Goal: Task Accomplishment & Management: Manage account settings

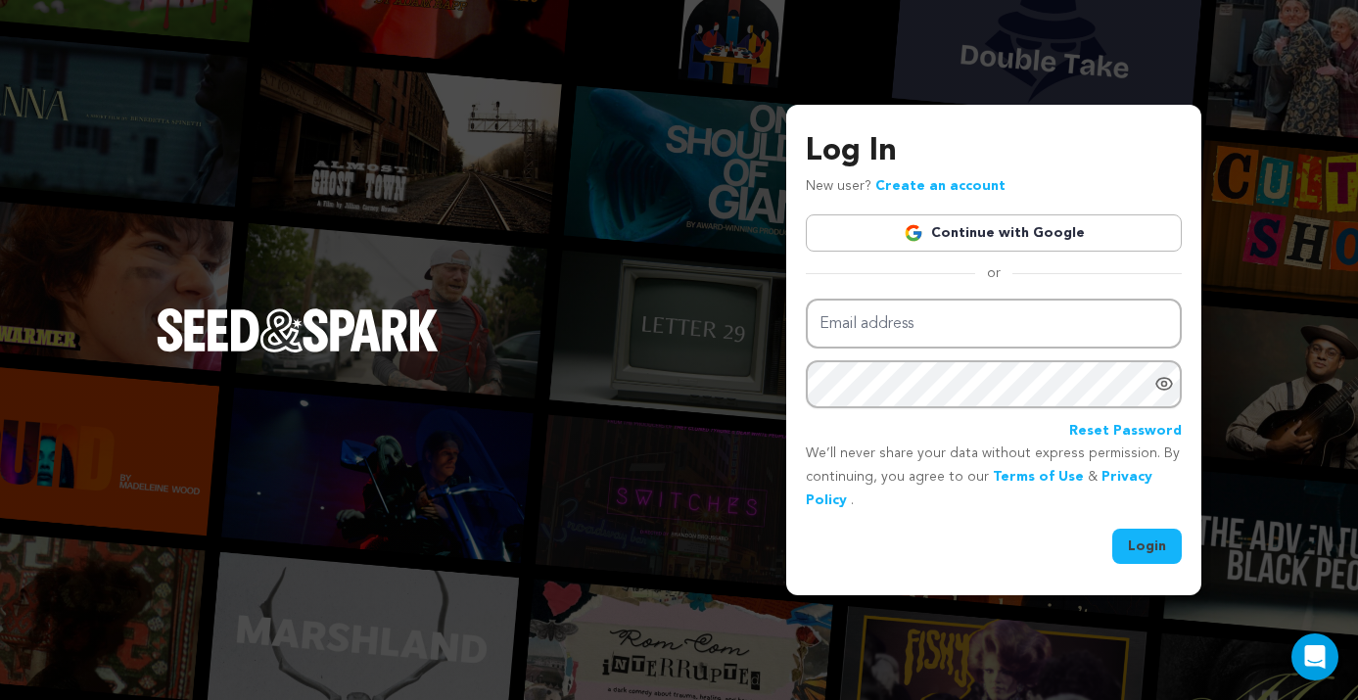
click at [1009, 225] on link "Continue with Google" at bounding box center [994, 232] width 376 height 37
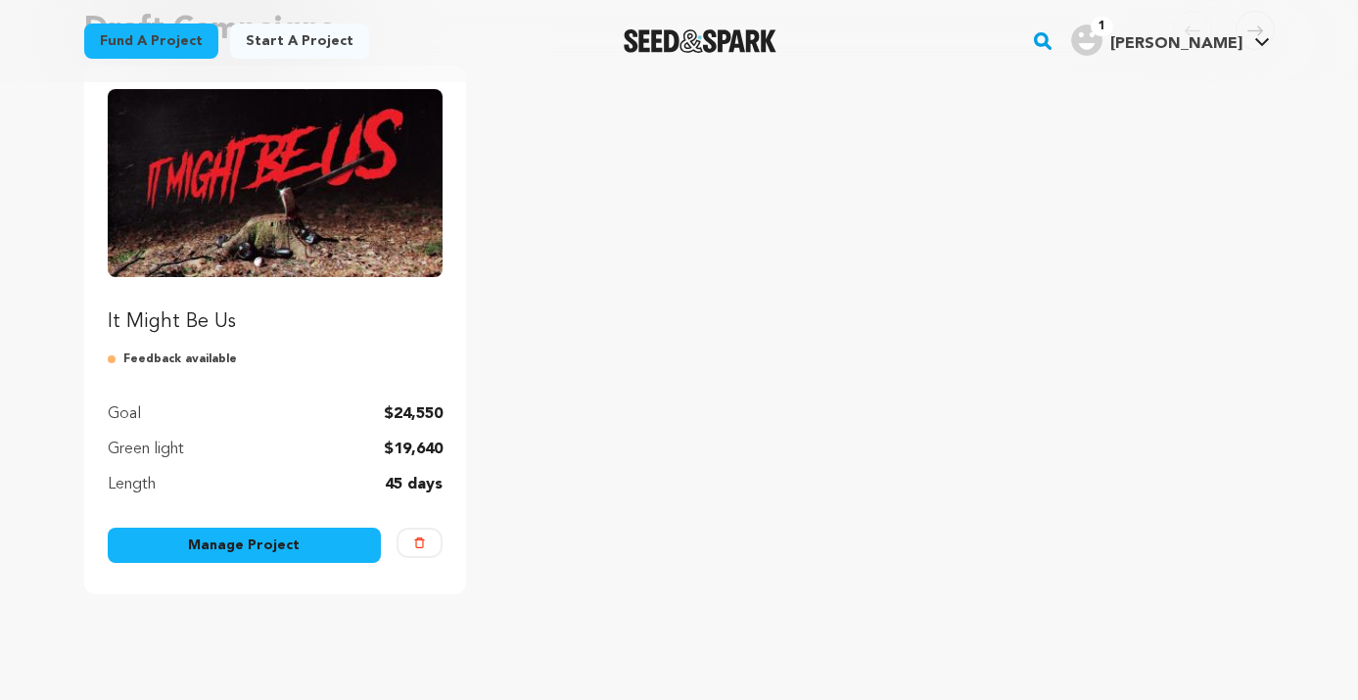
scroll to position [221, 0]
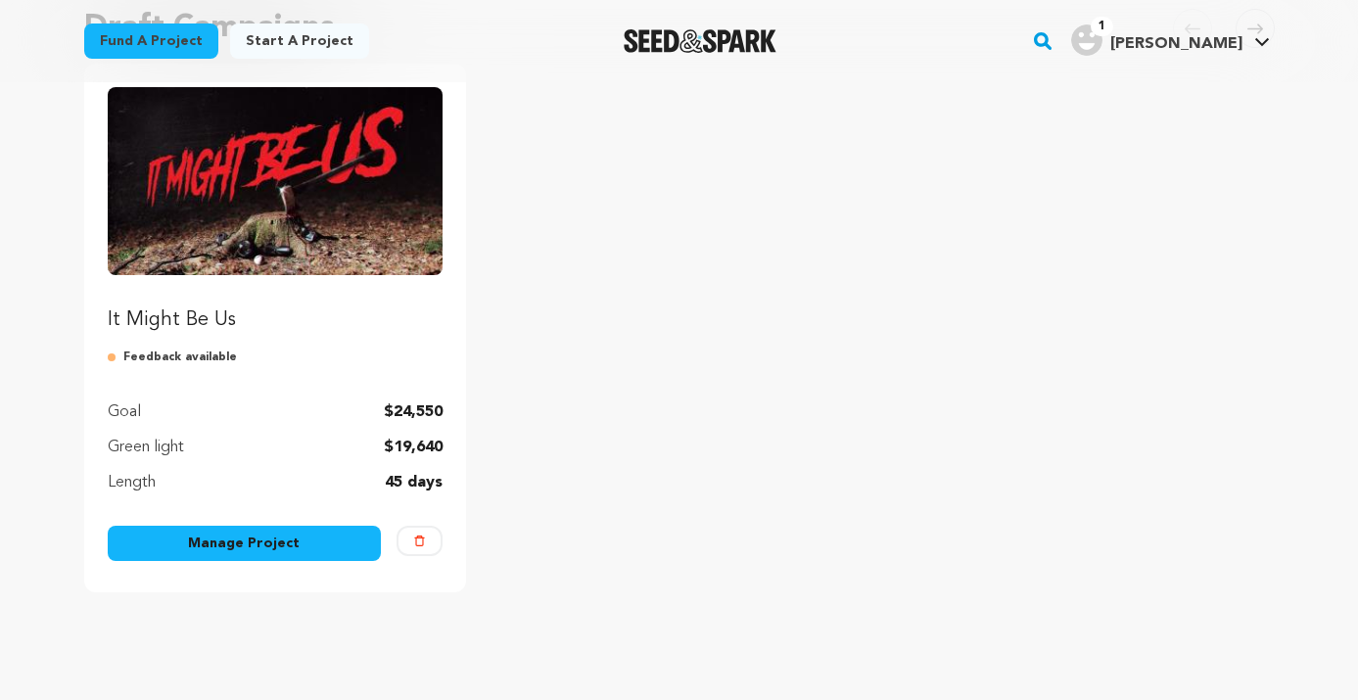
click at [301, 553] on link "Manage Project" at bounding box center [245, 543] width 274 height 35
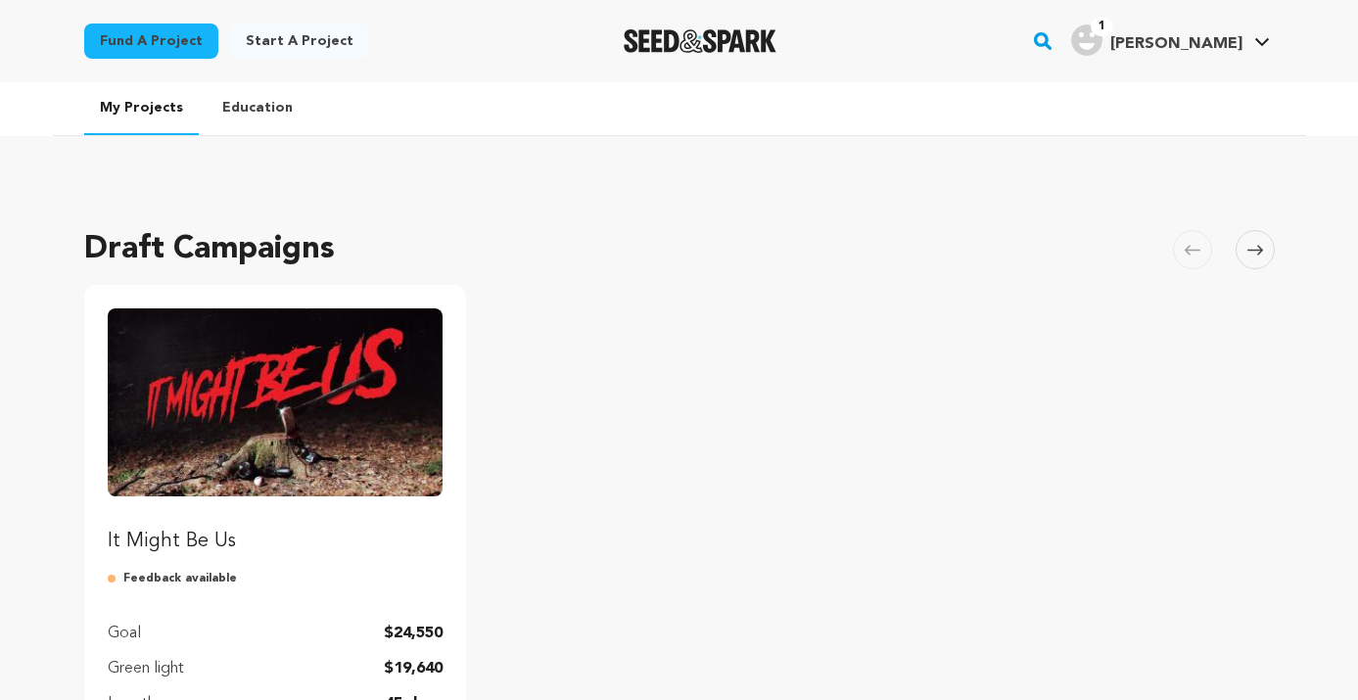
scroll to position [221, 0]
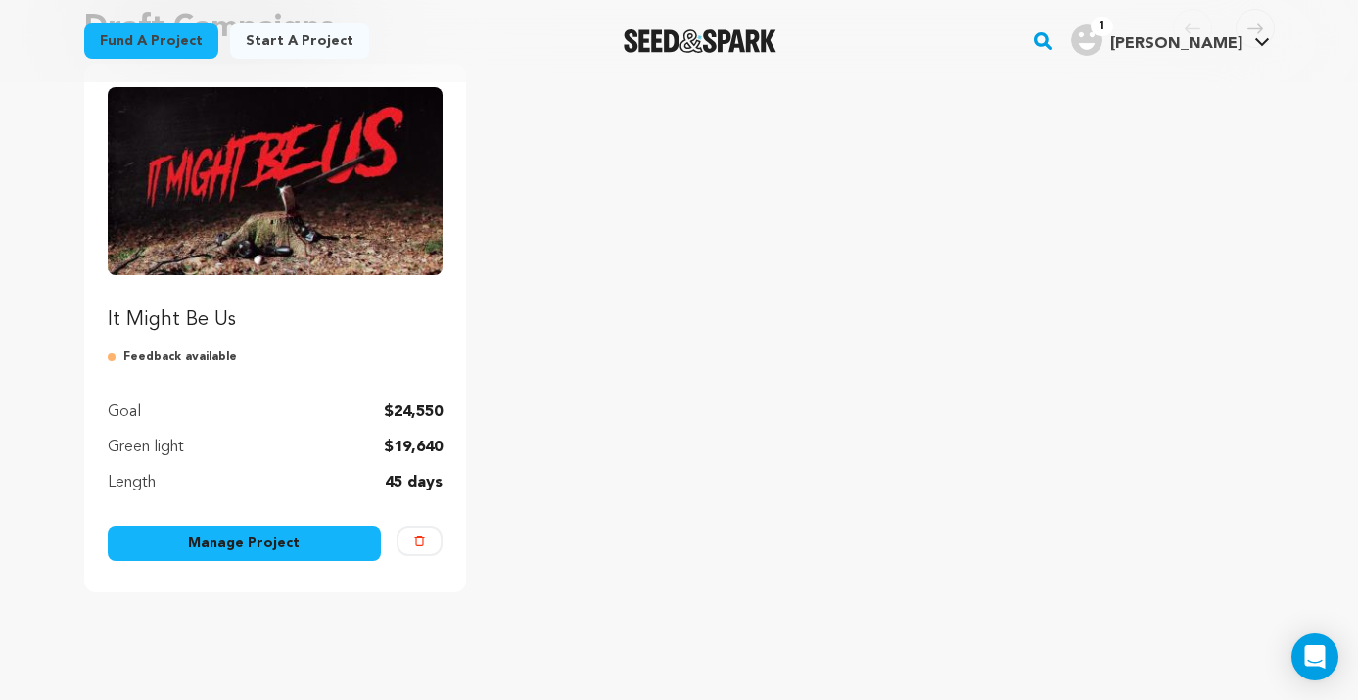
click at [308, 223] on img "Fund It Might Be Us" at bounding box center [276, 181] width 336 height 188
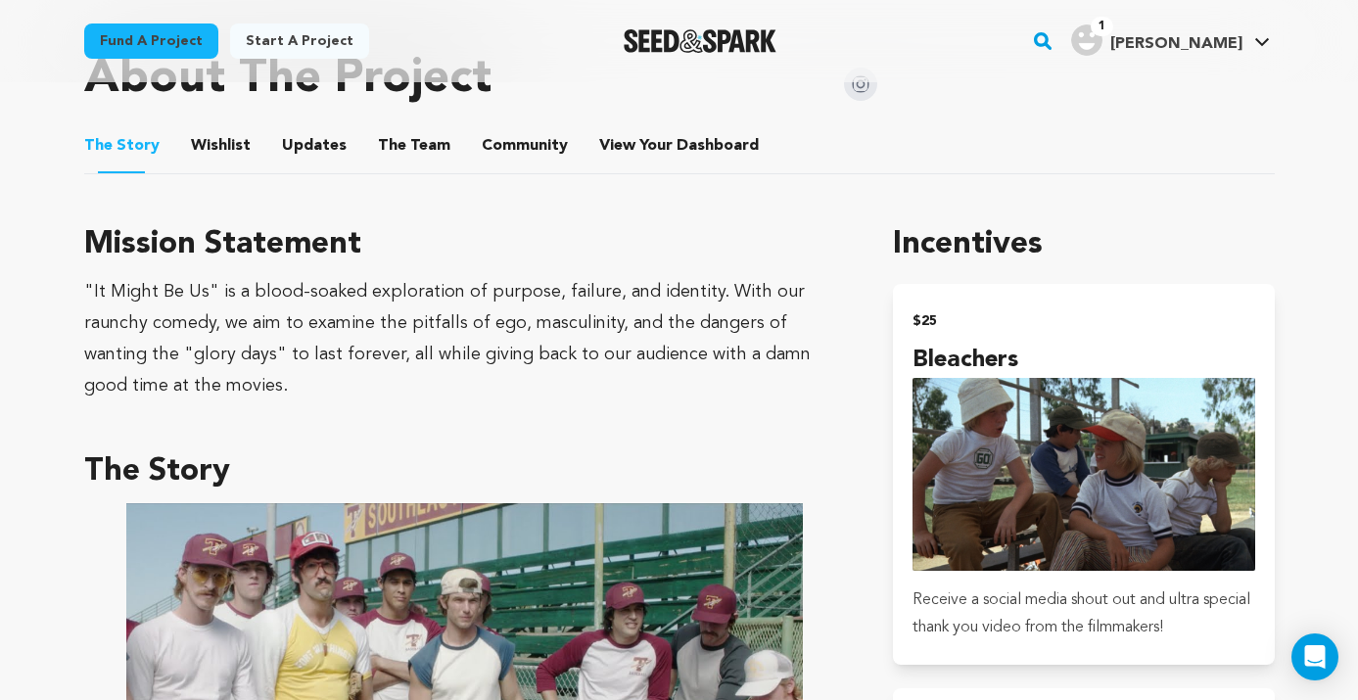
scroll to position [799, 0]
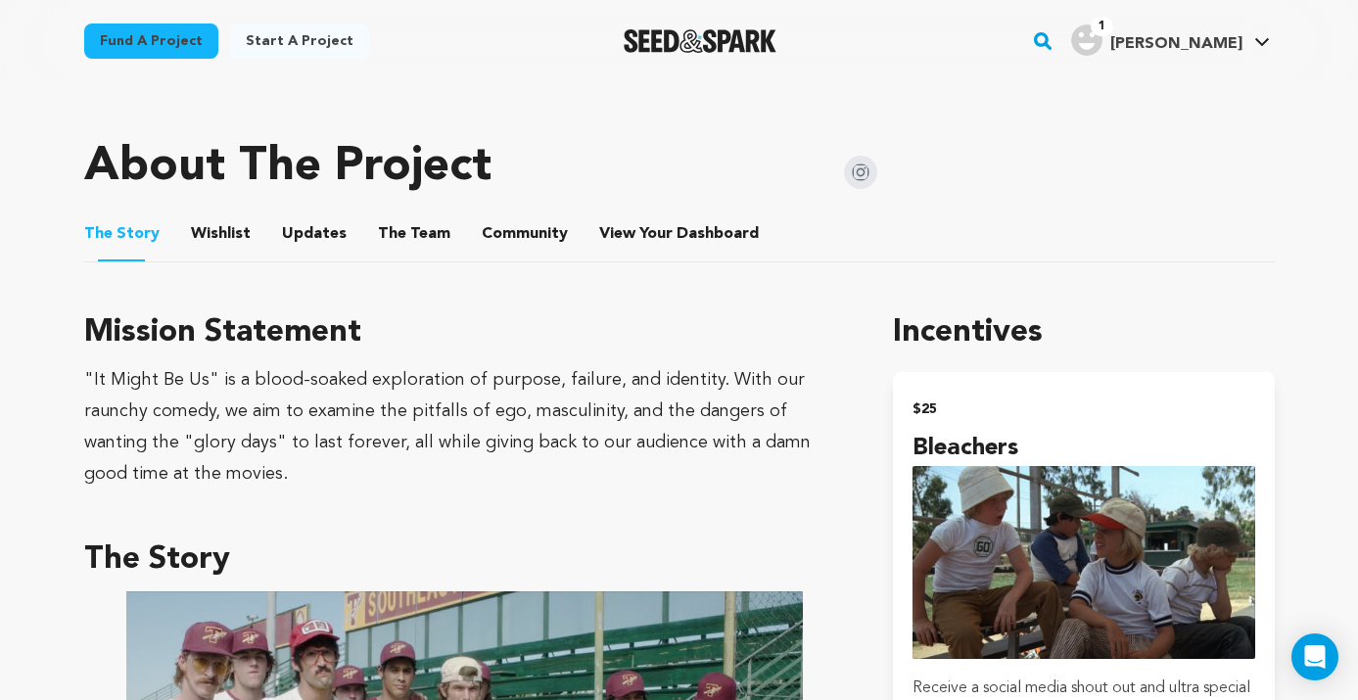
click at [416, 224] on button "The Team" at bounding box center [414, 237] width 47 height 47
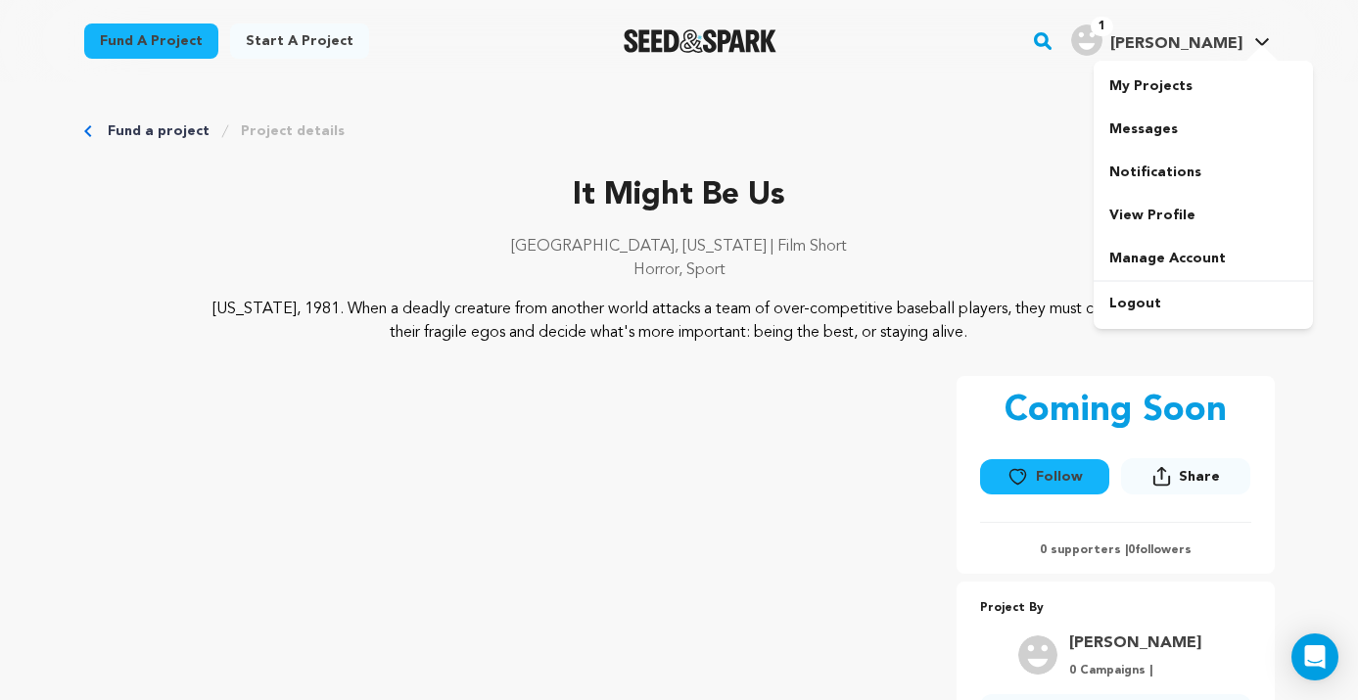
click at [1220, 44] on span "[PERSON_NAME]" at bounding box center [1176, 44] width 132 height 16
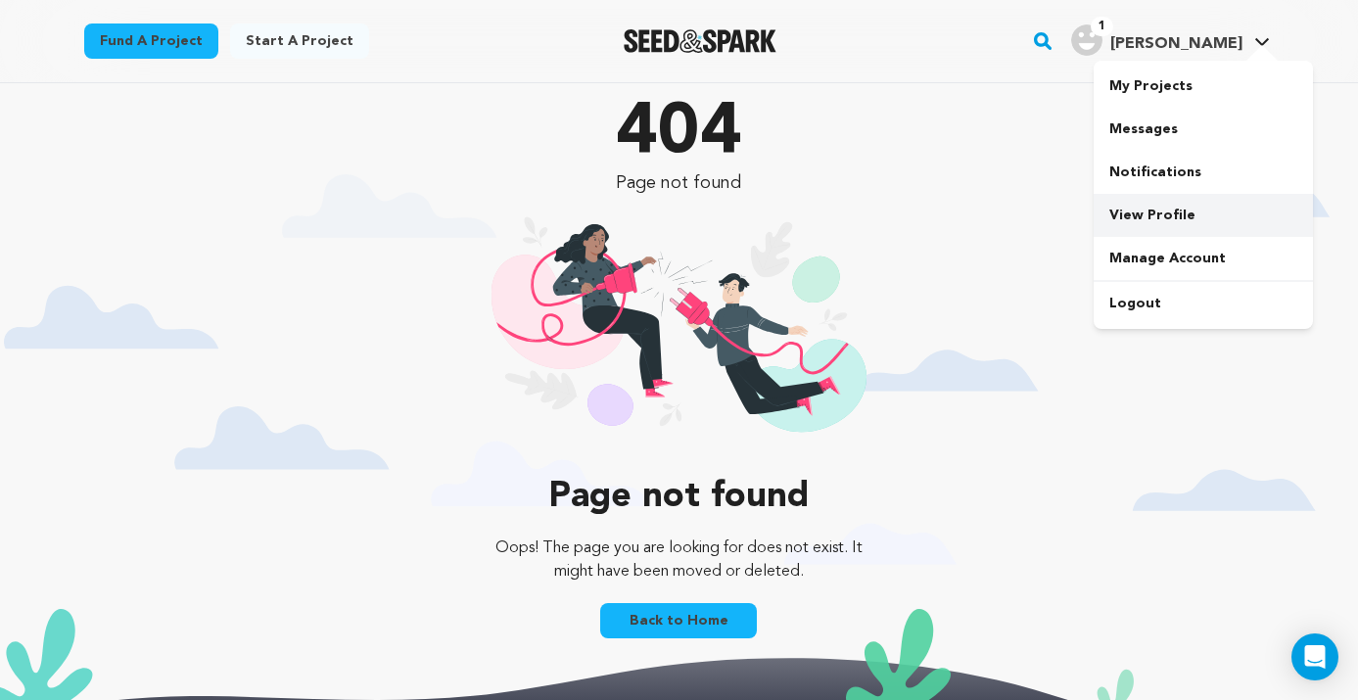
click at [1148, 210] on link "View Profile" at bounding box center [1203, 215] width 219 height 43
click at [1160, 264] on link "Manage Account" at bounding box center [1203, 258] width 219 height 43
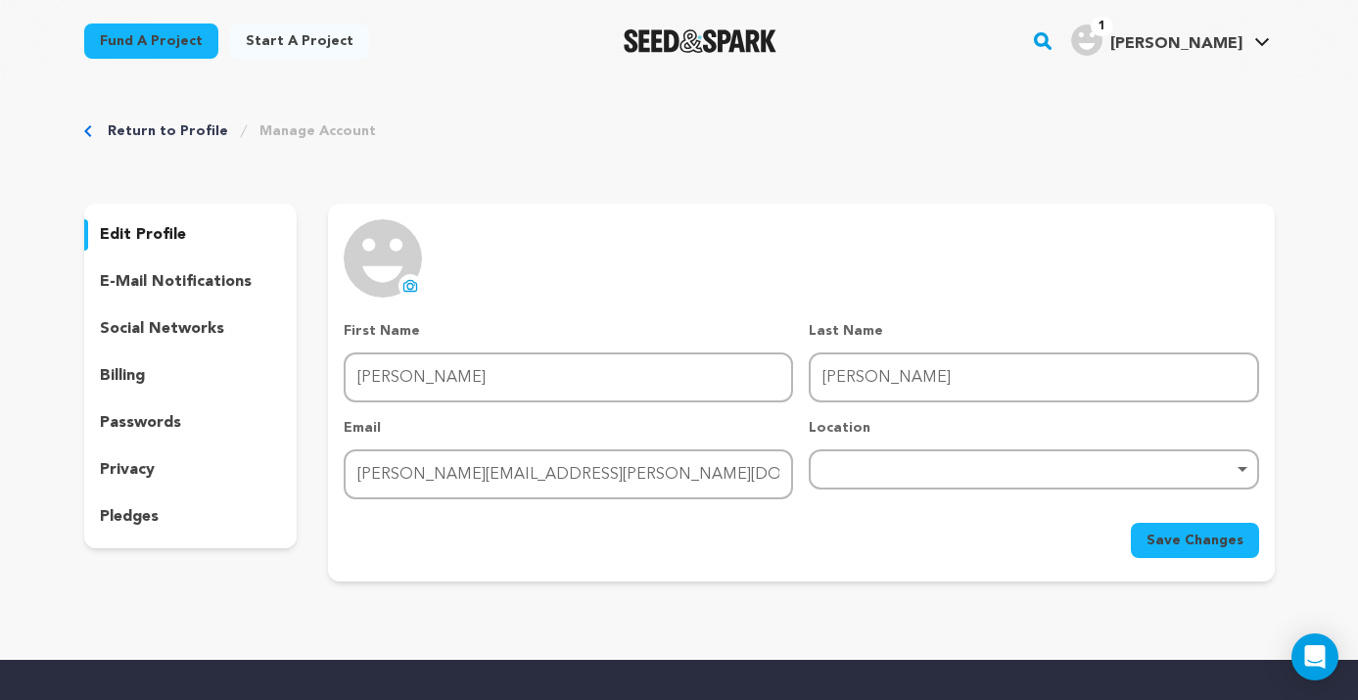
click at [414, 288] on icon at bounding box center [410, 286] width 16 height 16
click at [416, 283] on icon at bounding box center [410, 285] width 13 height 11
click at [981, 456] on div "Remove item" at bounding box center [1033, 469] width 449 height 40
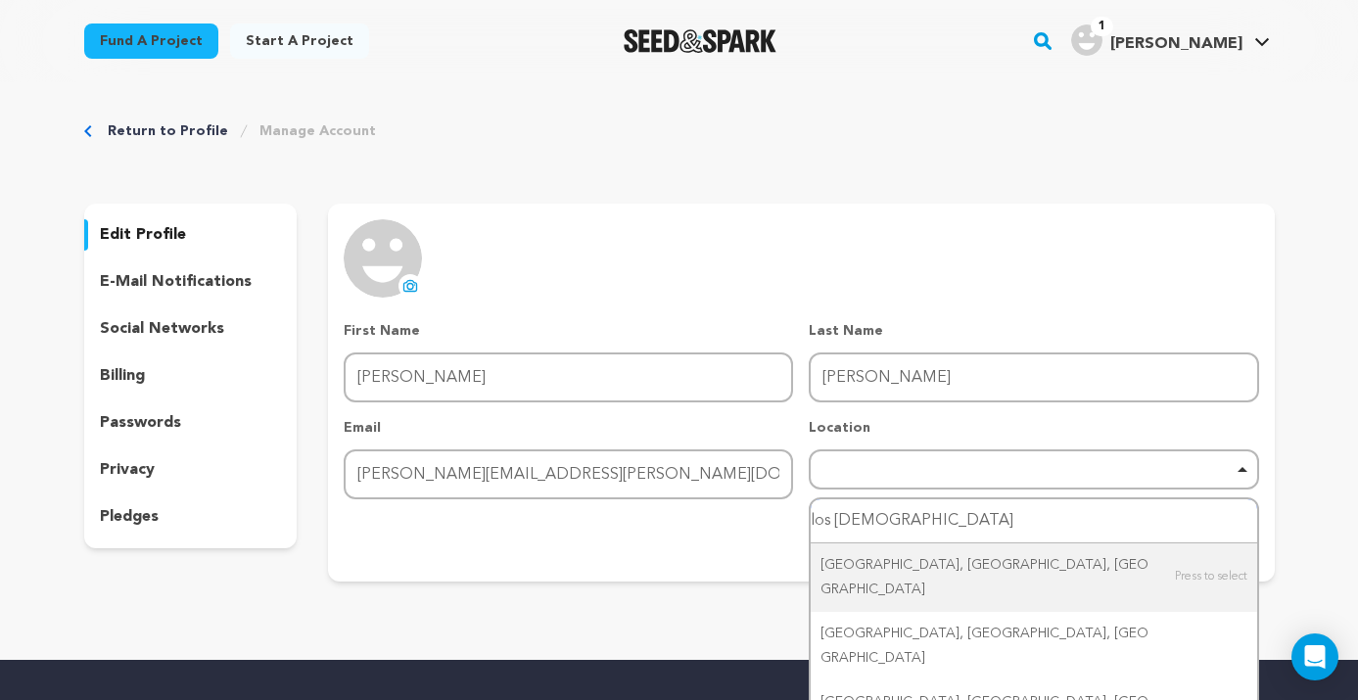
type input "los angel"
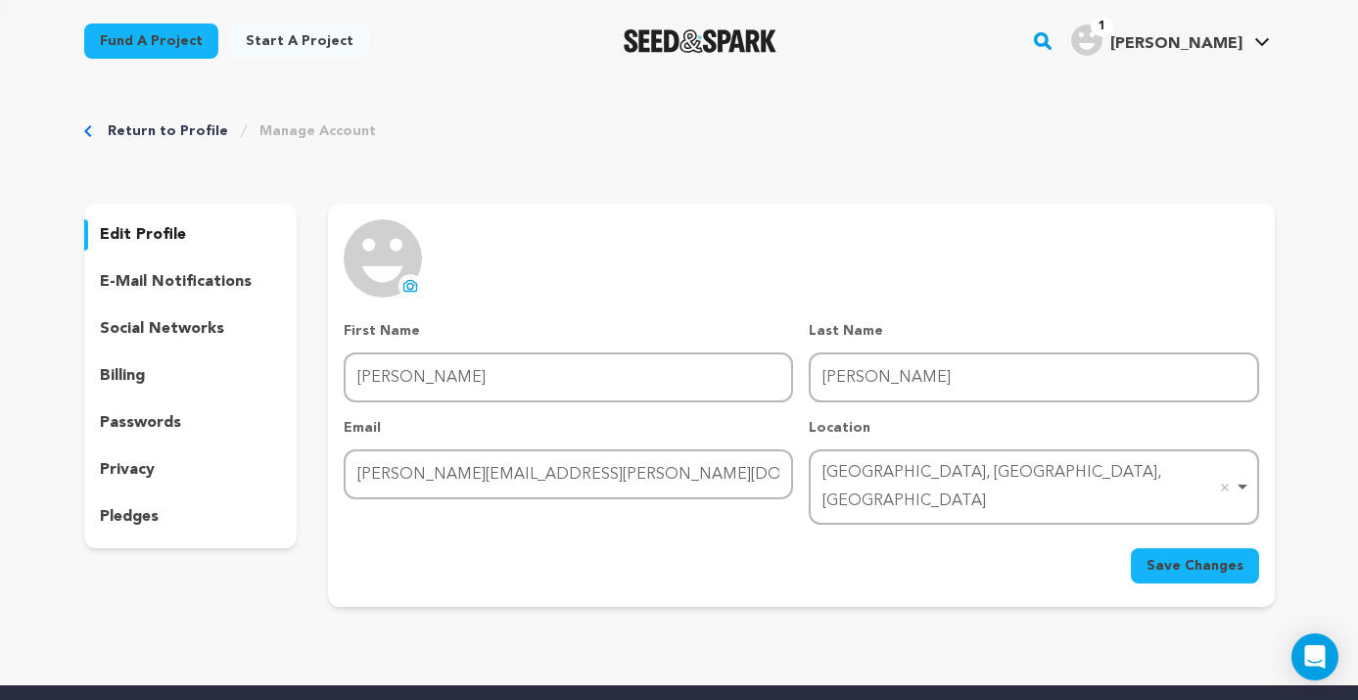
click at [1149, 548] on button "Save Changes" at bounding box center [1195, 565] width 128 height 35
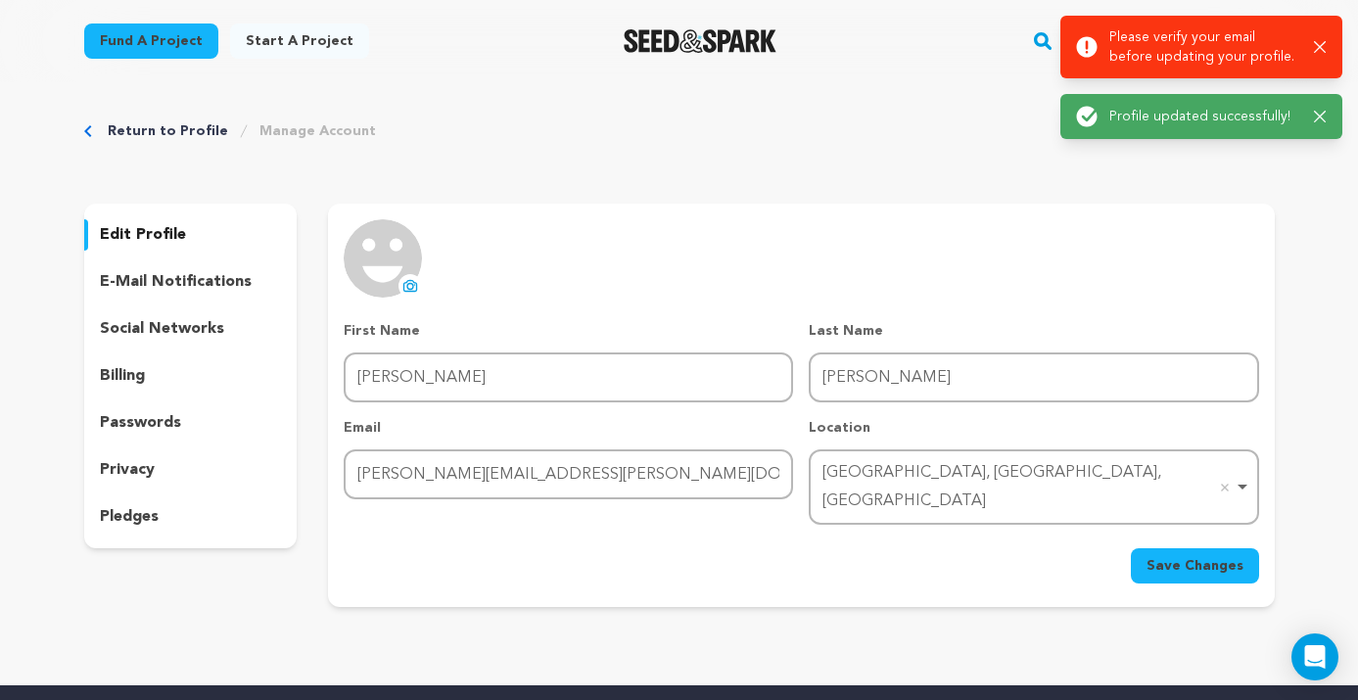
click at [1167, 51] on p "Please verify your email before updating your profile." at bounding box center [1203, 46] width 189 height 39
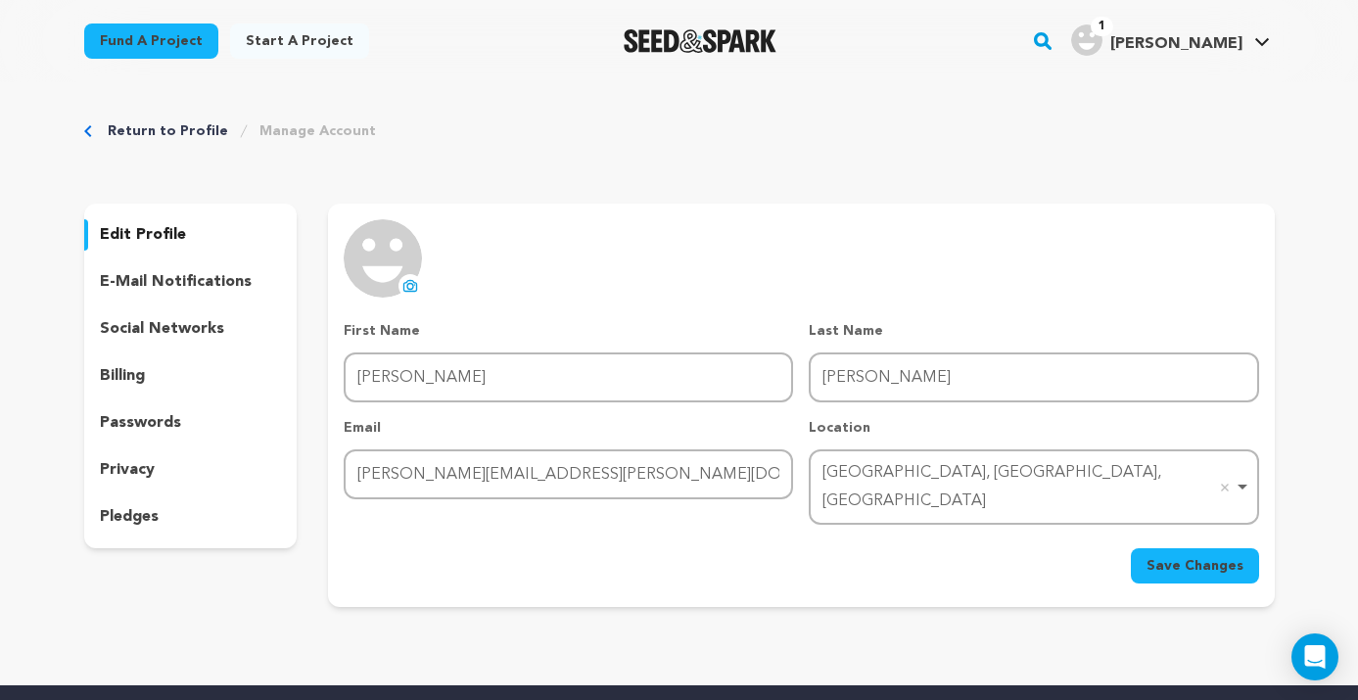
click at [222, 286] on p "e-mail notifications" at bounding box center [176, 281] width 152 height 23
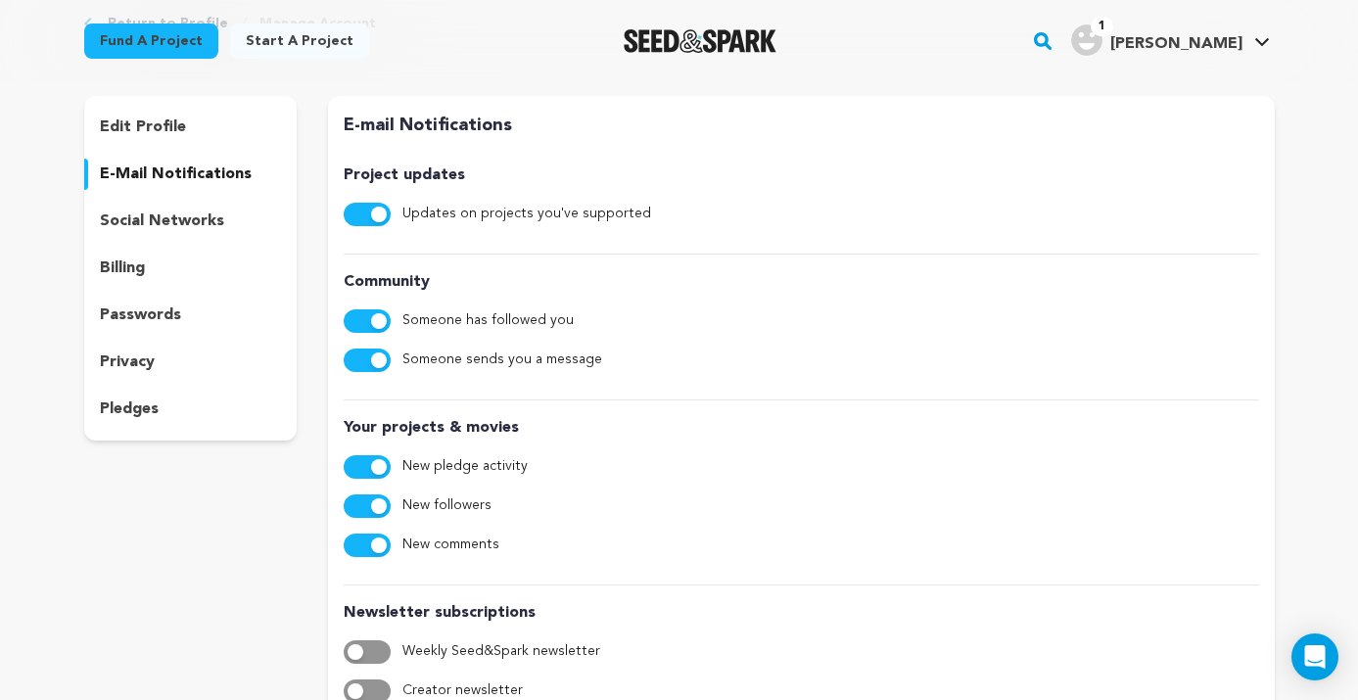
scroll to position [100, 0]
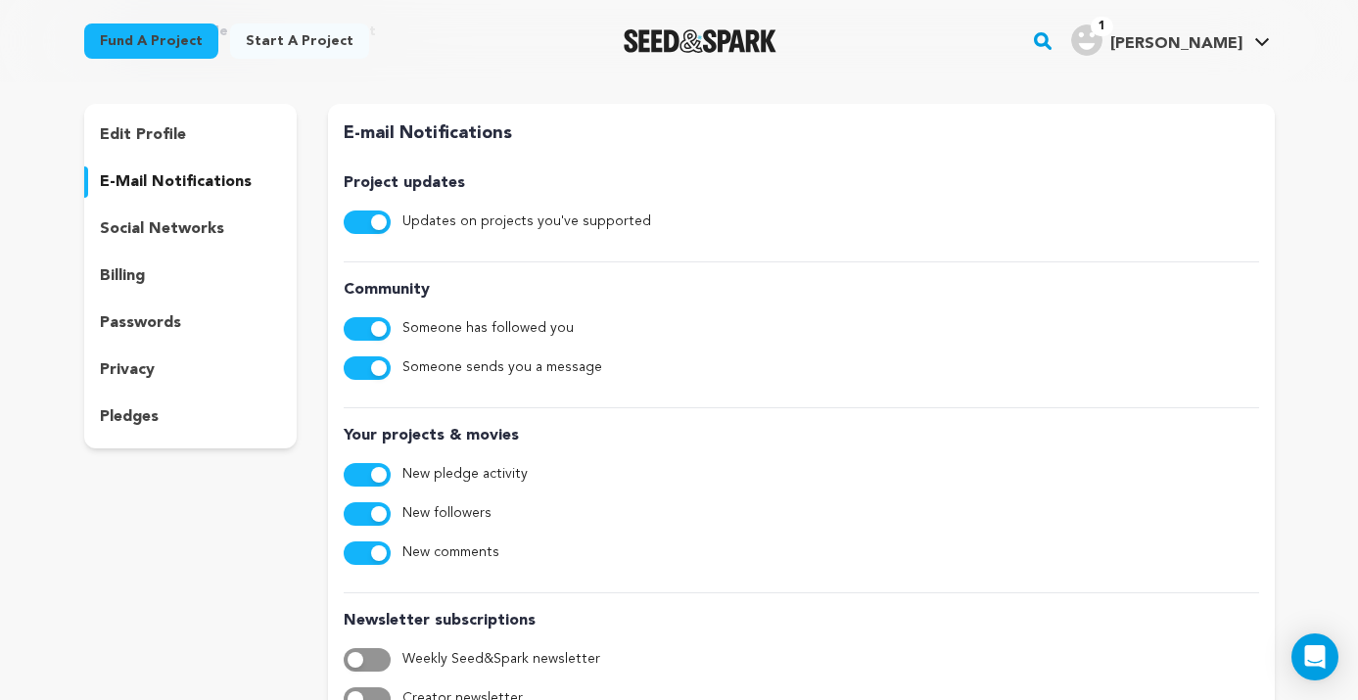
click at [176, 228] on p "social networks" at bounding box center [162, 228] width 124 height 23
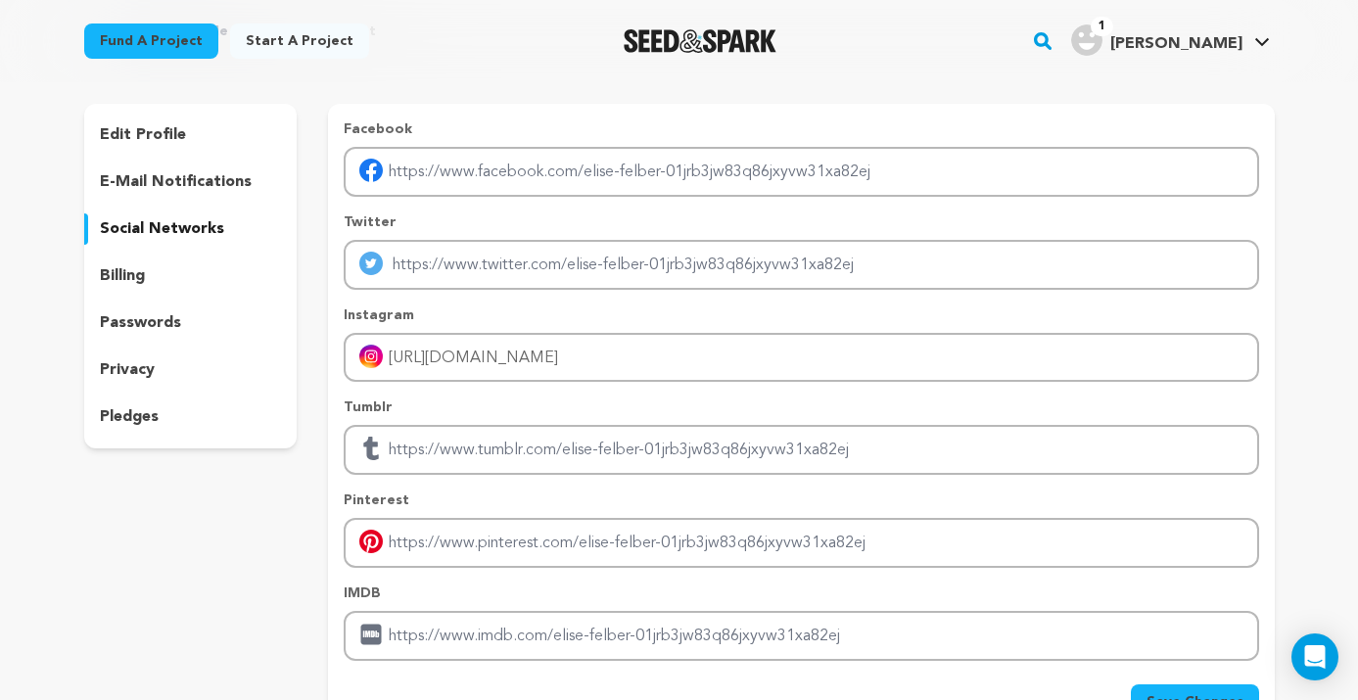
click at [163, 278] on div "billing" at bounding box center [190, 275] width 213 height 31
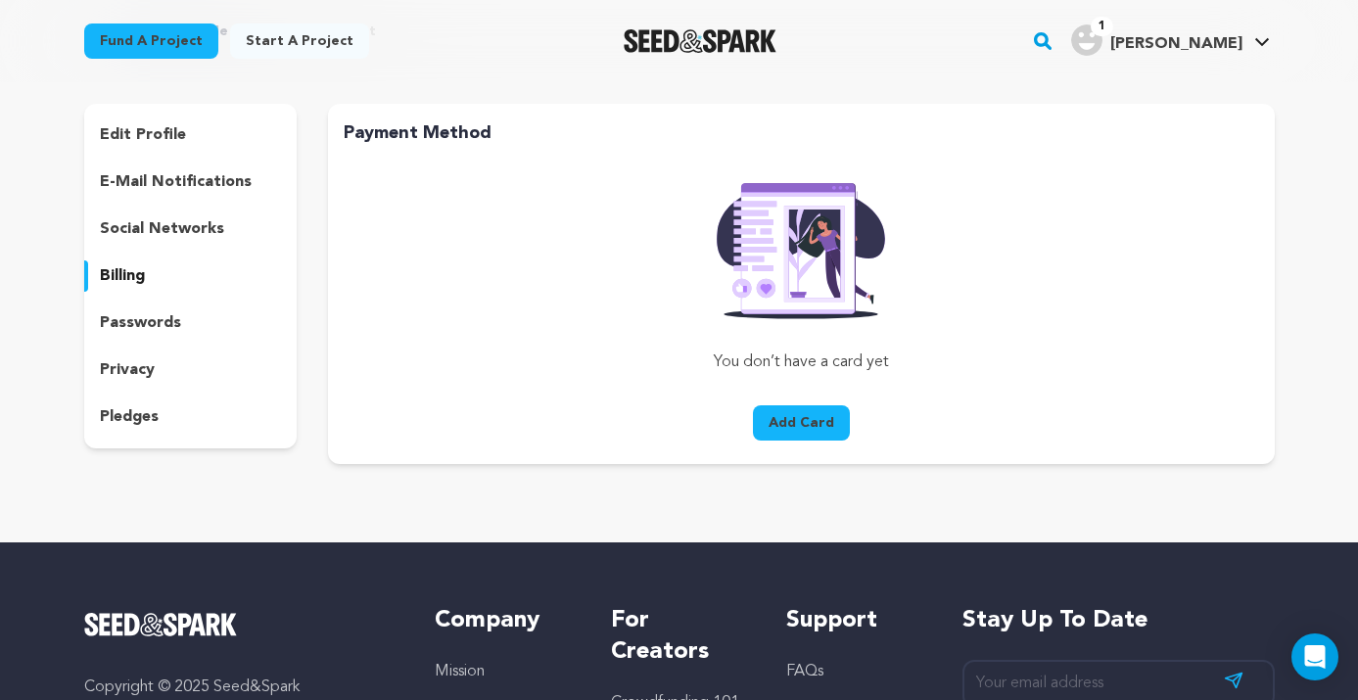
click at [165, 309] on div "passwords" at bounding box center [190, 322] width 213 height 31
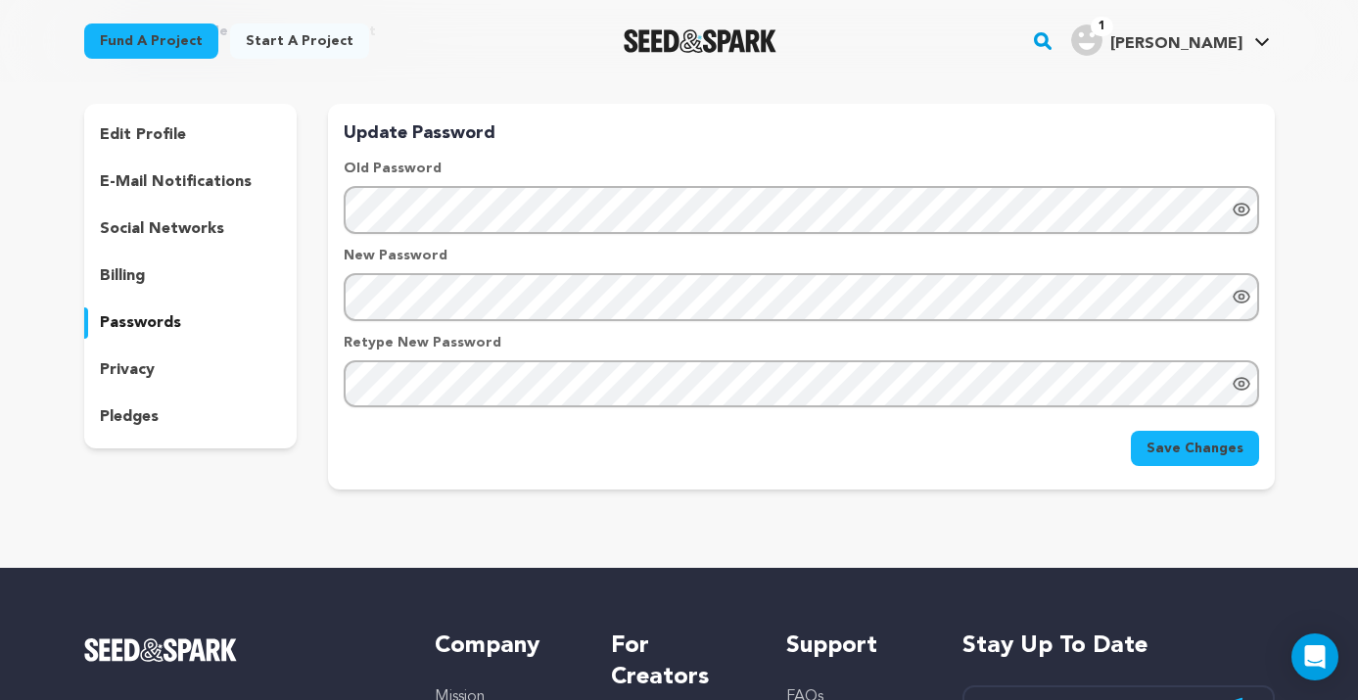
click at [178, 368] on div "privacy" at bounding box center [190, 369] width 213 height 31
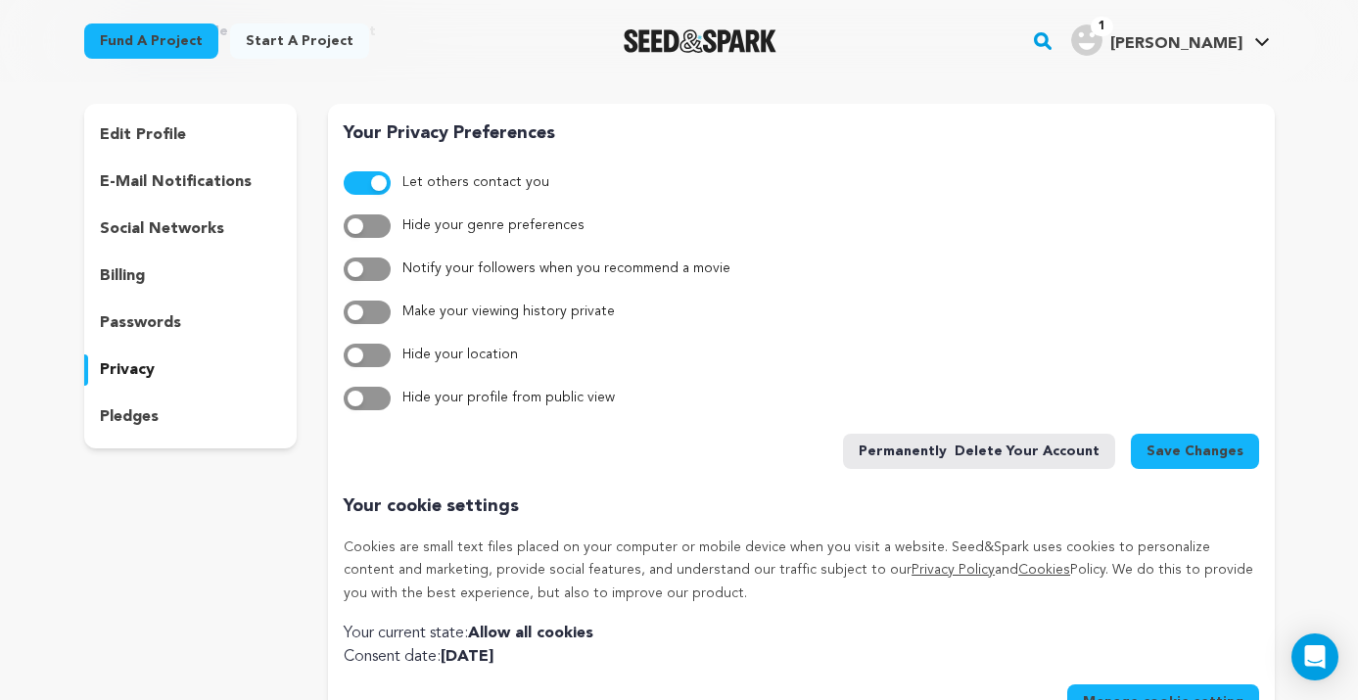
click at [177, 406] on div "pledges" at bounding box center [190, 416] width 213 height 31
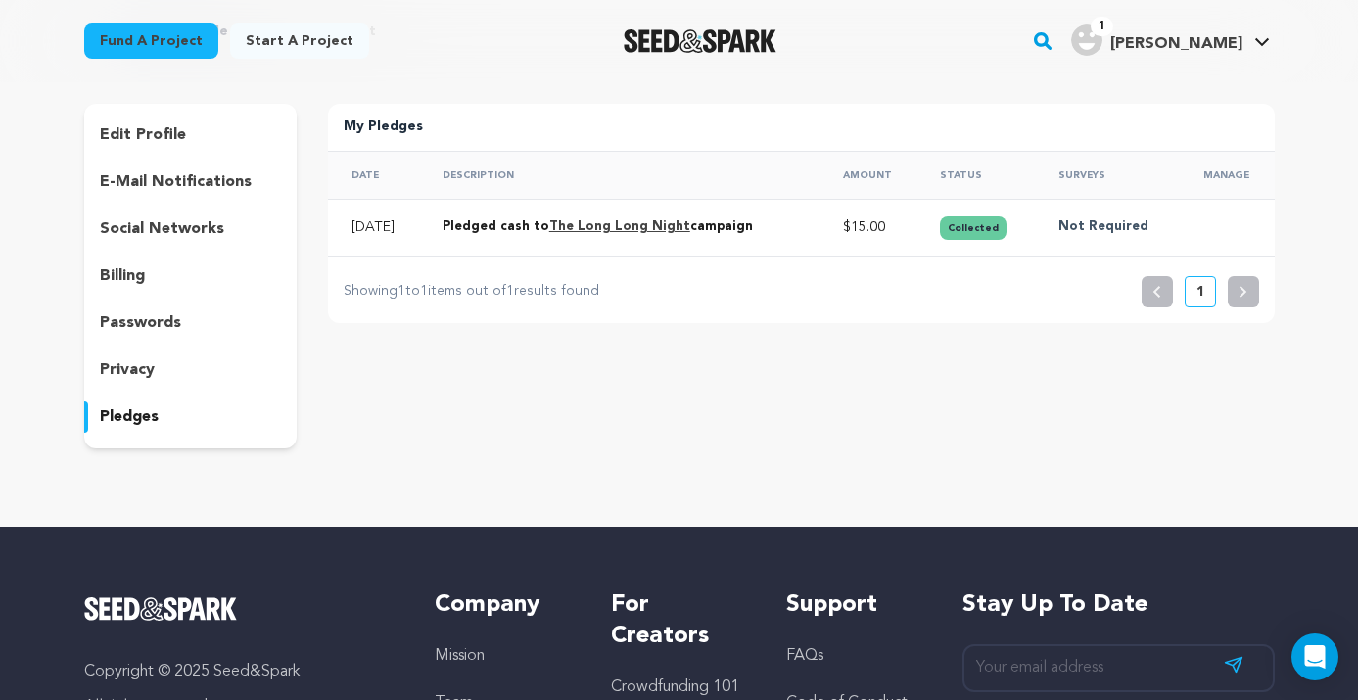
click at [147, 130] on p "edit profile" at bounding box center [143, 134] width 86 height 23
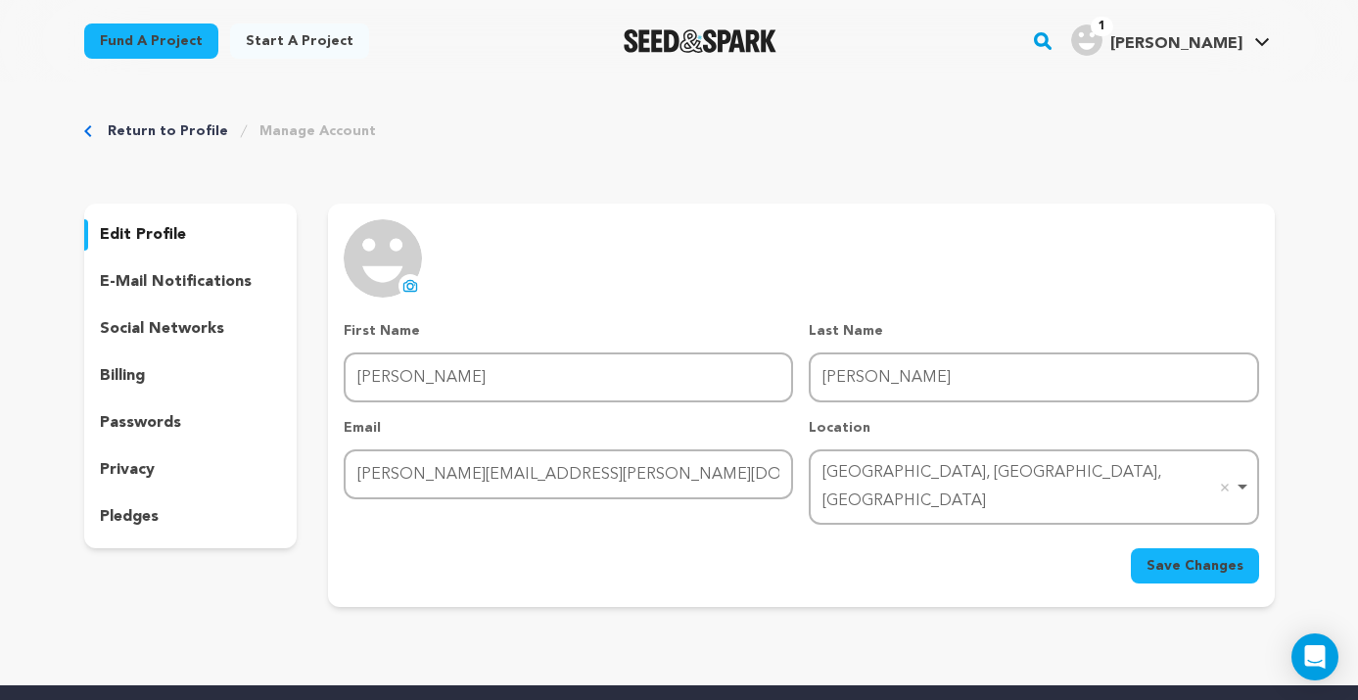
click at [122, 130] on link "Return to Profile" at bounding box center [168, 131] width 120 height 20
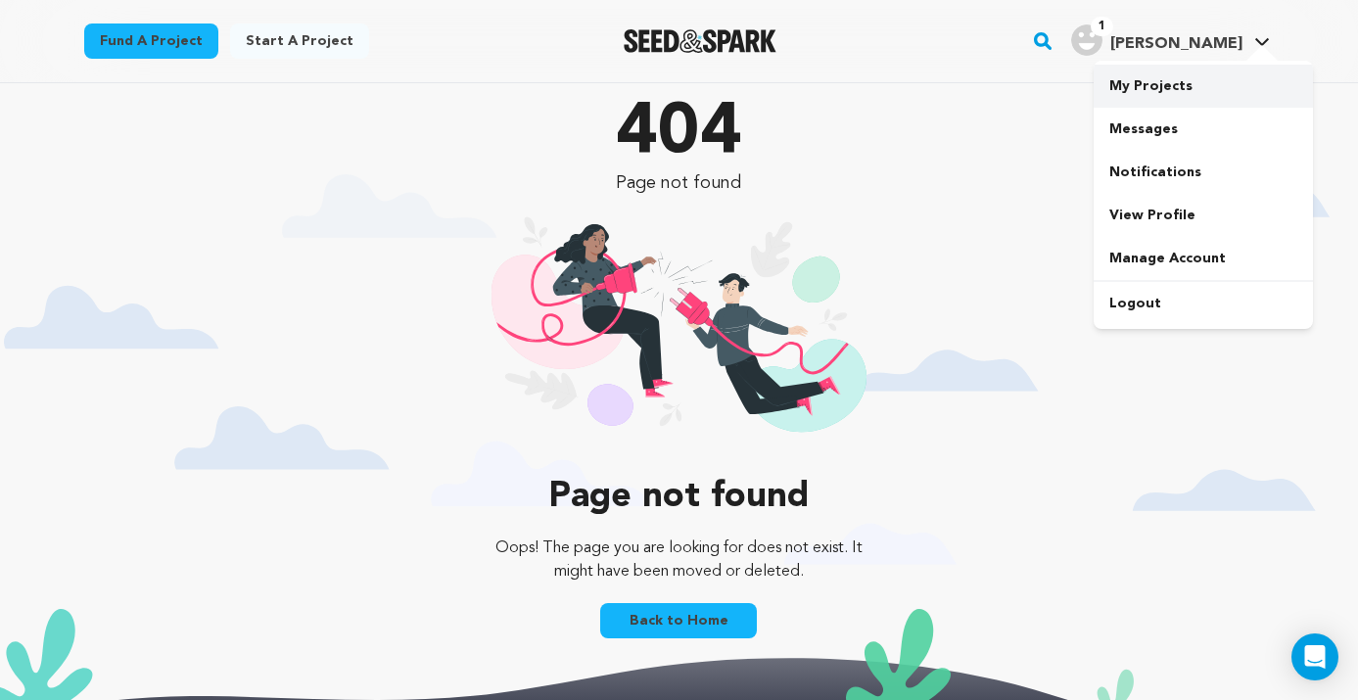
click at [1164, 77] on link "My Projects" at bounding box center [1203, 86] width 219 height 43
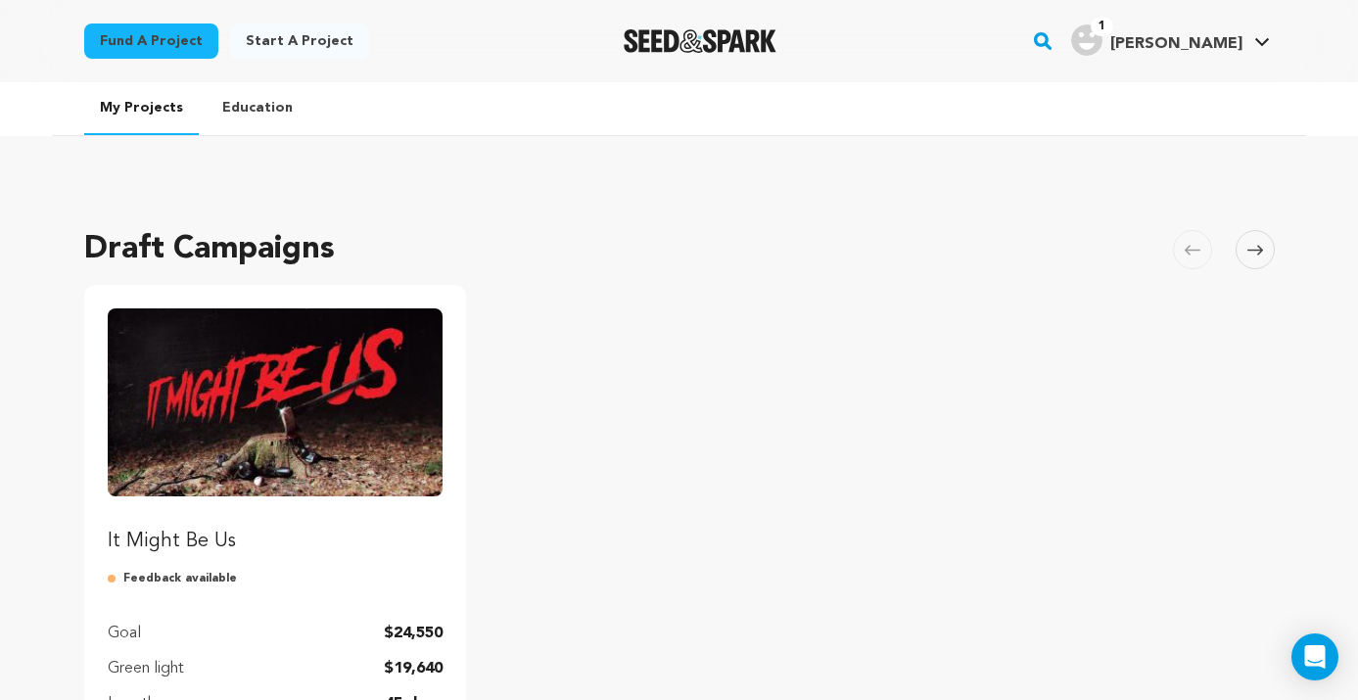
click at [1222, 46] on span "[PERSON_NAME]" at bounding box center [1176, 44] width 132 height 16
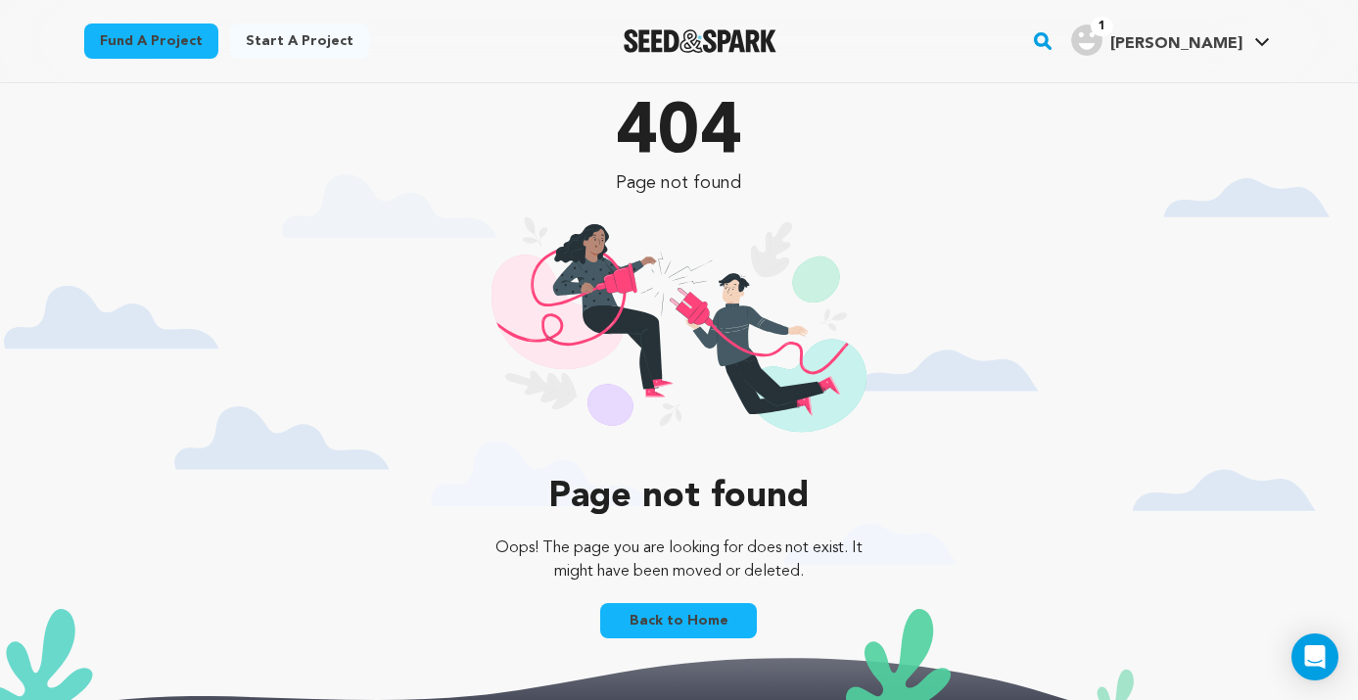
click at [777, 34] on img "Seed&Spark Homepage" at bounding box center [701, 40] width 154 height 23
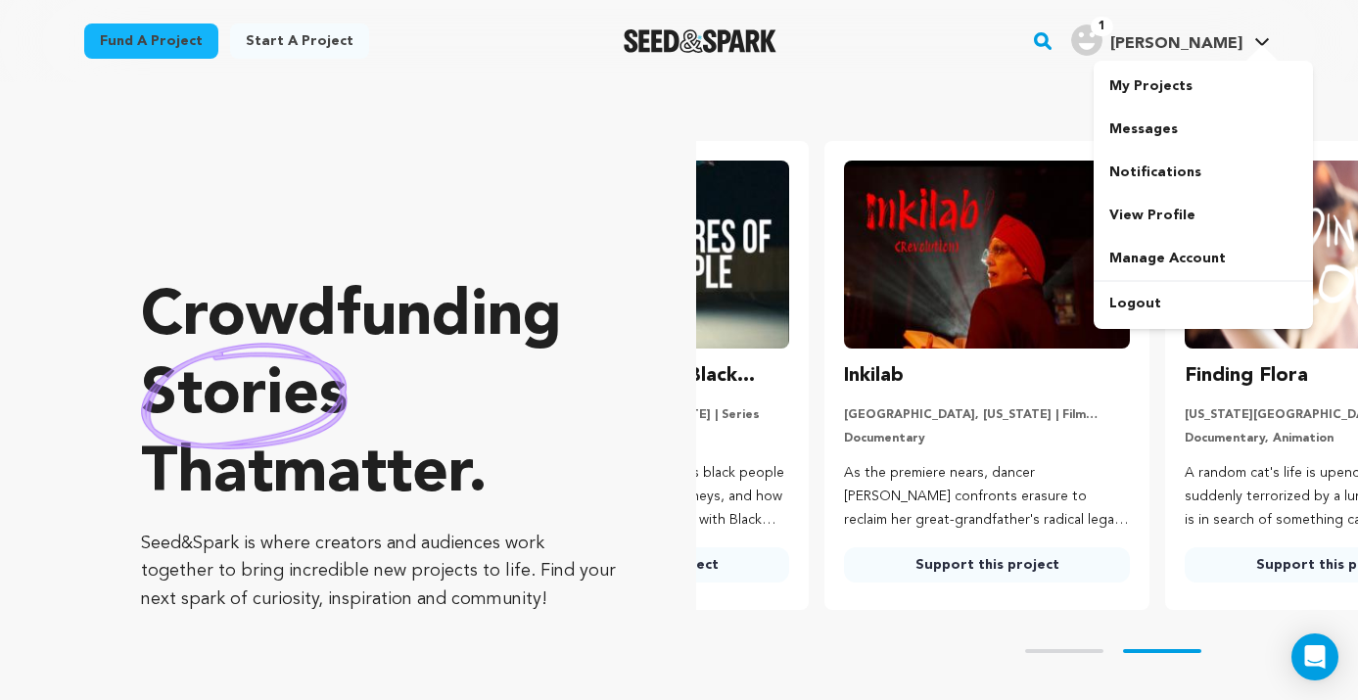
scroll to position [0, 356]
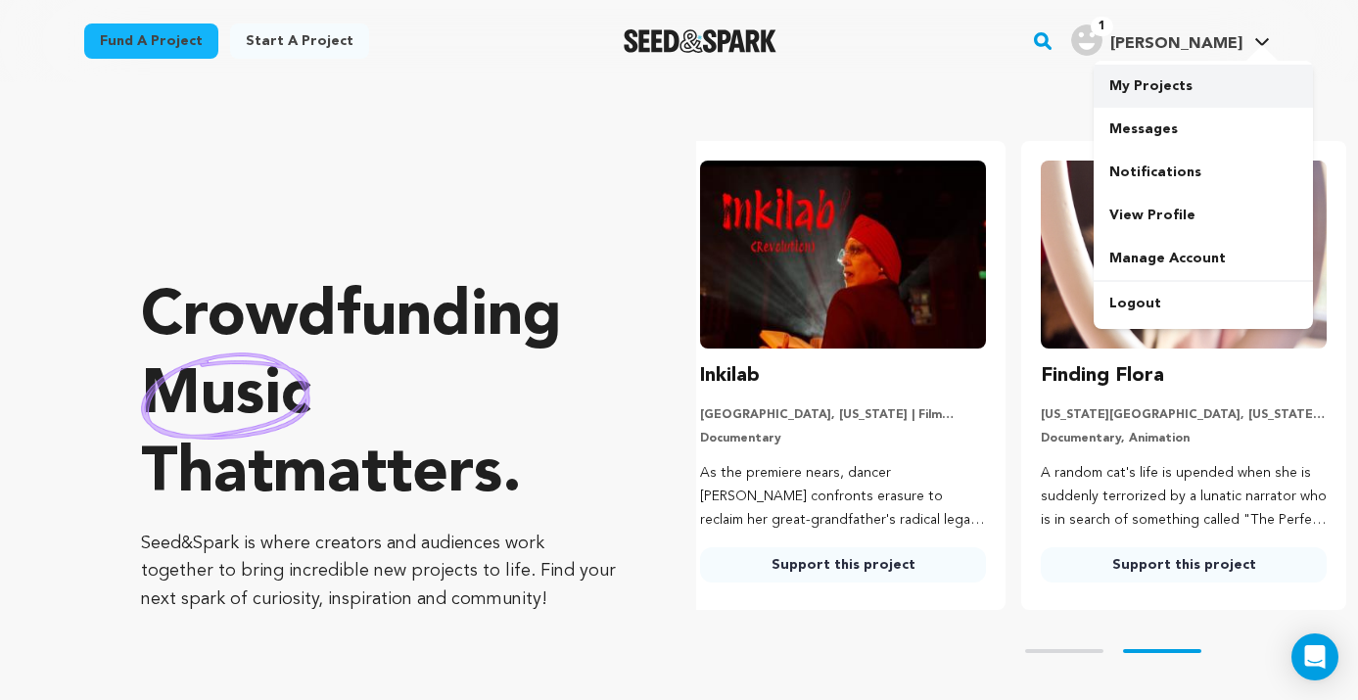
click at [1201, 85] on link "My Projects" at bounding box center [1203, 86] width 219 height 43
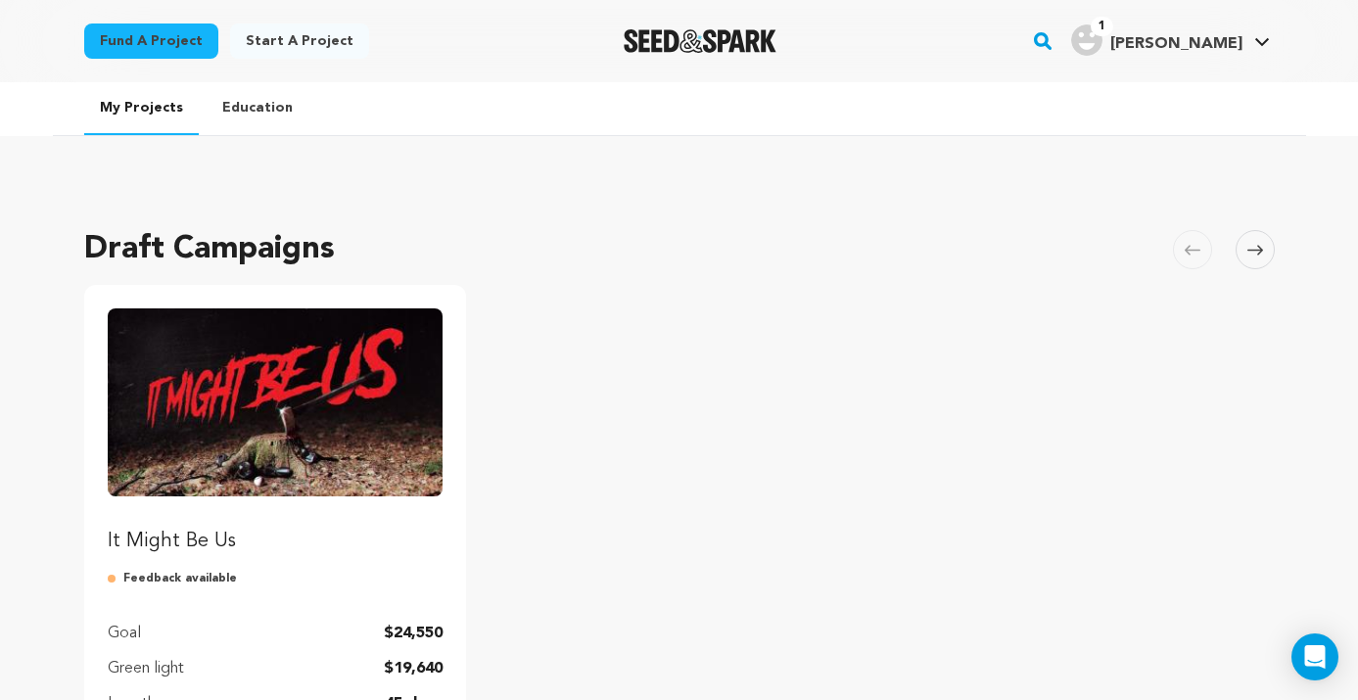
click at [974, 270] on div "Draft Campaigns Carousel Skip to previous slide page Carousel It Might Be Us Fe…" at bounding box center [679, 530] width 1191 height 646
click at [1267, 35] on link "1 Elise F. Elise F." at bounding box center [1170, 38] width 207 height 35
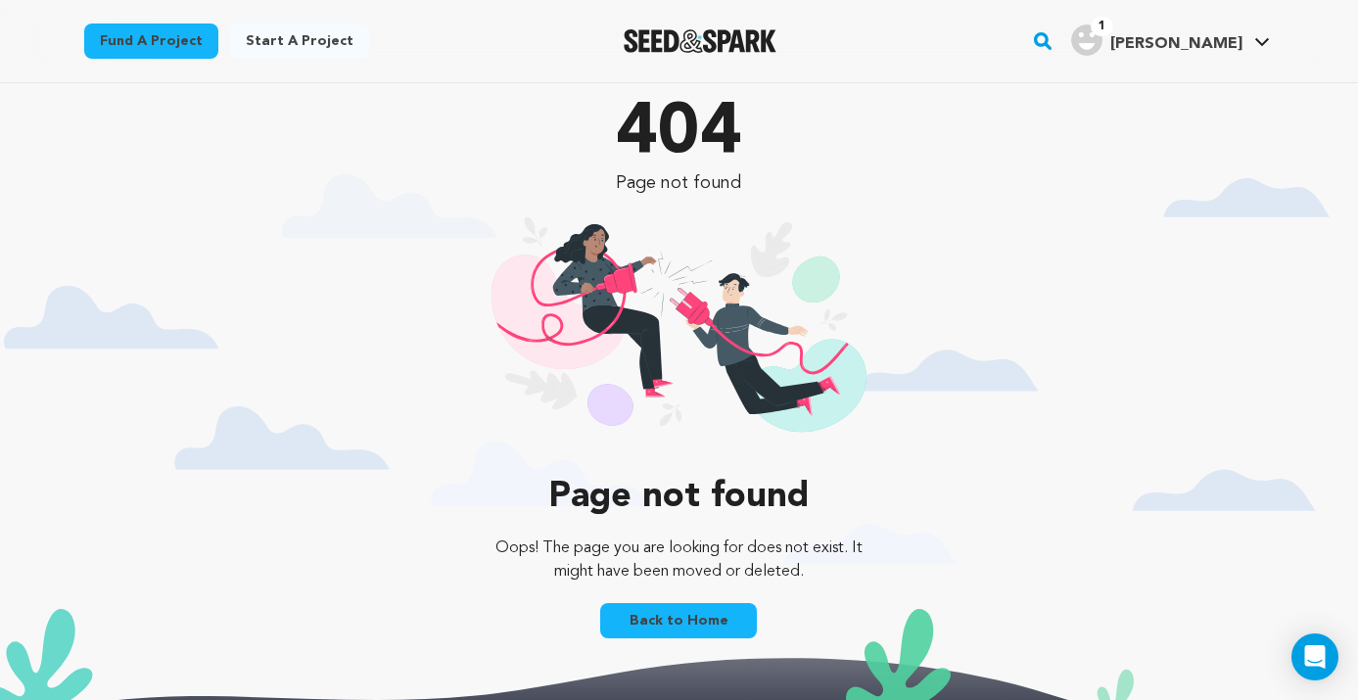
click at [1113, 24] on span "1" at bounding box center [1102, 27] width 23 height 20
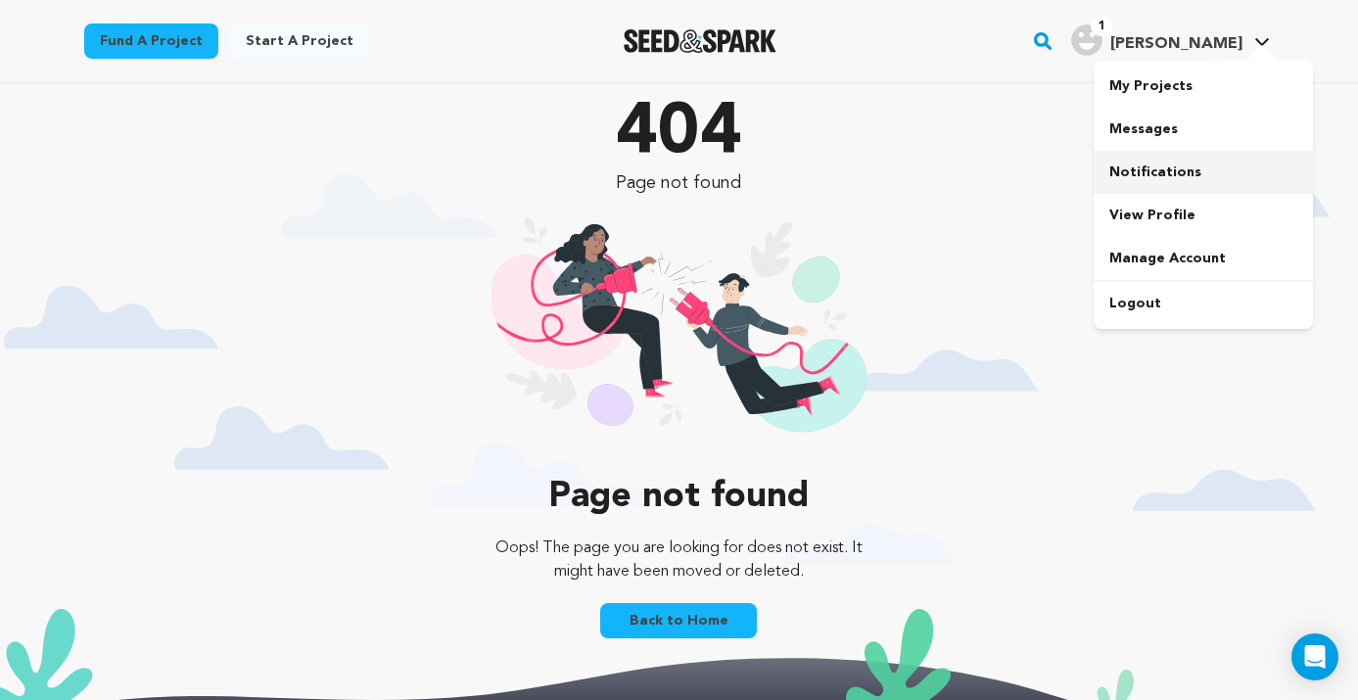
click at [1176, 186] on link "Notifications" at bounding box center [1203, 172] width 219 height 43
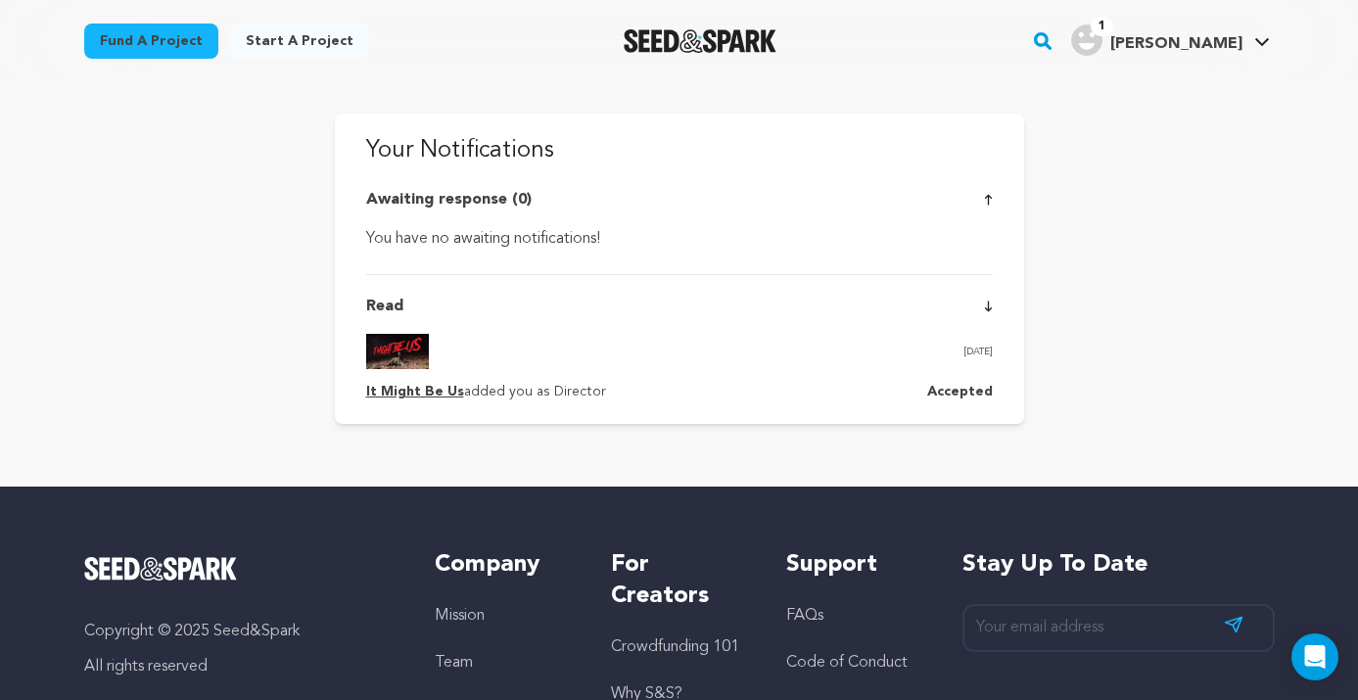
click at [547, 259] on div "Awaiting response (0) You have no awaiting notifications! Read [DATE] It Might …" at bounding box center [679, 296] width 627 height 216
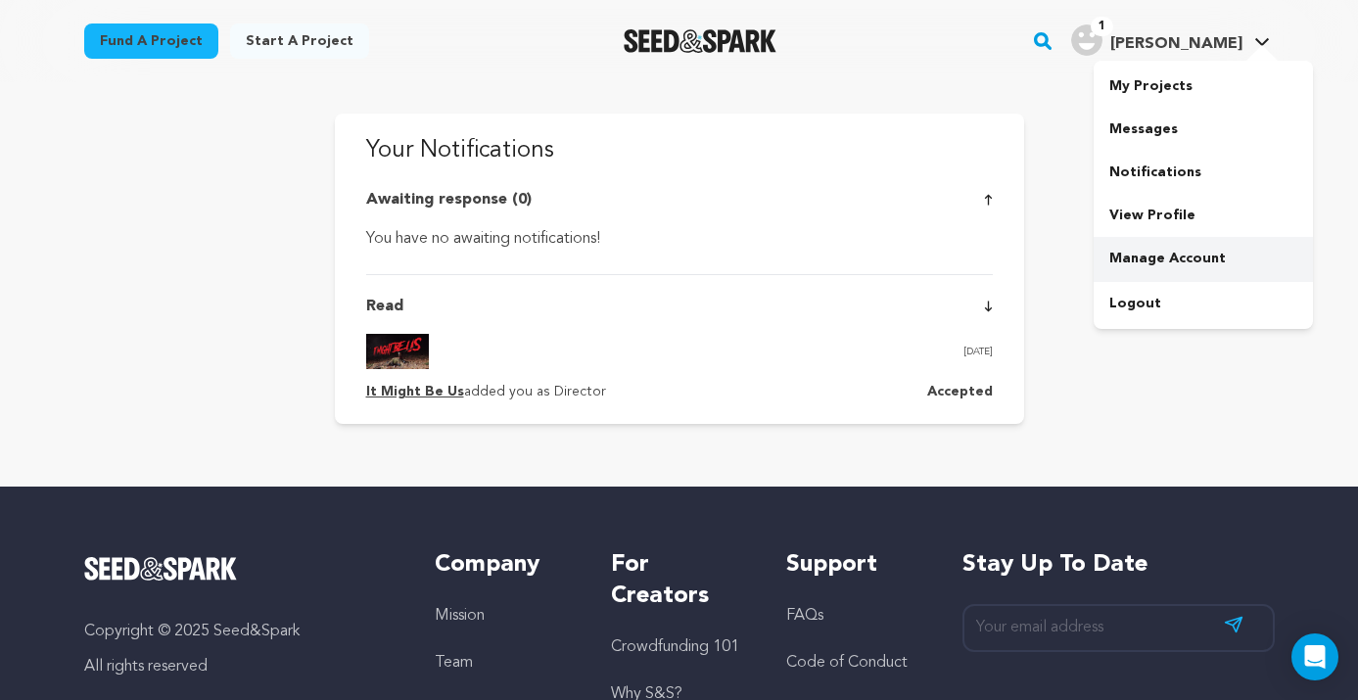
click at [1202, 253] on link "Manage Account" at bounding box center [1203, 258] width 219 height 43
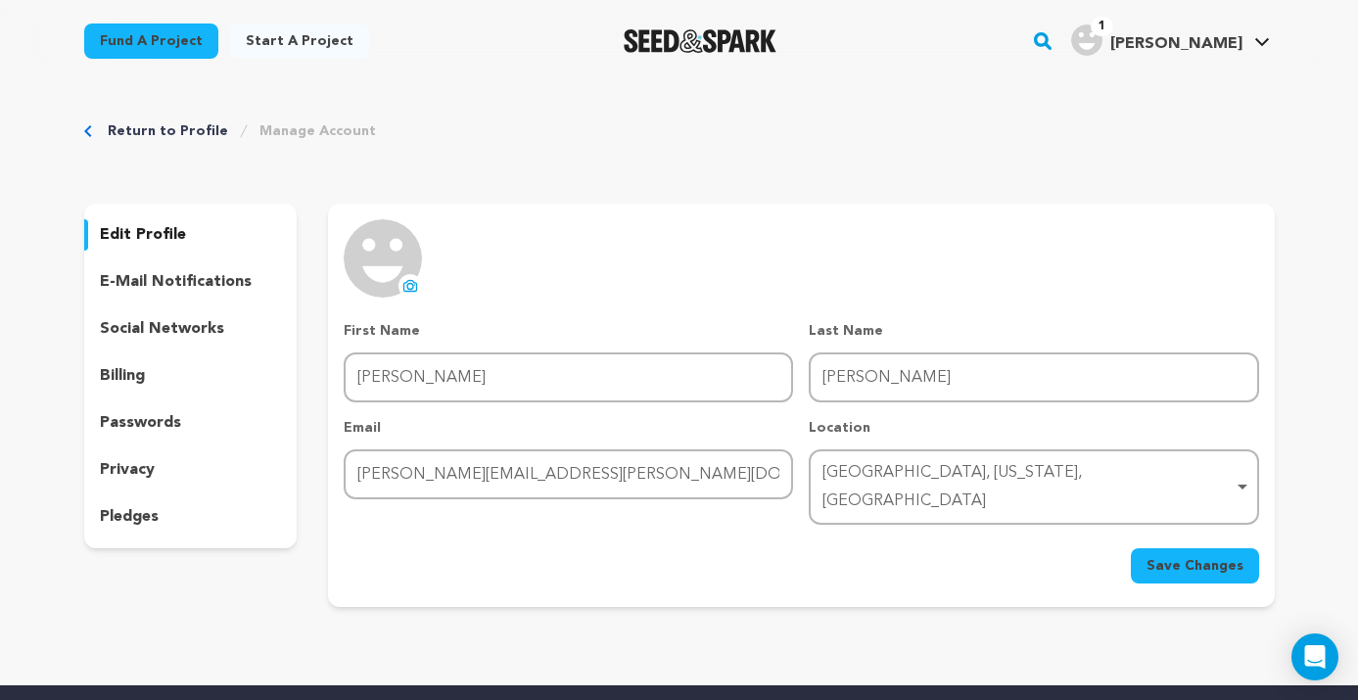
click at [416, 284] on icon at bounding box center [410, 285] width 13 height 11
click at [1188, 556] on span "Save Changes" at bounding box center [1194, 566] width 97 height 20
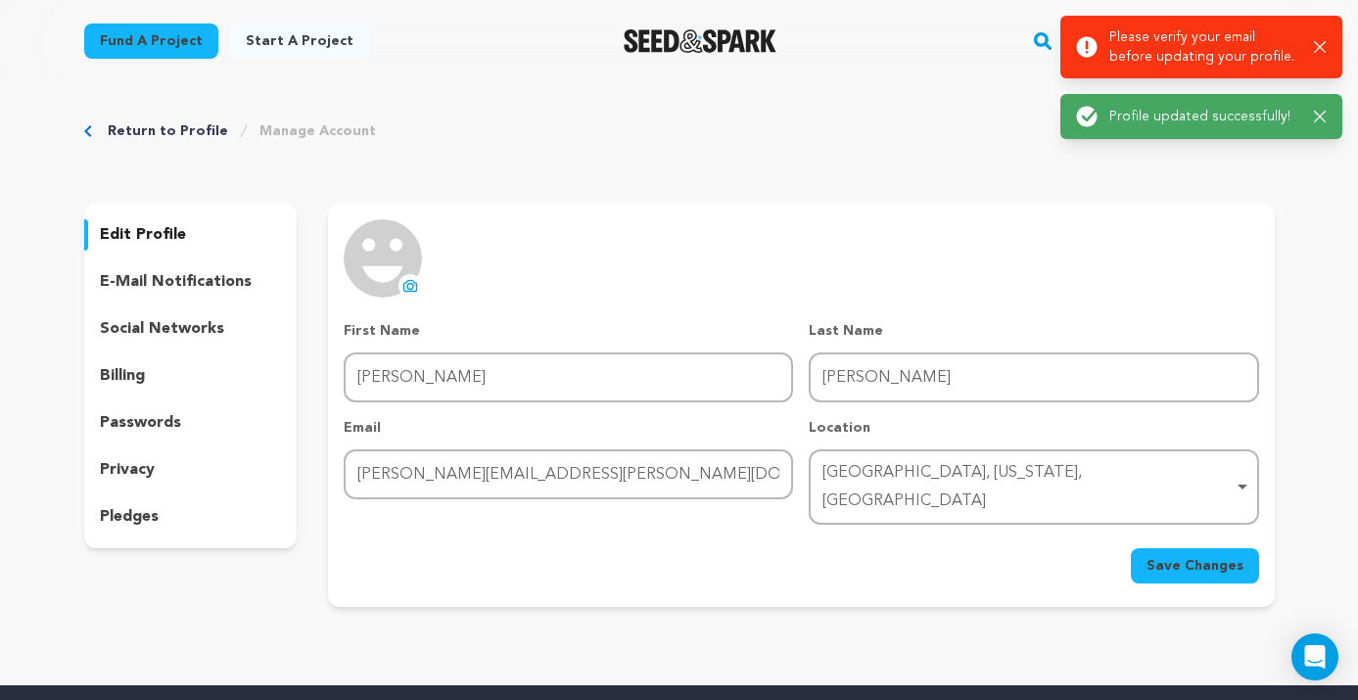
click at [1204, 58] on p "Please verify your email before updating your profile." at bounding box center [1203, 46] width 189 height 39
click at [1086, 44] on icon at bounding box center [1087, 47] width 22 height 22
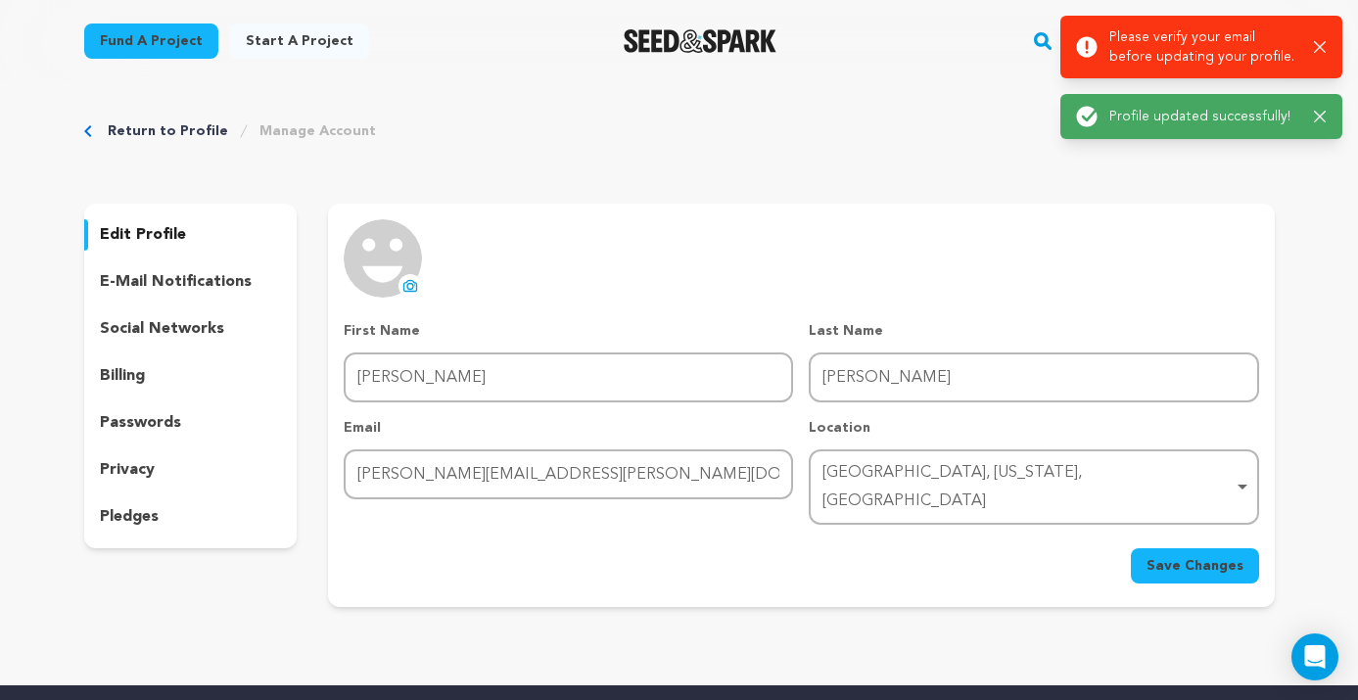
click at [1086, 44] on icon at bounding box center [1087, 47] width 22 height 22
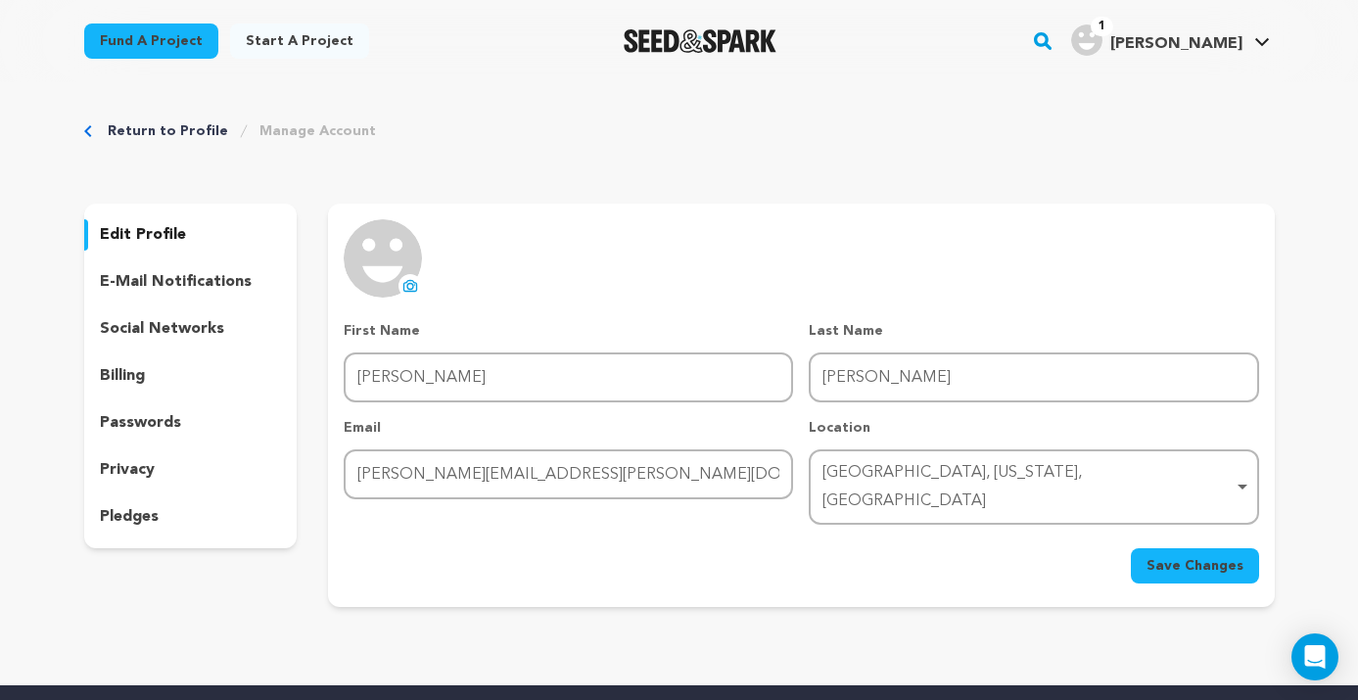
click at [1172, 47] on p "Please verify your email before updating your profile." at bounding box center [1203, 46] width 179 height 37
click at [212, 277] on p "e-mail notifications" at bounding box center [176, 281] width 152 height 23
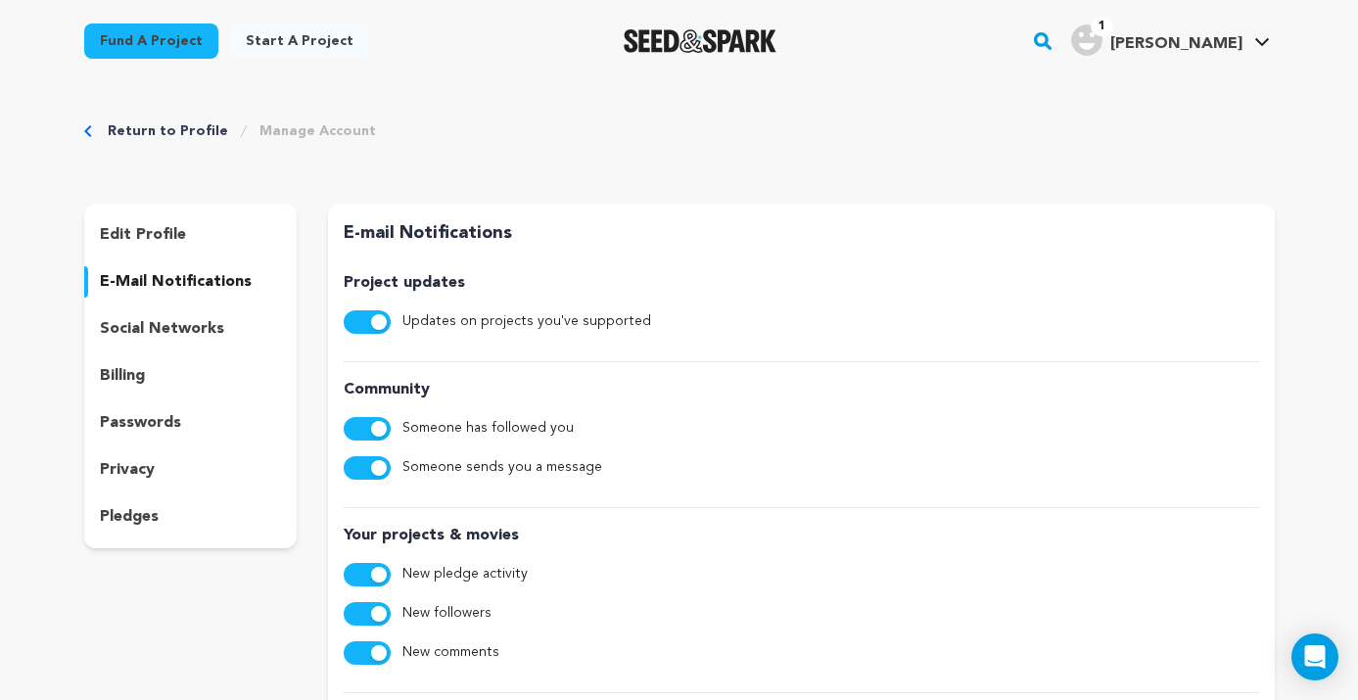
click at [113, 370] on p "billing" at bounding box center [122, 375] width 45 height 23
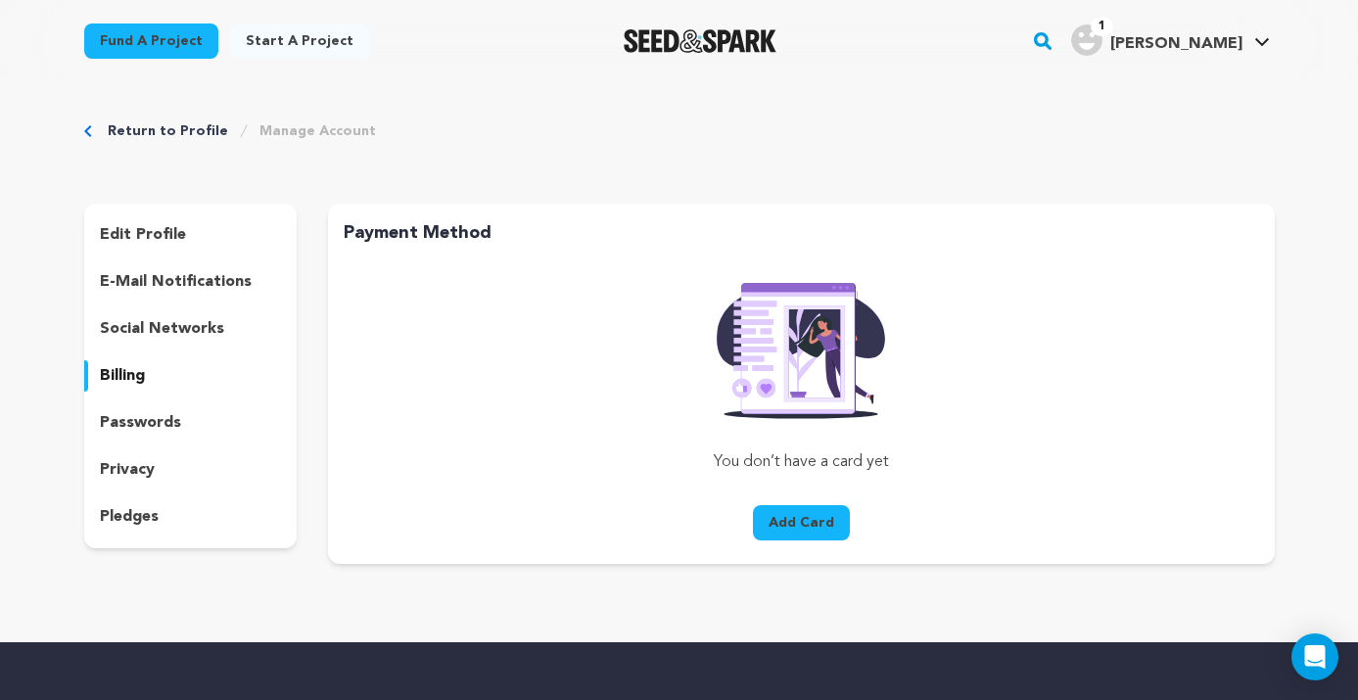
click at [135, 332] on p "social networks" at bounding box center [162, 328] width 124 height 23
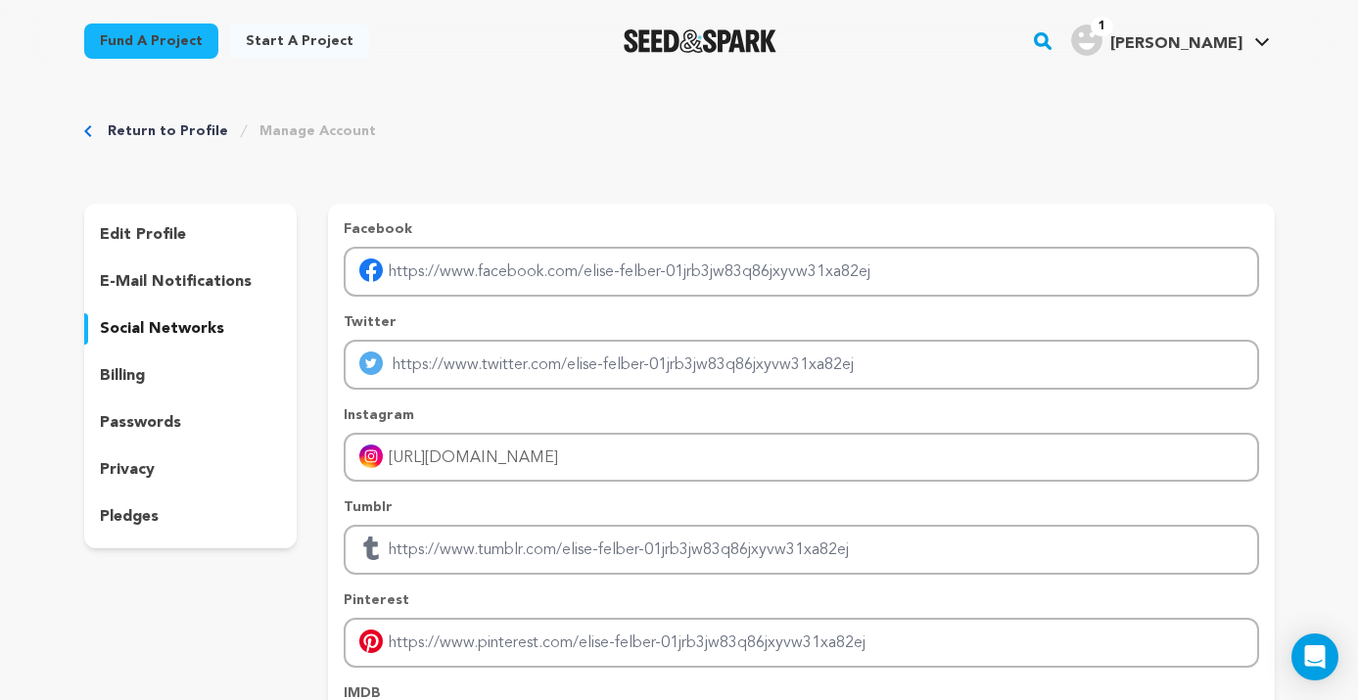
click at [140, 429] on p "passwords" at bounding box center [140, 422] width 81 height 23
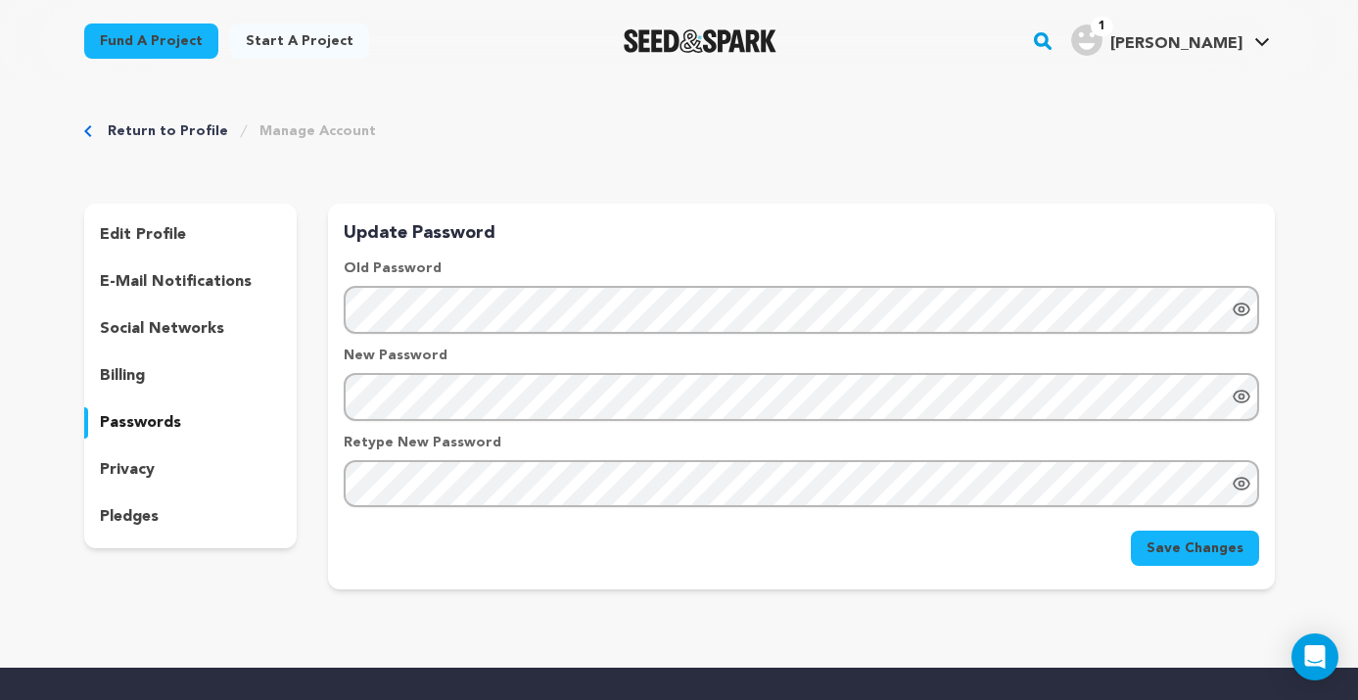
click at [150, 462] on p "privacy" at bounding box center [127, 469] width 55 height 23
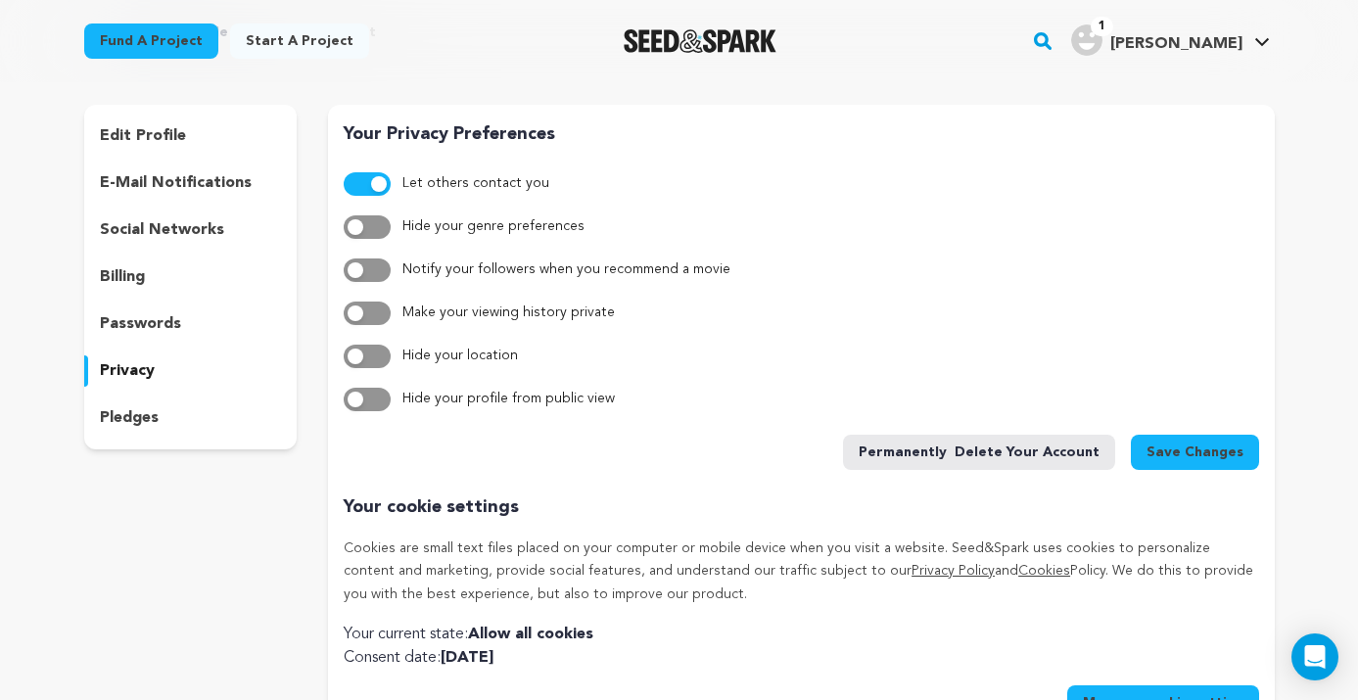
scroll to position [96, 0]
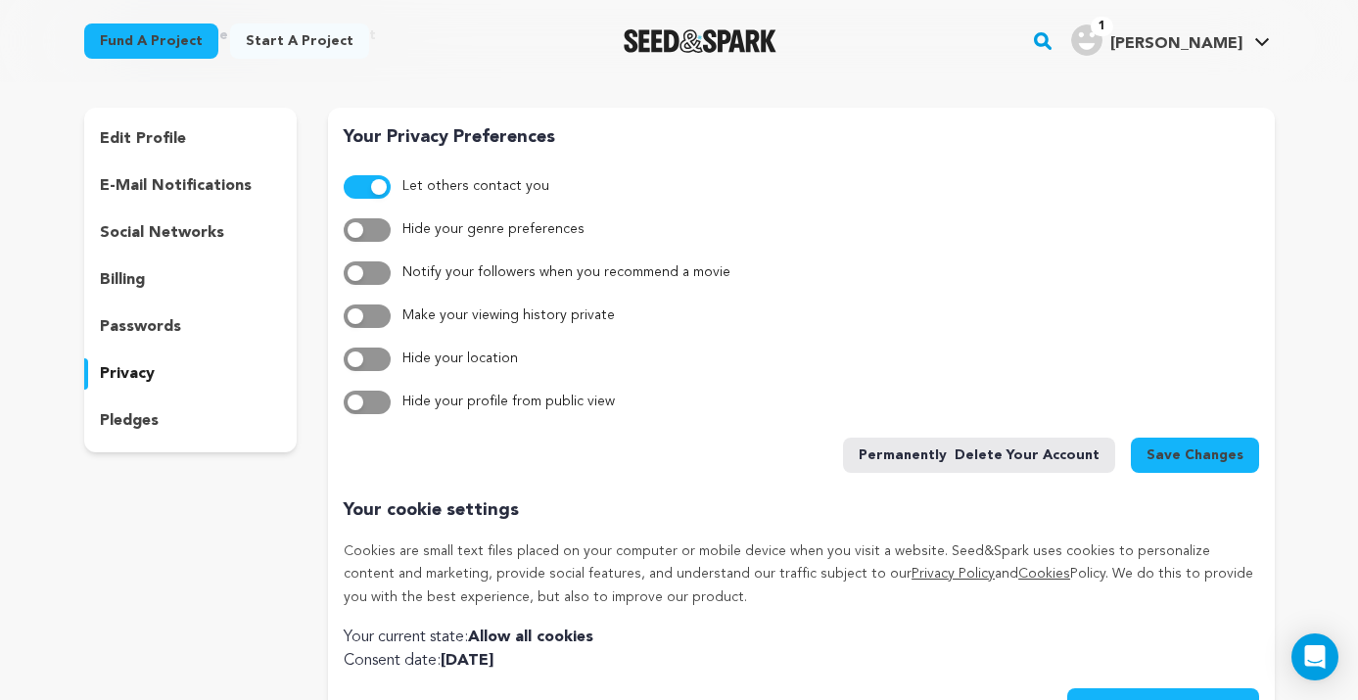
click at [121, 412] on p "pledges" at bounding box center [129, 420] width 59 height 23
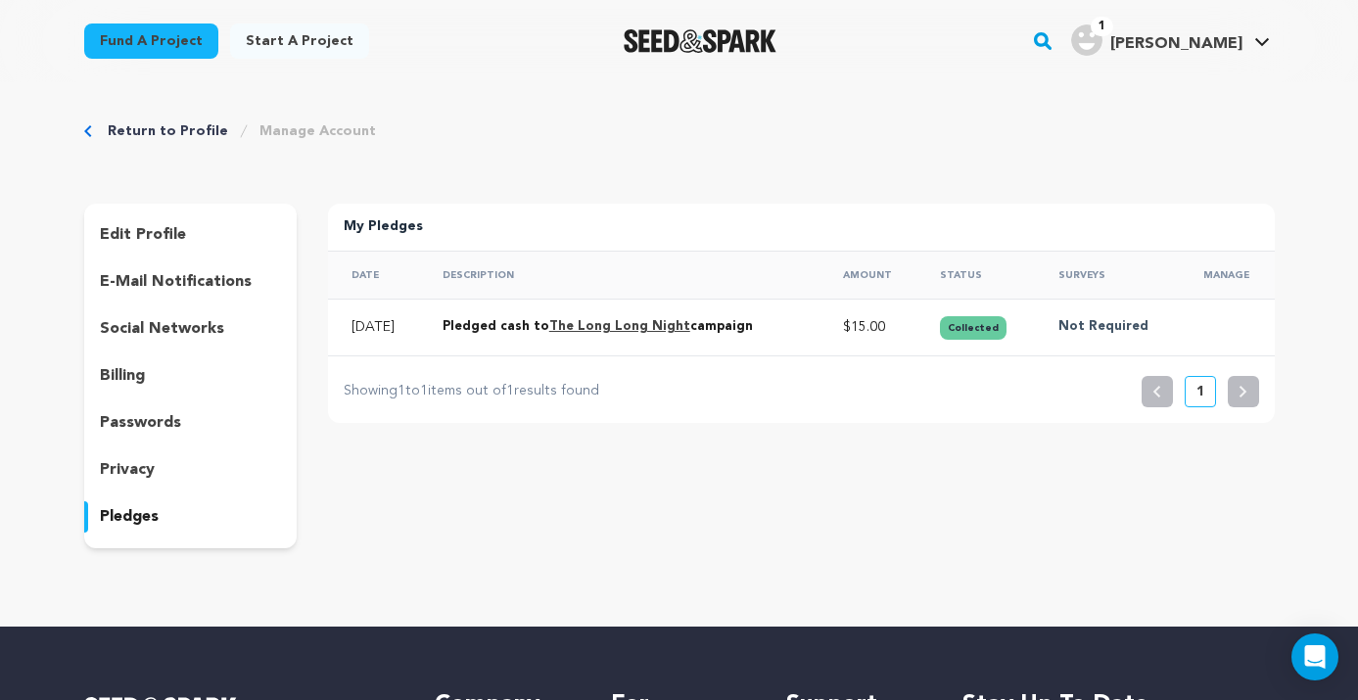
click at [84, 121] on div "Return to Profile Manage Account" at bounding box center [679, 131] width 1191 height 20
click at [120, 132] on link "Return to Profile" at bounding box center [168, 131] width 120 height 20
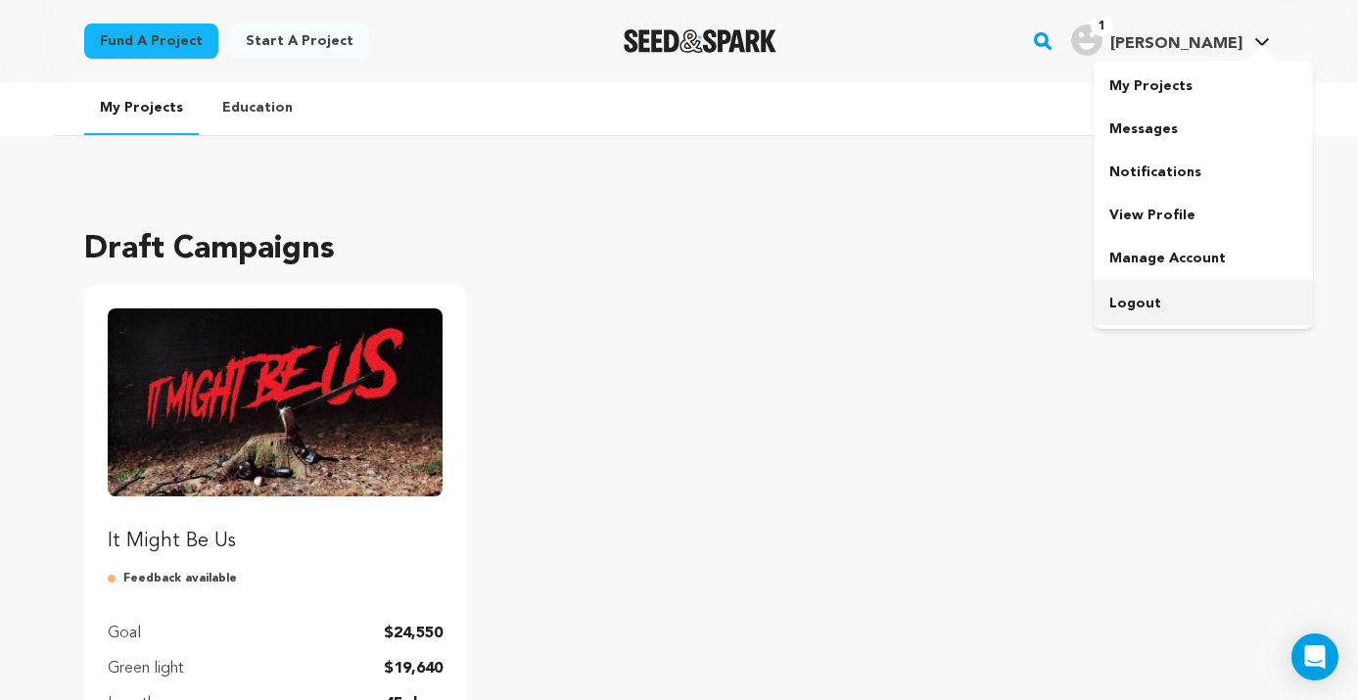
click at [1202, 303] on link "Logout" at bounding box center [1203, 303] width 219 height 43
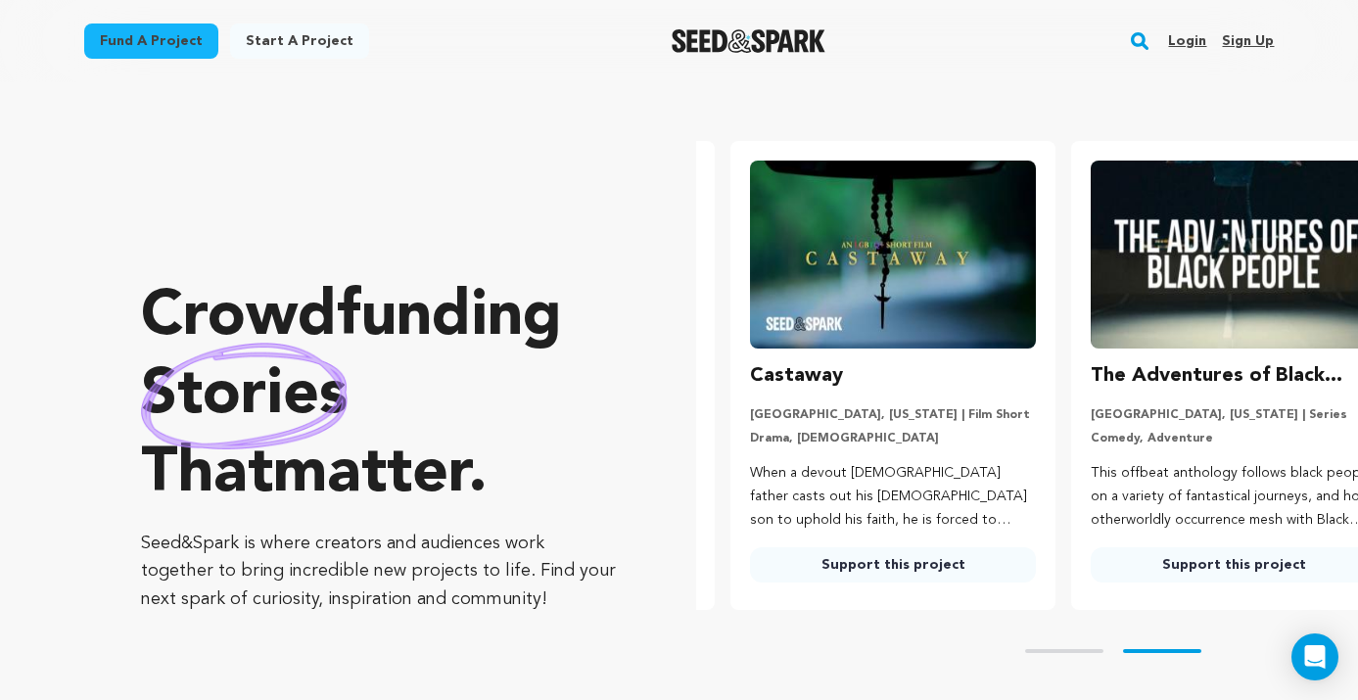
scroll to position [0, 356]
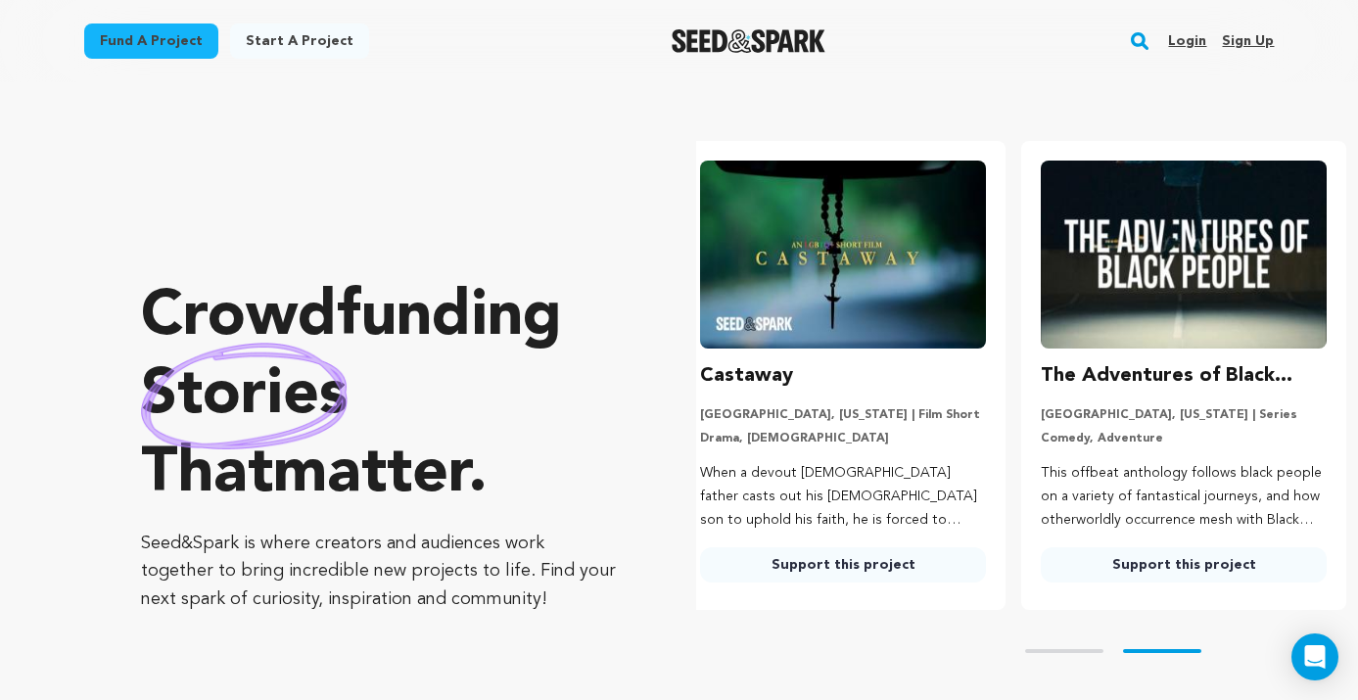
click at [1236, 46] on link "Sign up" at bounding box center [1248, 40] width 52 height 31
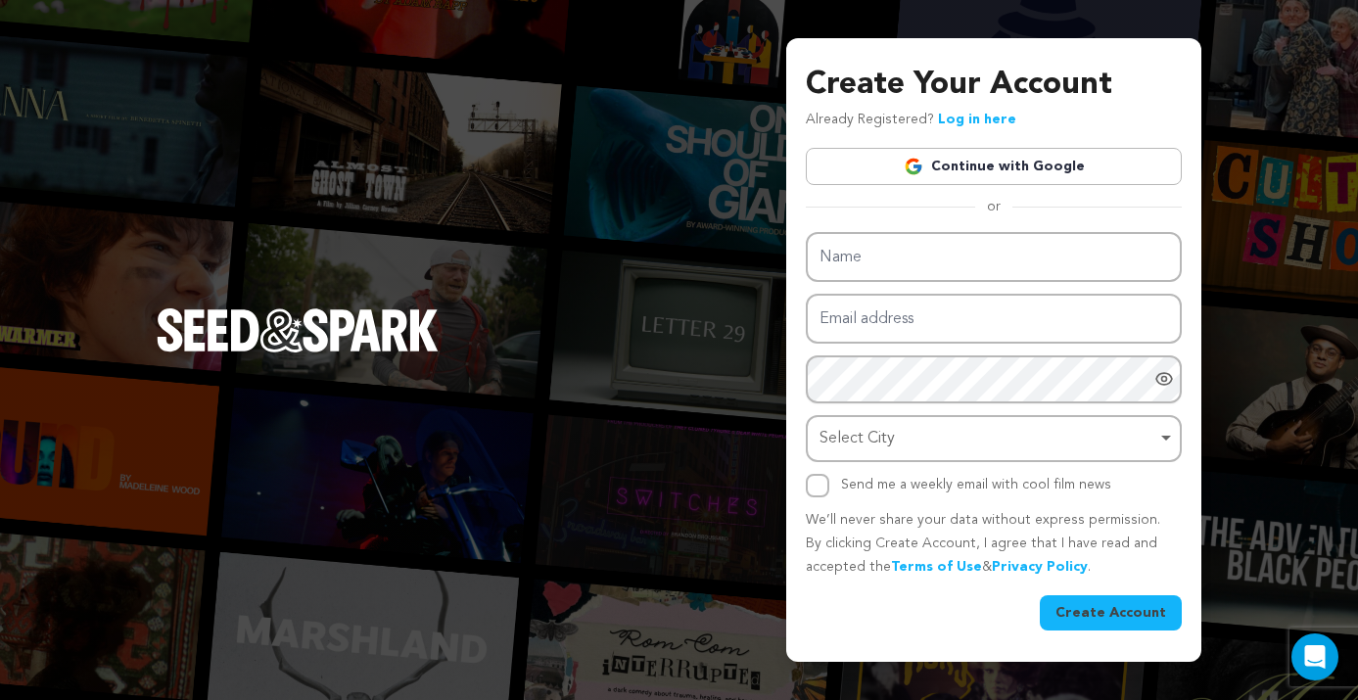
click at [1035, 173] on link "Continue with Google" at bounding box center [994, 166] width 376 height 37
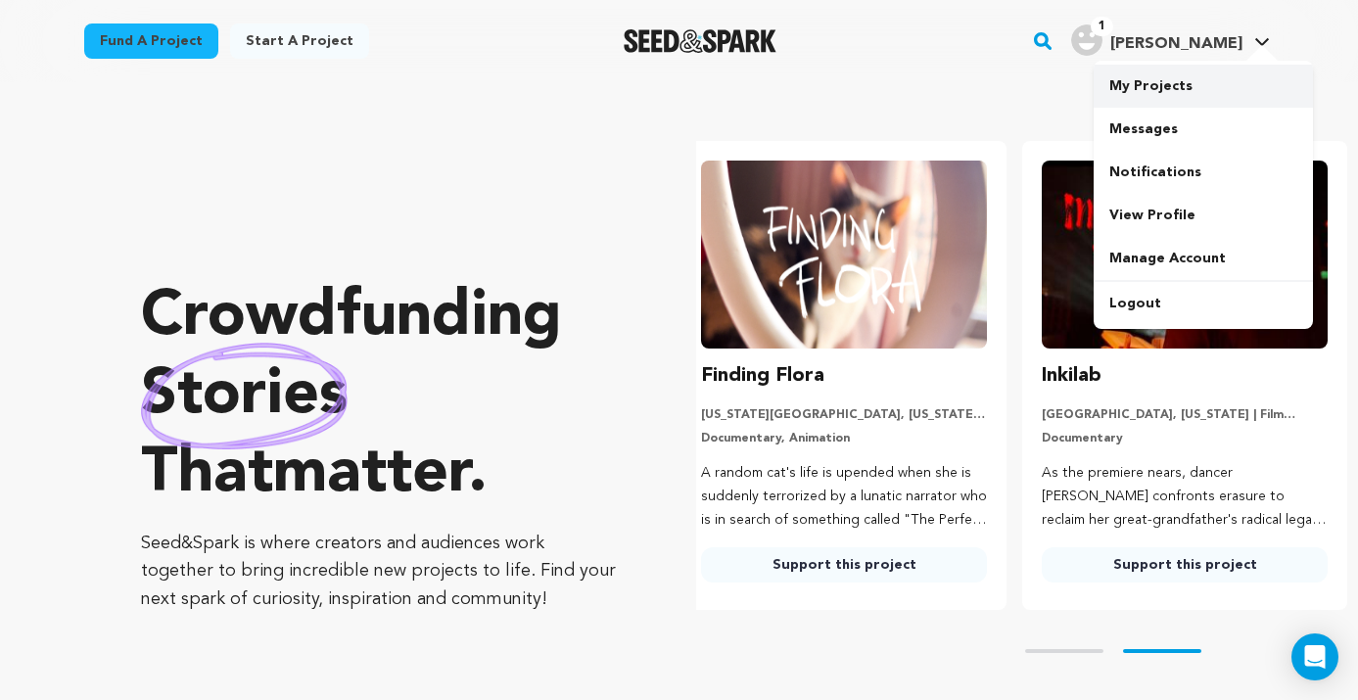
scroll to position [0, 356]
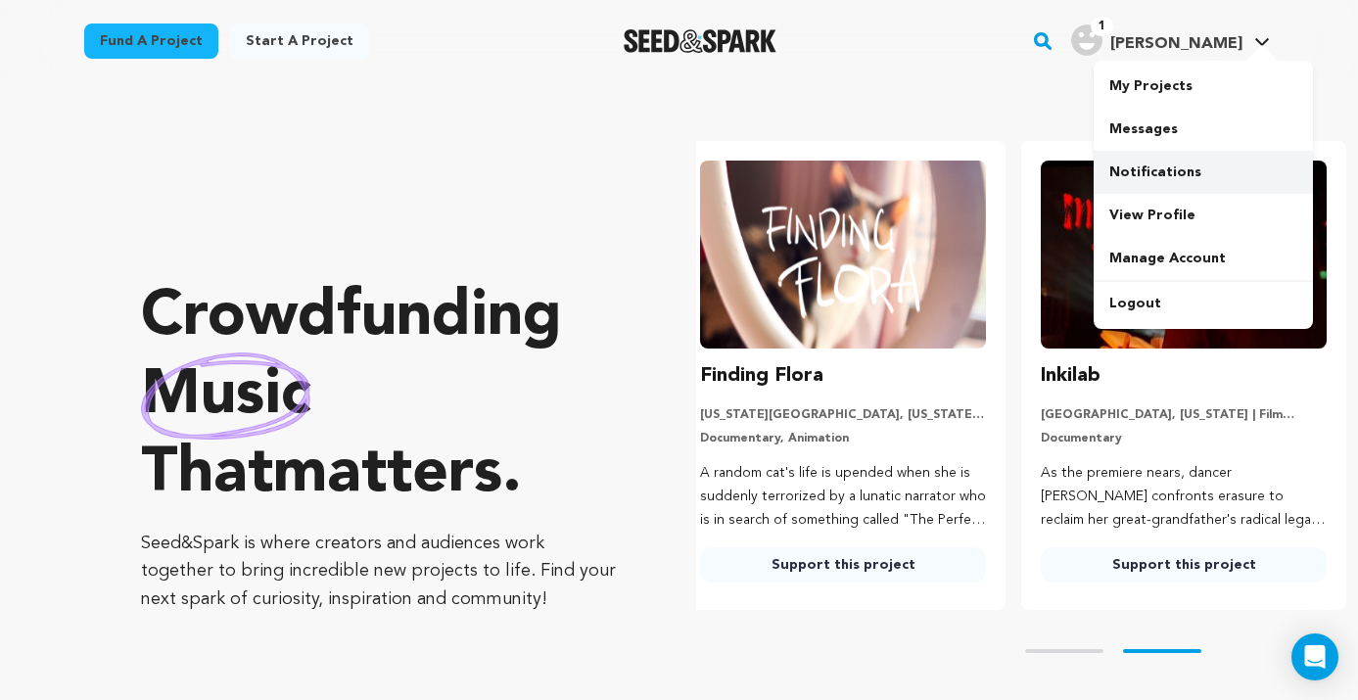
click at [1202, 161] on link "Notifications" at bounding box center [1203, 172] width 219 height 43
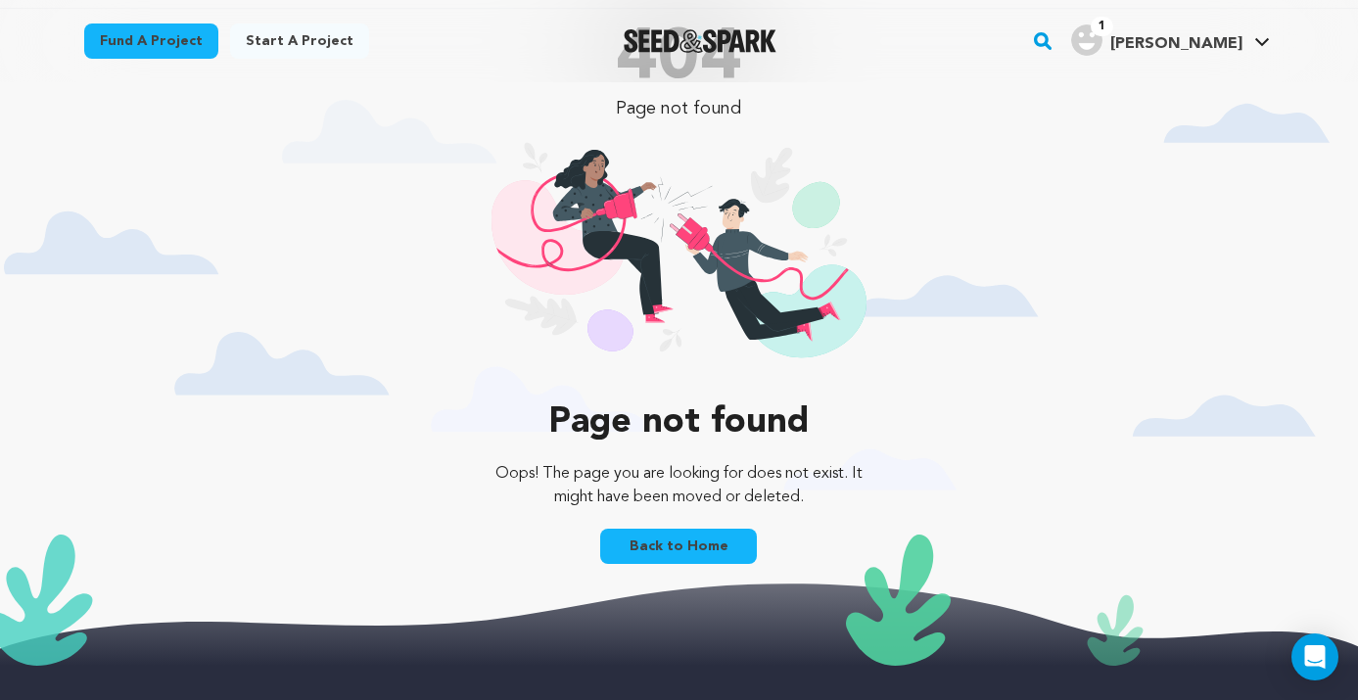
scroll to position [81, 0]
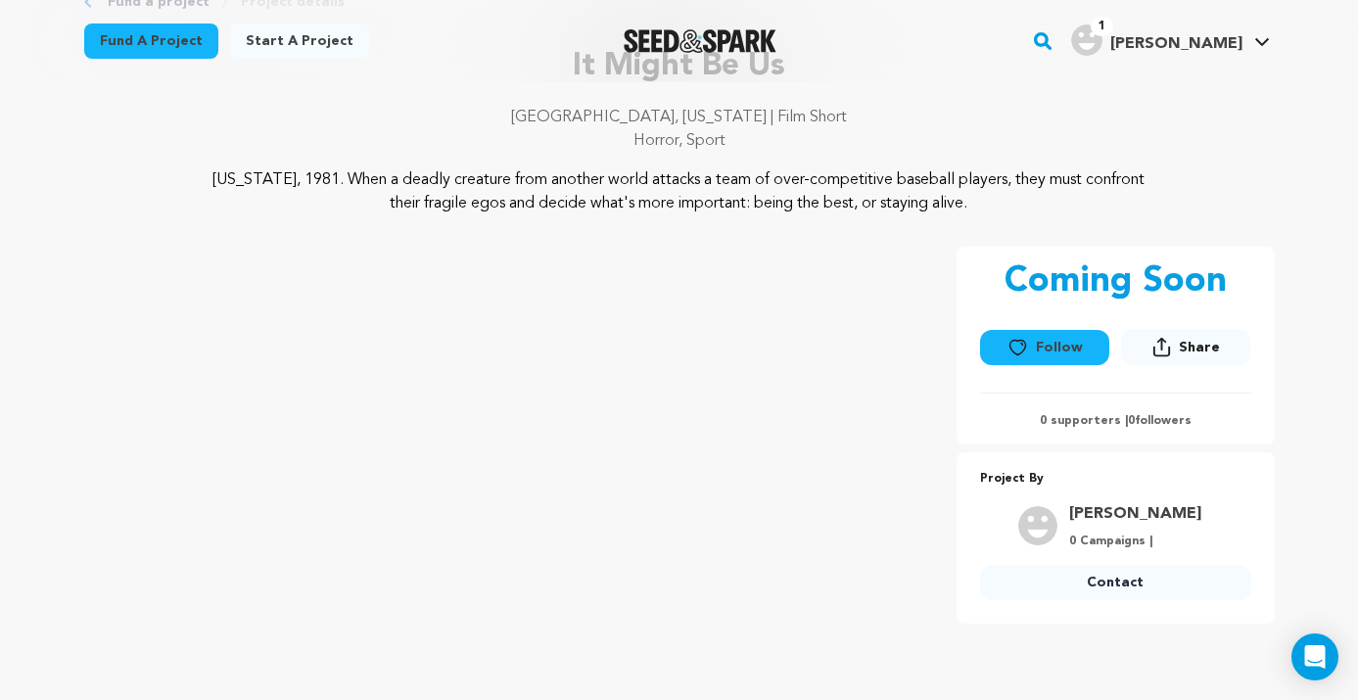
scroll to position [130, 0]
click at [1144, 523] on link "Charlie Cook" at bounding box center [1135, 512] width 132 height 23
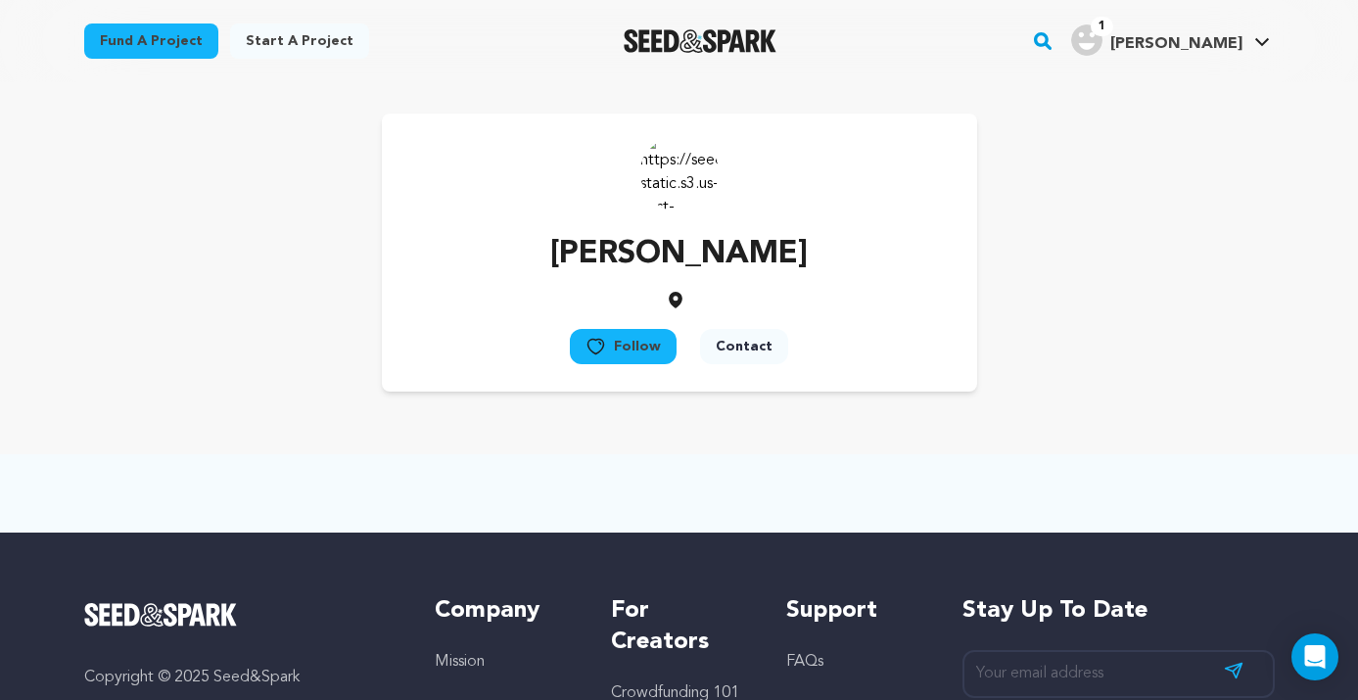
click at [681, 178] on img at bounding box center [679, 172] width 78 height 78
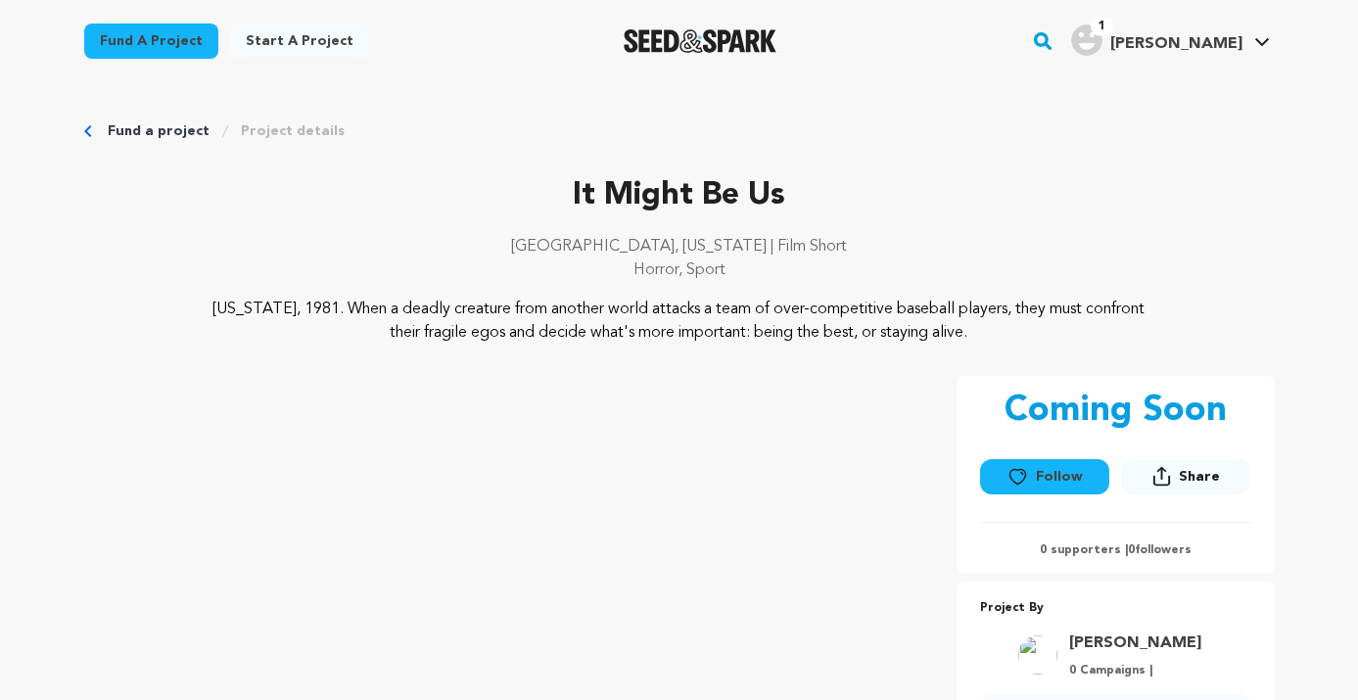
scroll to position [130, 0]
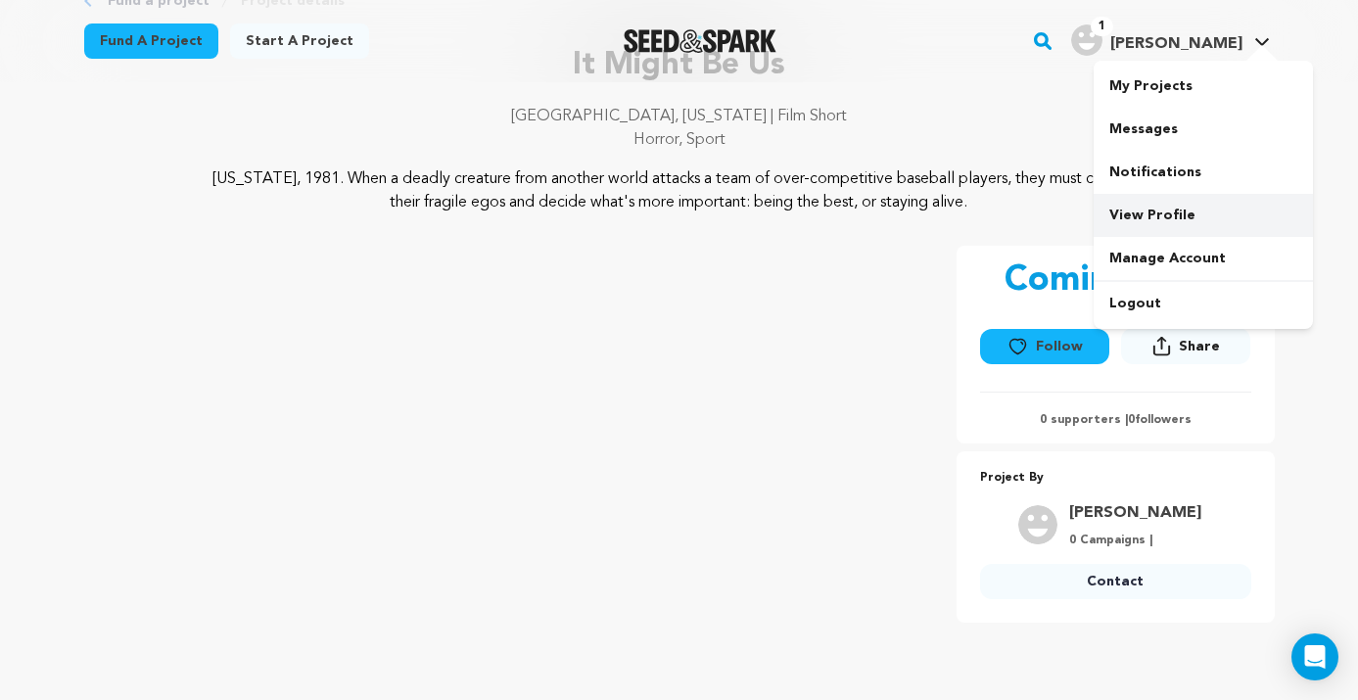
click at [1166, 220] on link "View Profile" at bounding box center [1203, 215] width 219 height 43
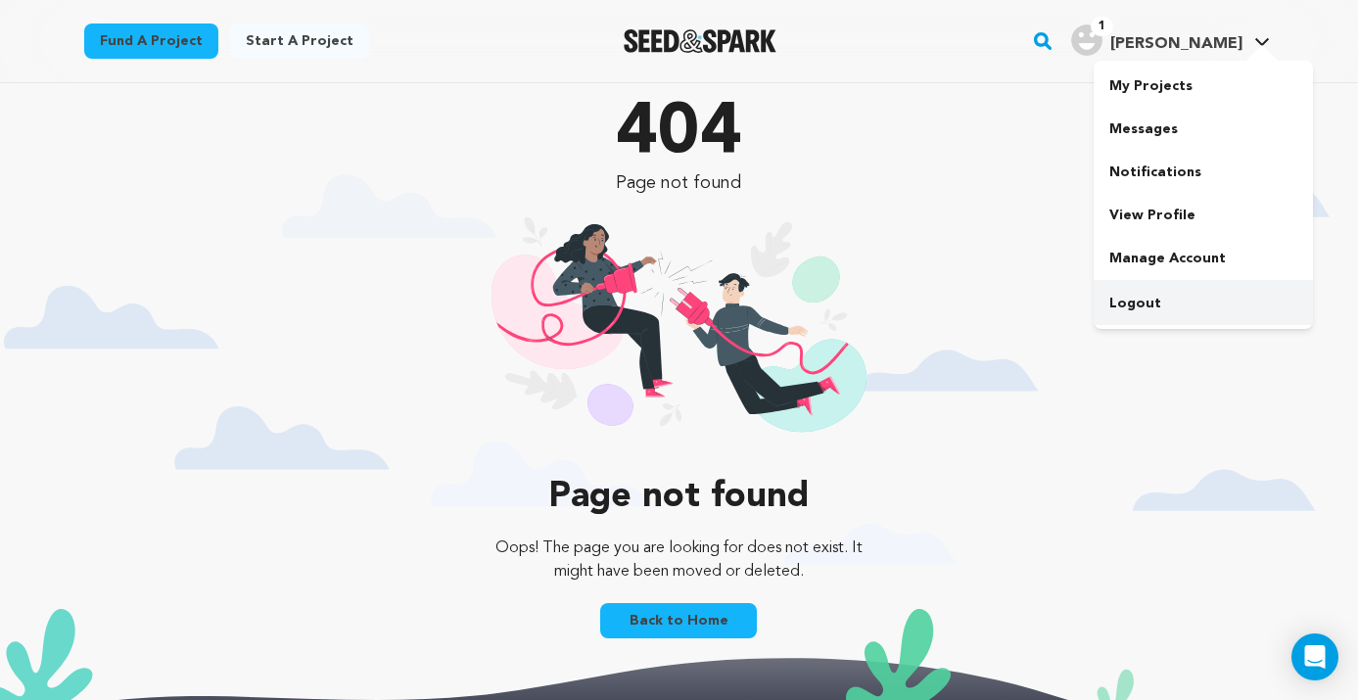
click at [1156, 306] on link "Logout" at bounding box center [1203, 303] width 219 height 43
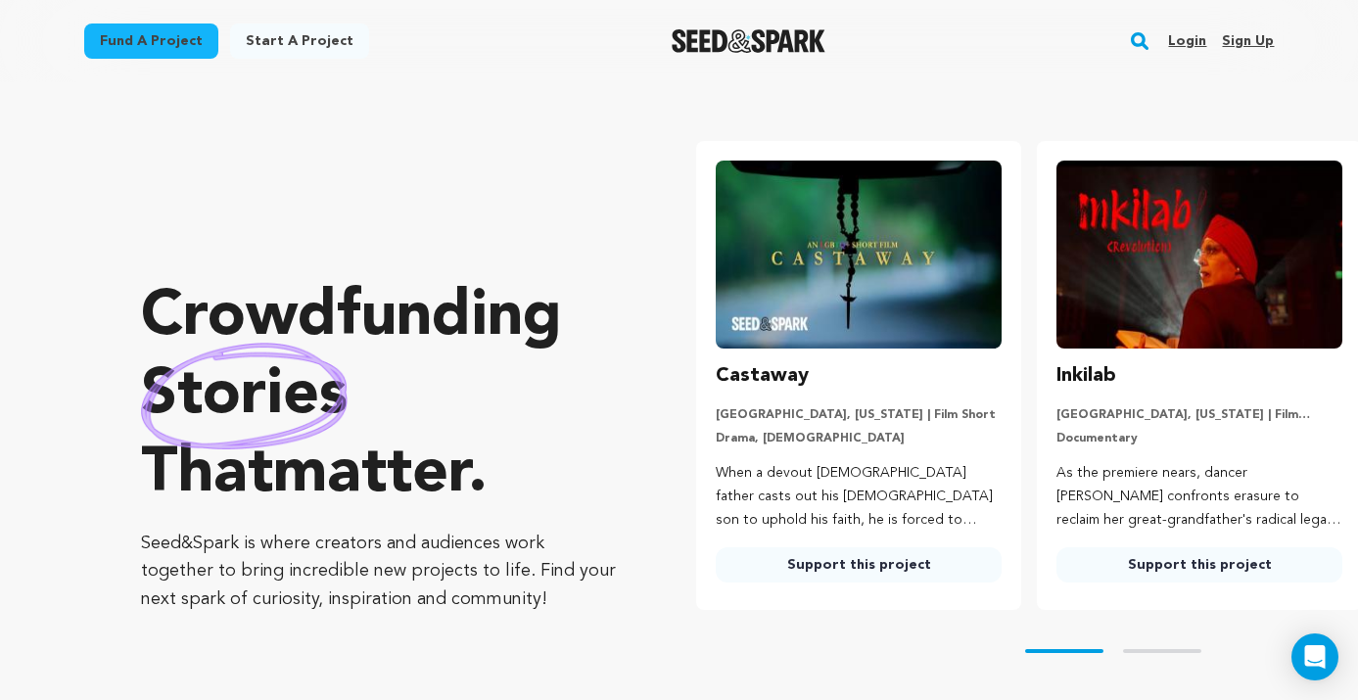
click at [1186, 32] on link "Login" at bounding box center [1187, 40] width 38 height 31
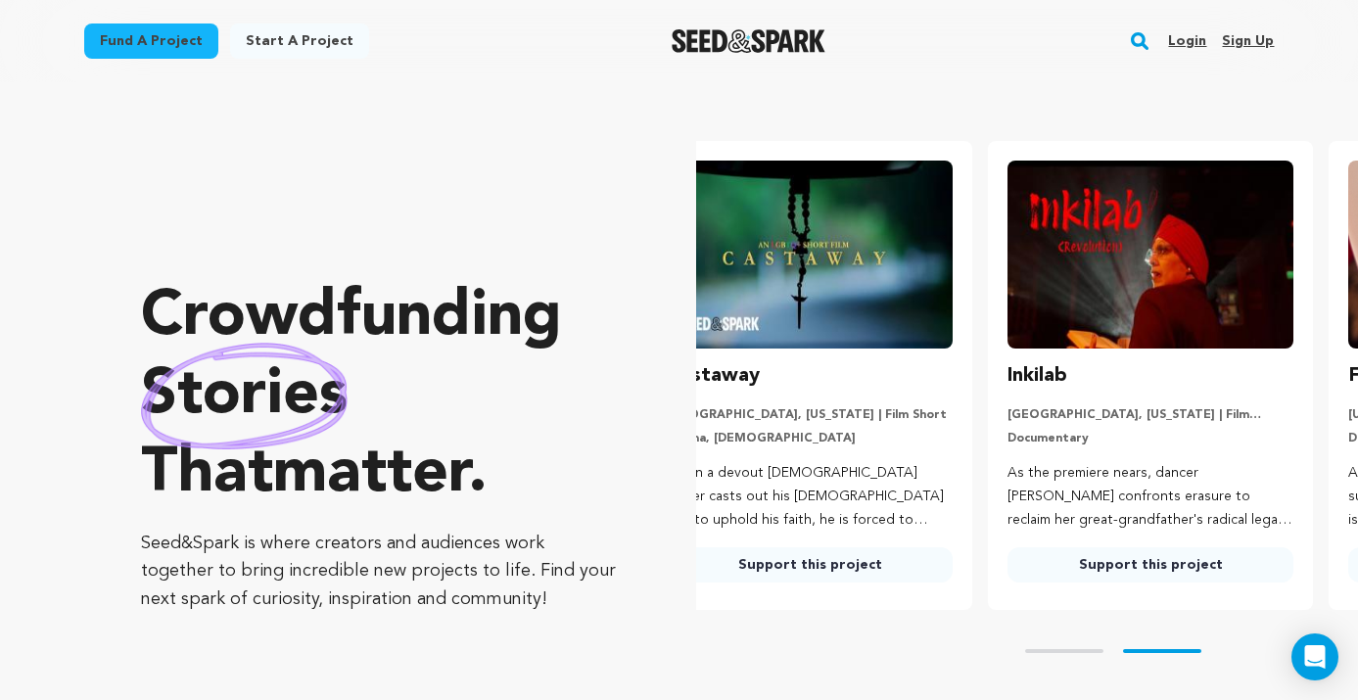
scroll to position [0, 166]
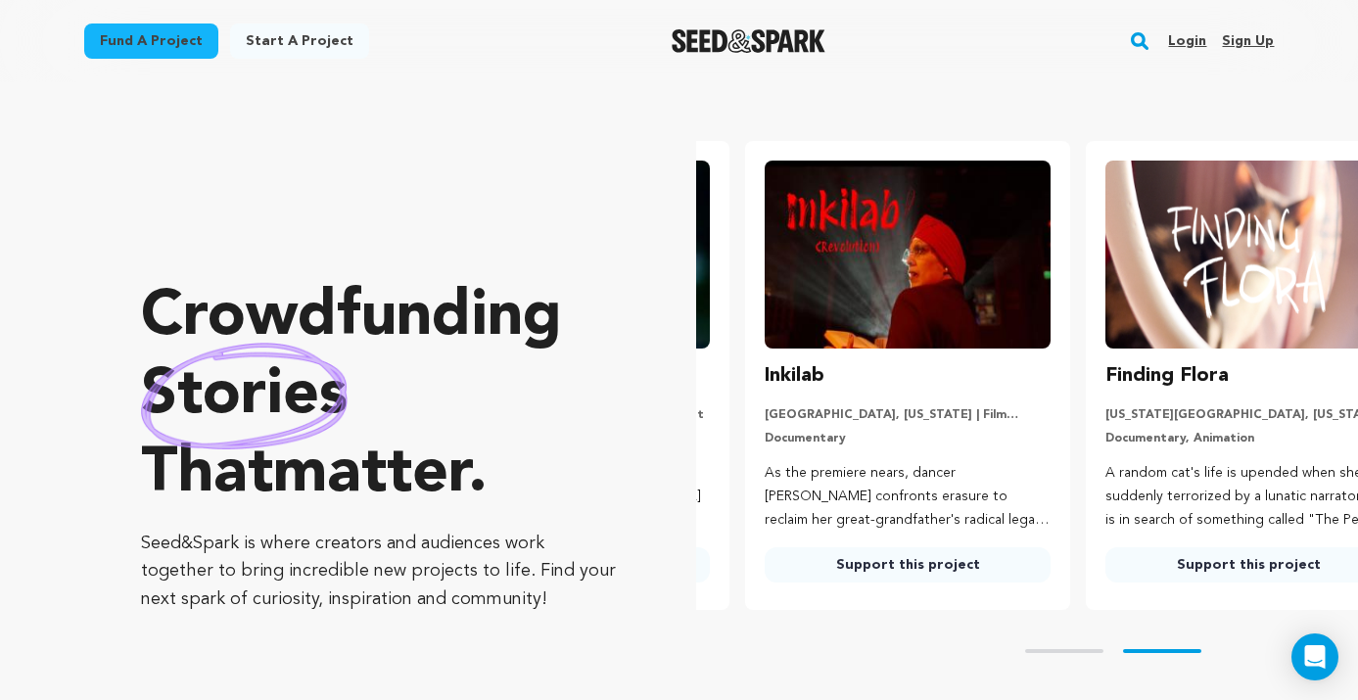
scroll to position [0, 356]
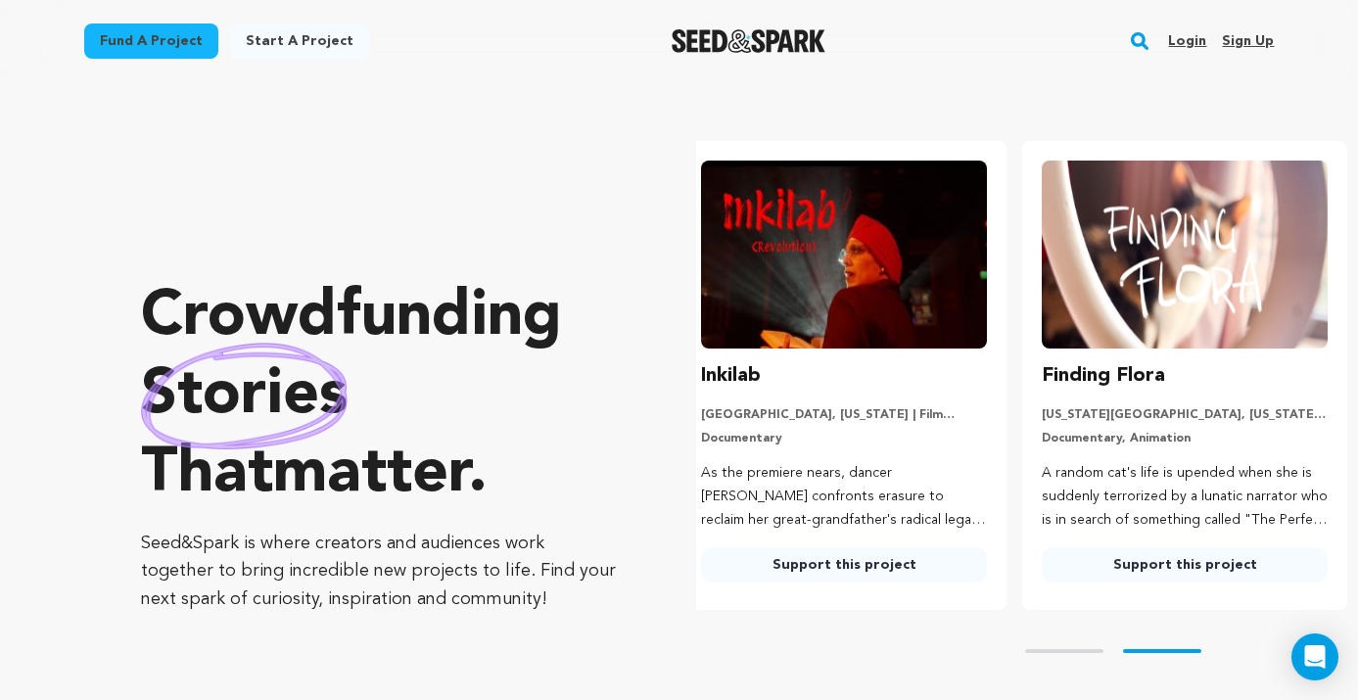
click at [1251, 48] on link "Sign up" at bounding box center [1248, 40] width 52 height 31
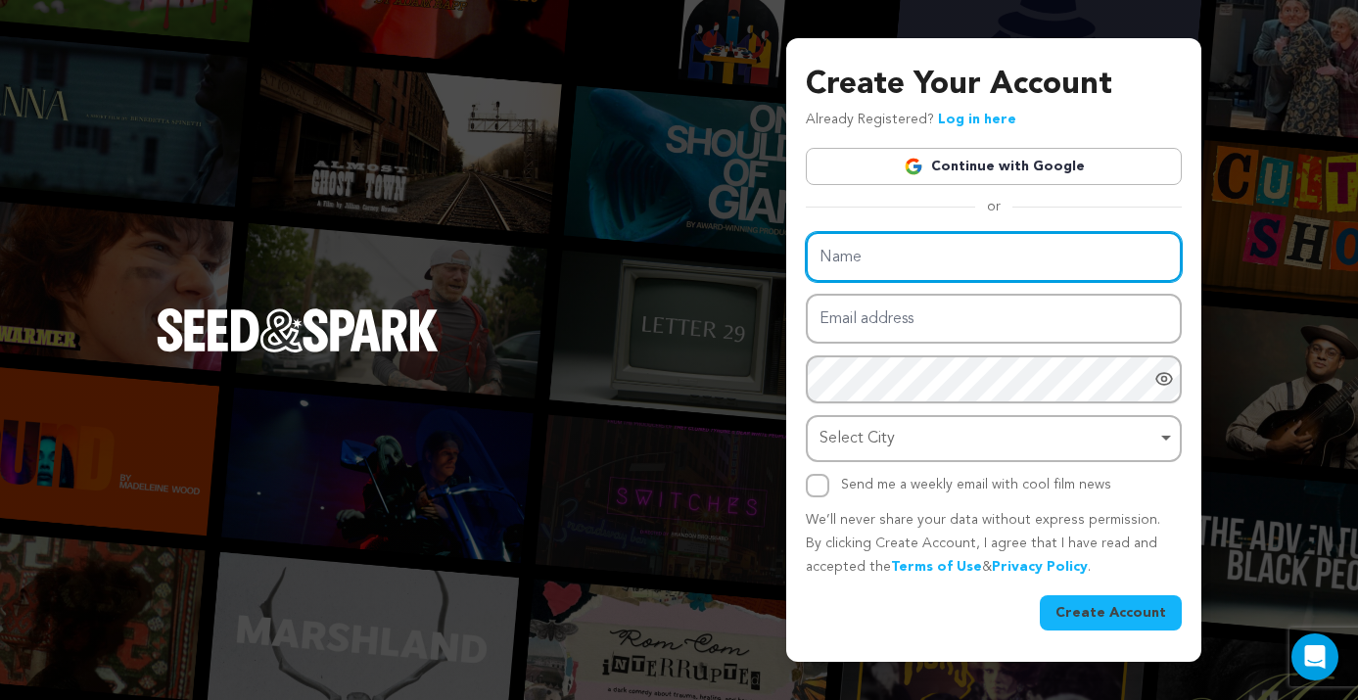
click at [961, 242] on input "Name" at bounding box center [994, 257] width 376 height 50
type input "Elise Felber"
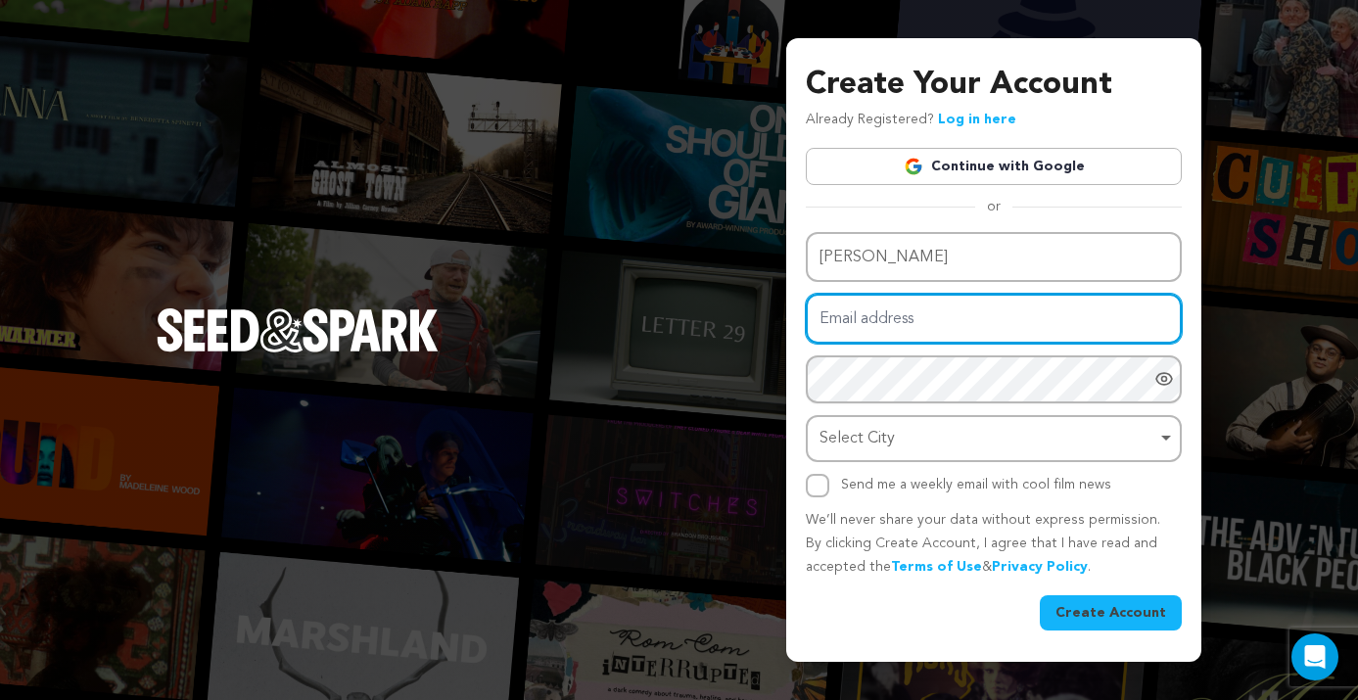
click at [910, 321] on input "Email address" at bounding box center [994, 319] width 376 height 50
type input "felber.elise@gmail.com"
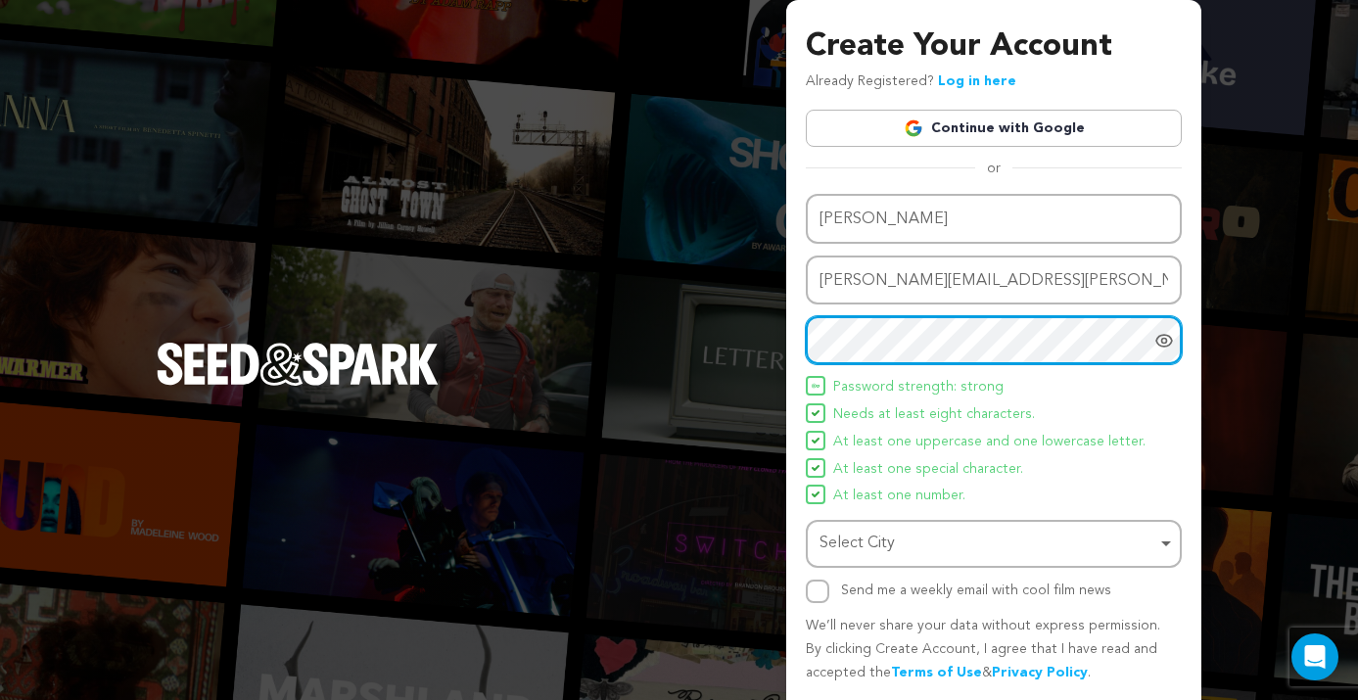
click at [962, 532] on div "Select City Remove item" at bounding box center [987, 544] width 337 height 28
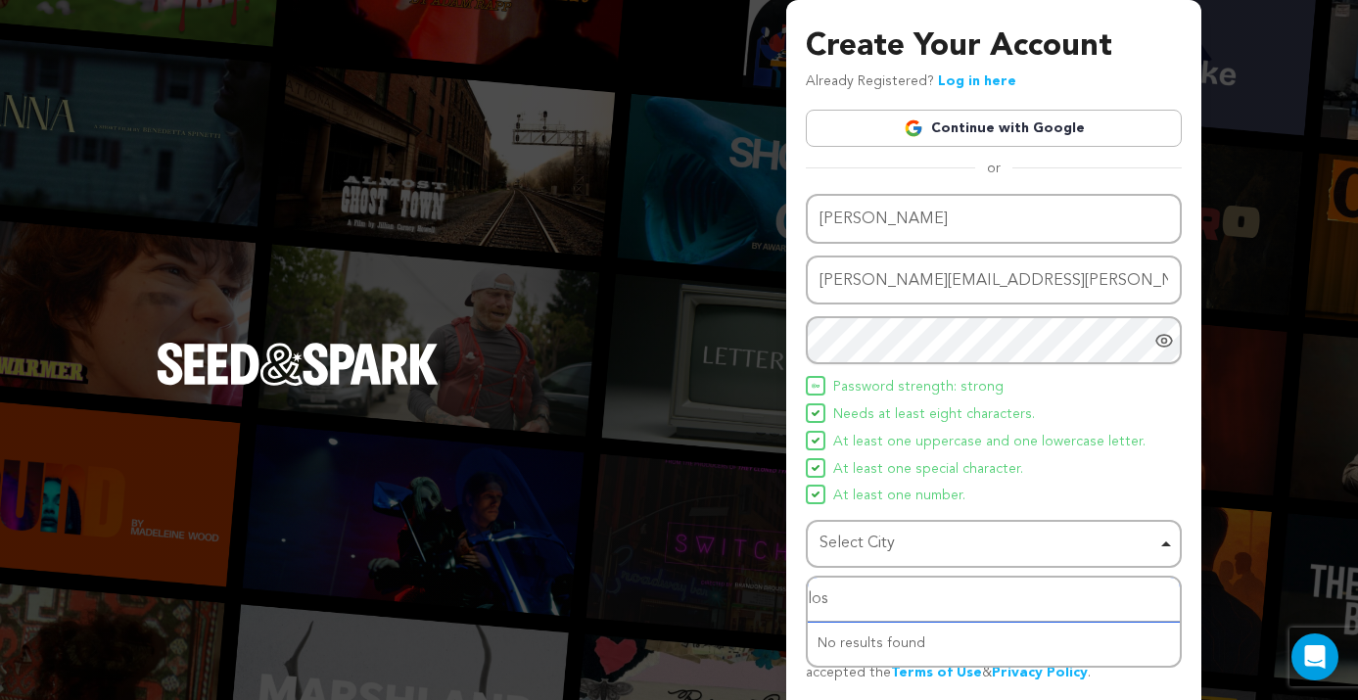
type input "los"
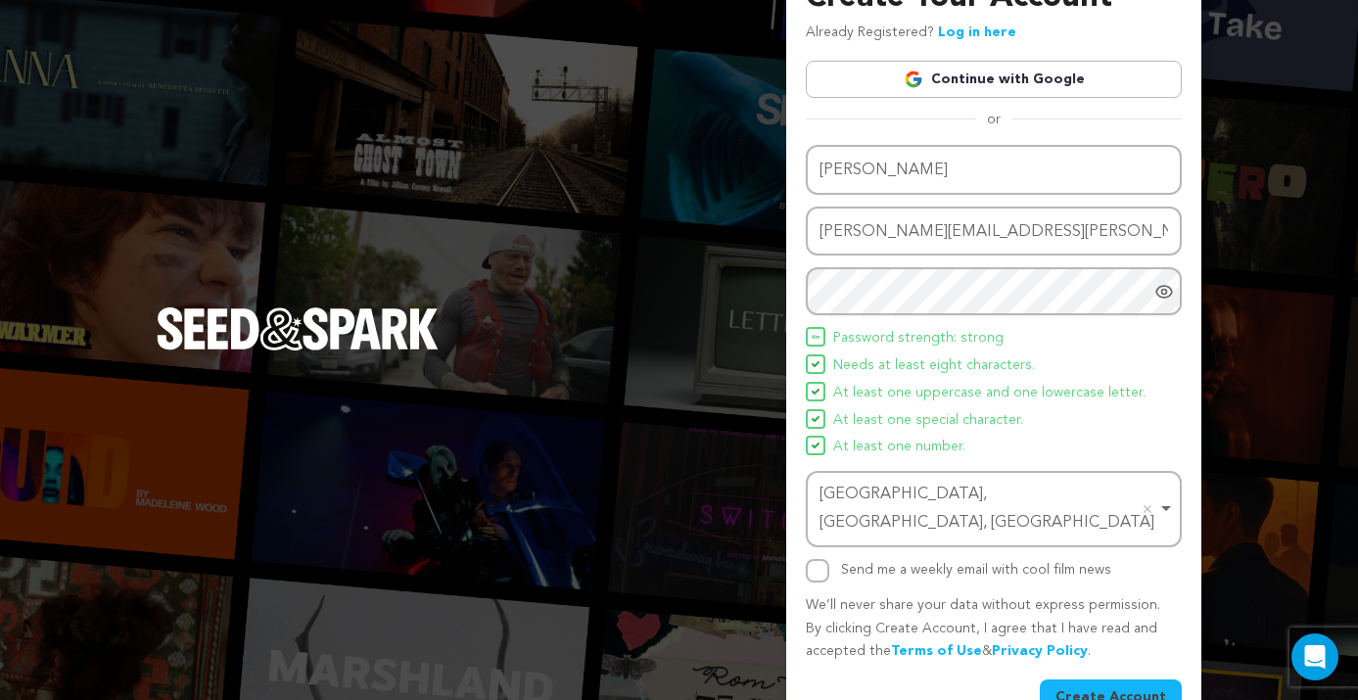
scroll to position [67, 0]
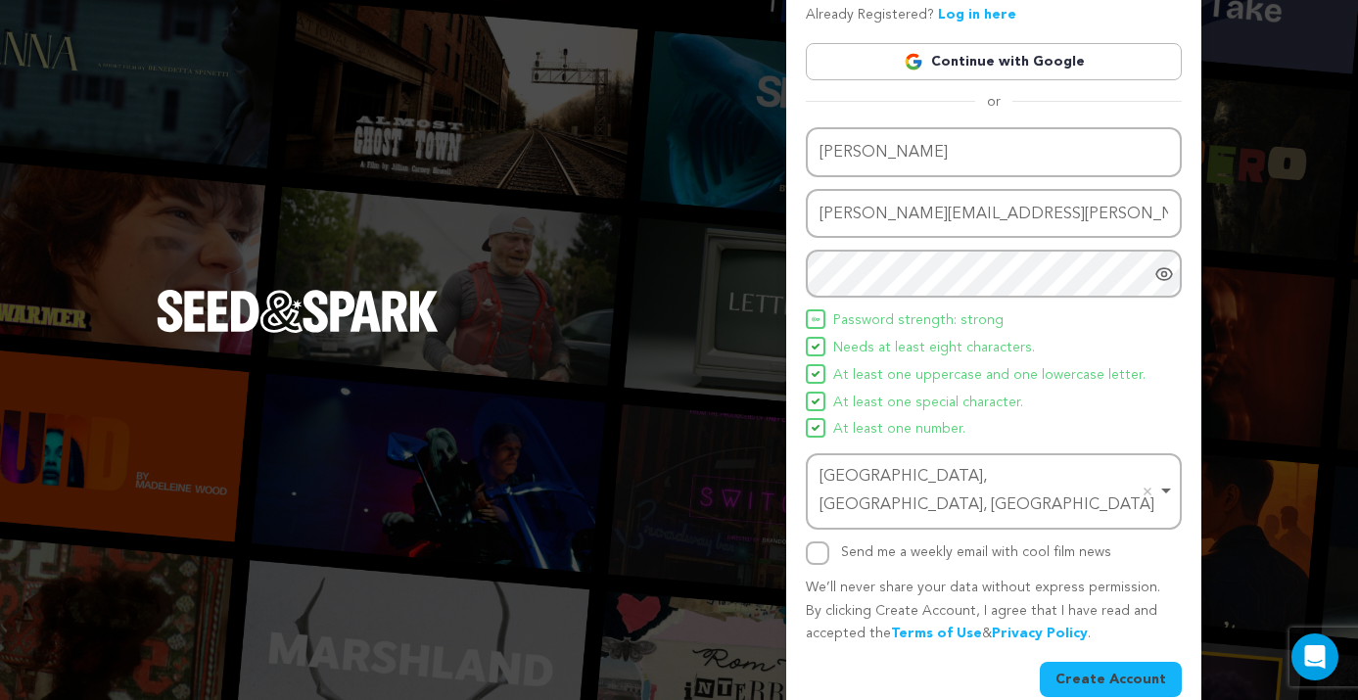
click at [1074, 662] on button "Create Account" at bounding box center [1111, 679] width 142 height 35
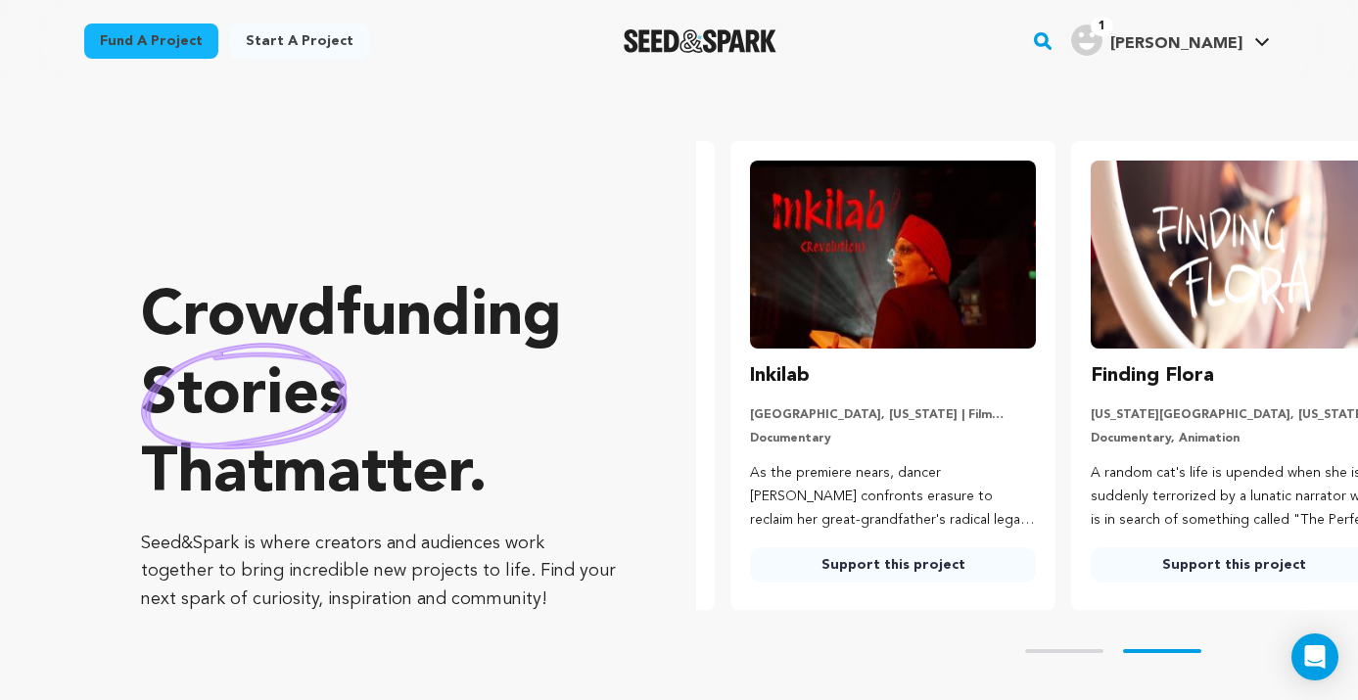
scroll to position [0, 356]
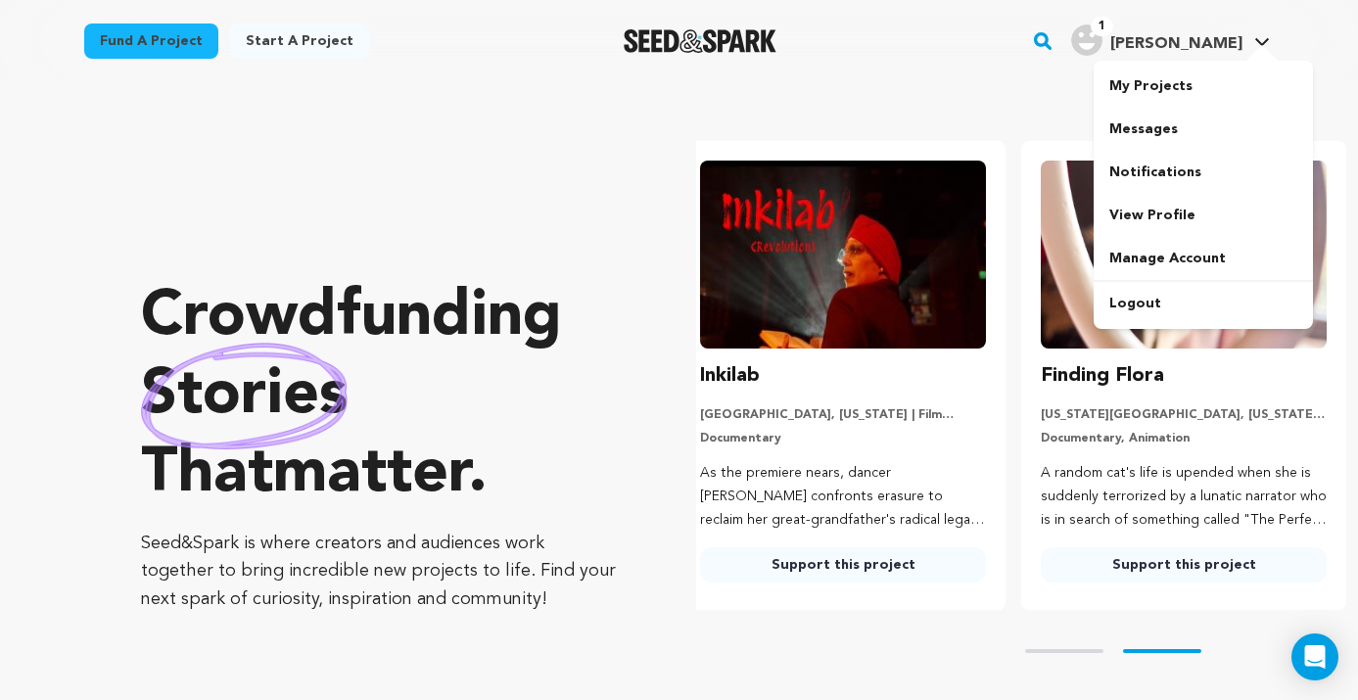
click at [1220, 51] on span "[PERSON_NAME]" at bounding box center [1176, 44] width 132 height 16
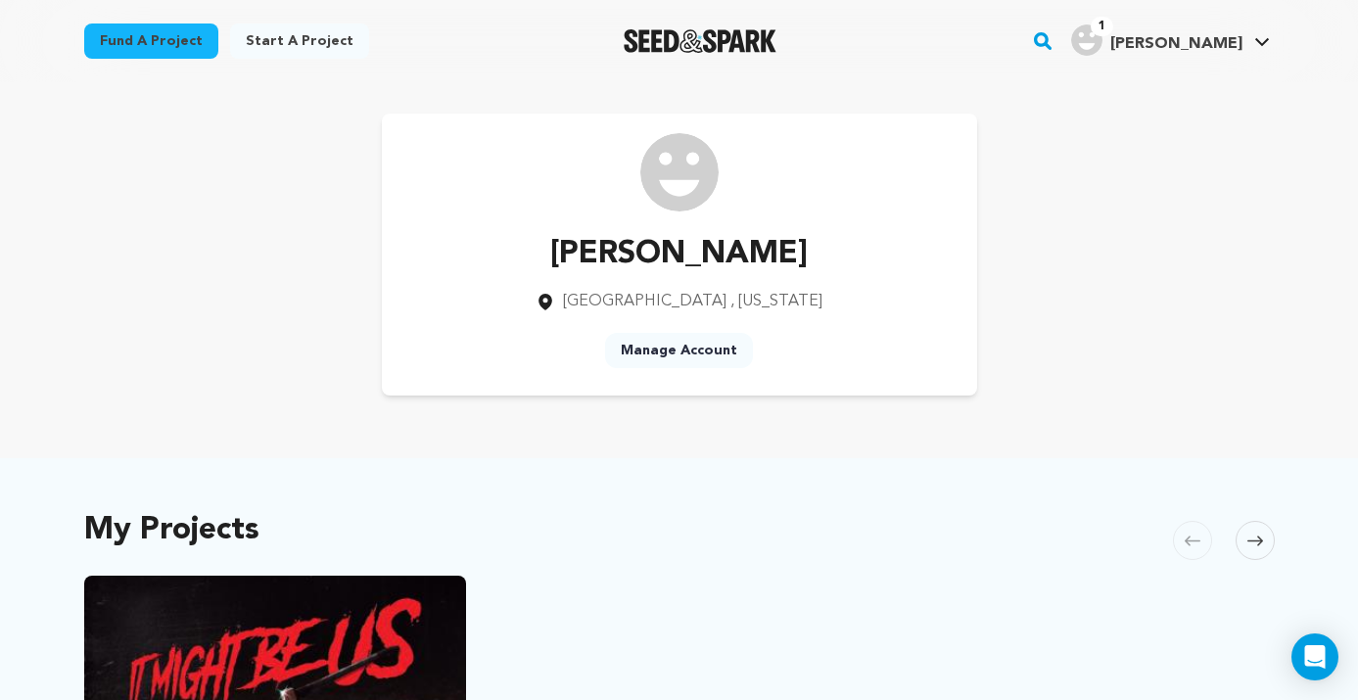
click at [669, 357] on link "Manage Account" at bounding box center [679, 350] width 148 height 35
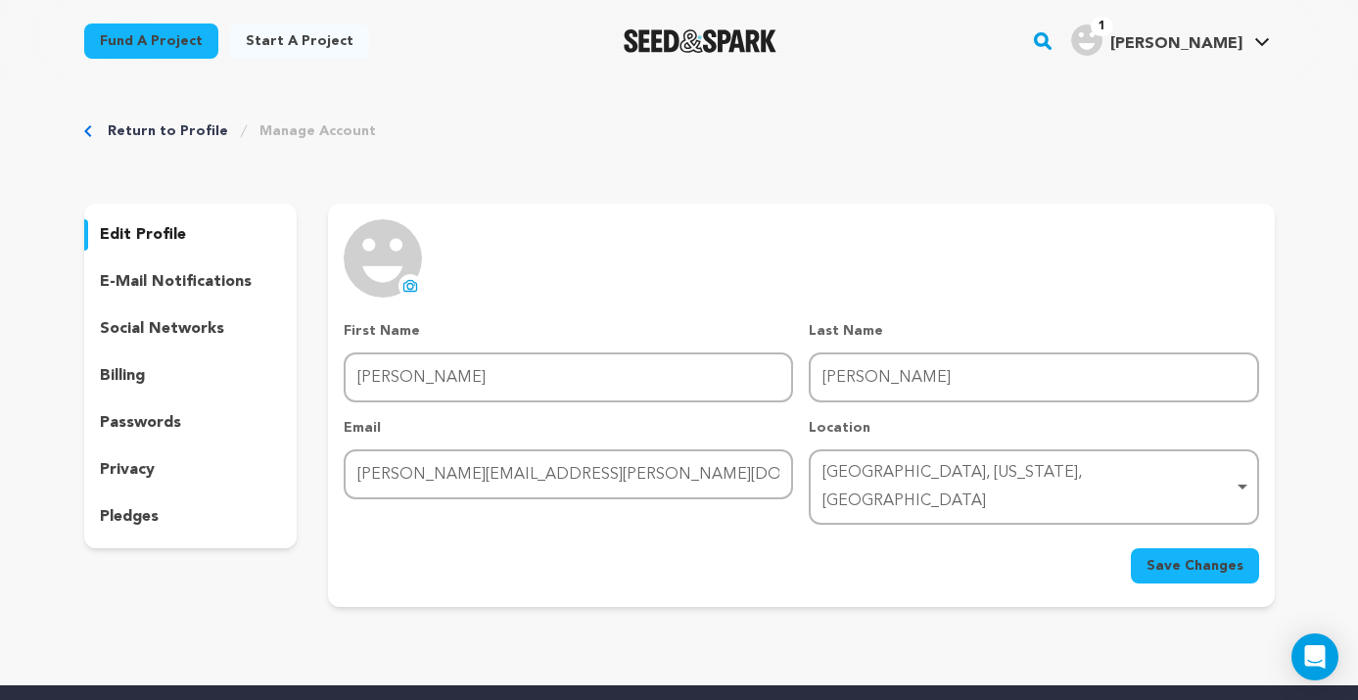
click at [412, 288] on icon at bounding box center [411, 287] width 8 height 6
click at [481, 272] on div "uploading spinner upload profile image First Name First Name Elise Last Name La…" at bounding box center [801, 401] width 914 height 364
click at [394, 234] on img at bounding box center [383, 258] width 78 height 78
click at [413, 294] on button "uploading spinner upload profile image" at bounding box center [409, 285] width 23 height 23
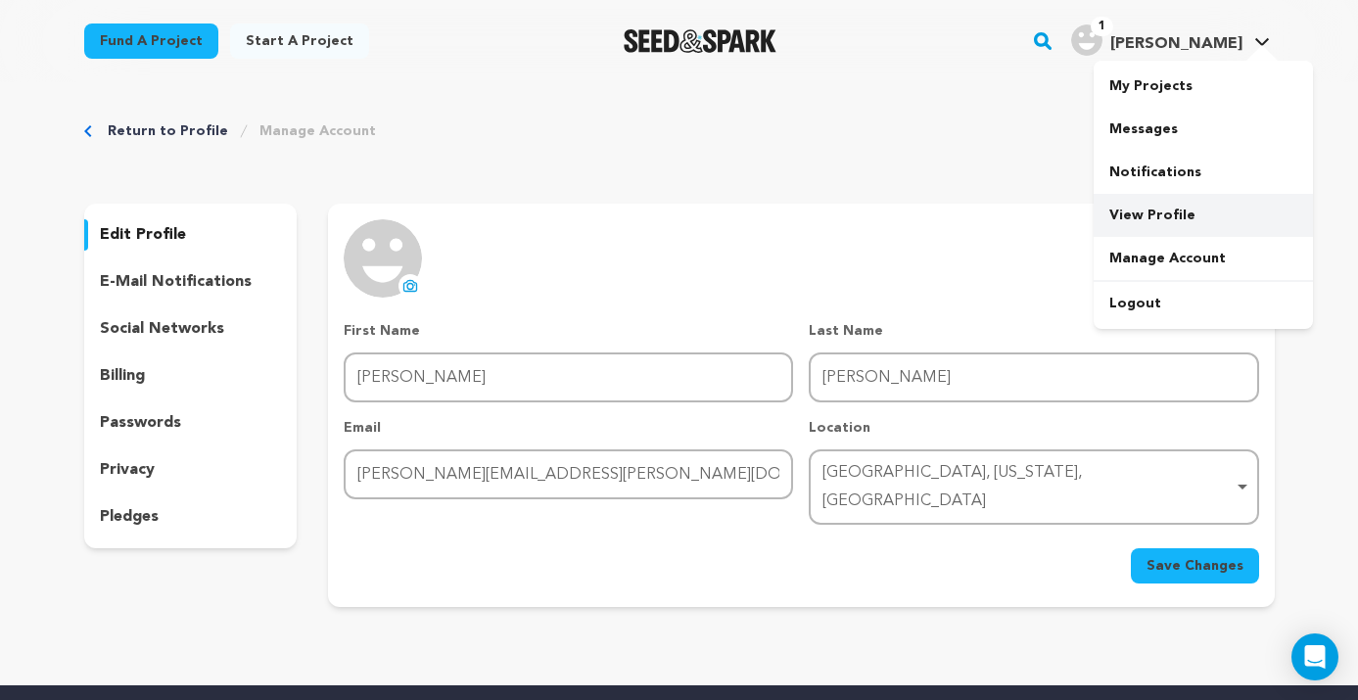
click at [1157, 205] on link "View Profile" at bounding box center [1203, 215] width 219 height 43
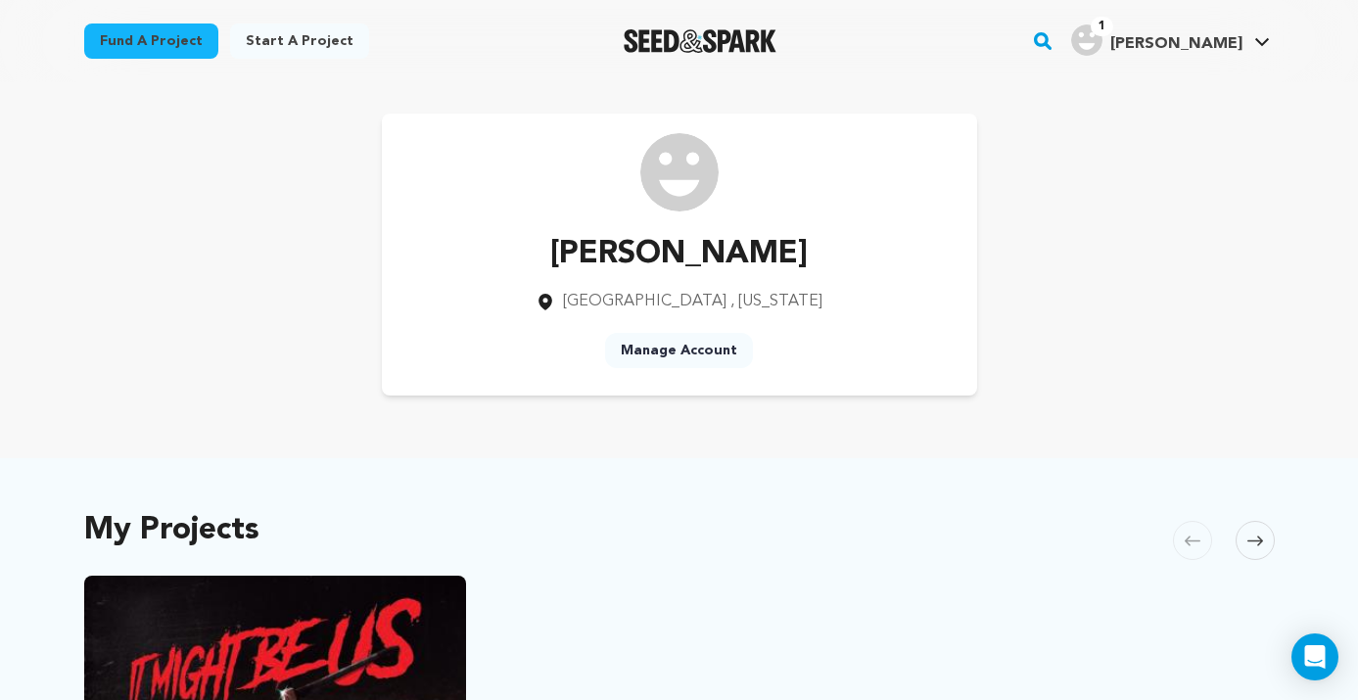
click at [683, 175] on img at bounding box center [679, 172] width 78 height 78
click at [555, 300] on icon at bounding box center [546, 302] width 20 height 20
click at [698, 170] on img at bounding box center [679, 172] width 78 height 78
click at [777, 51] on img "Seed&Spark Homepage" at bounding box center [701, 40] width 154 height 23
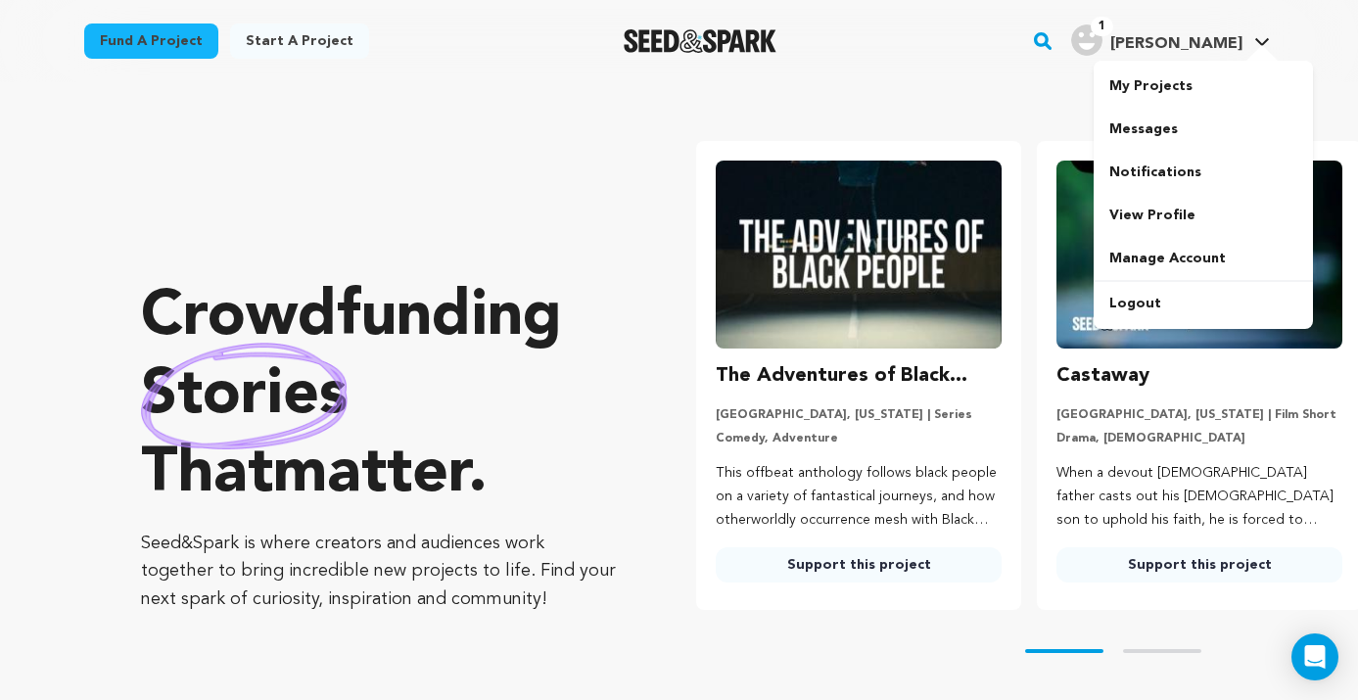
click at [1102, 51] on img "Elise F.'s Profile" at bounding box center [1086, 39] width 31 height 31
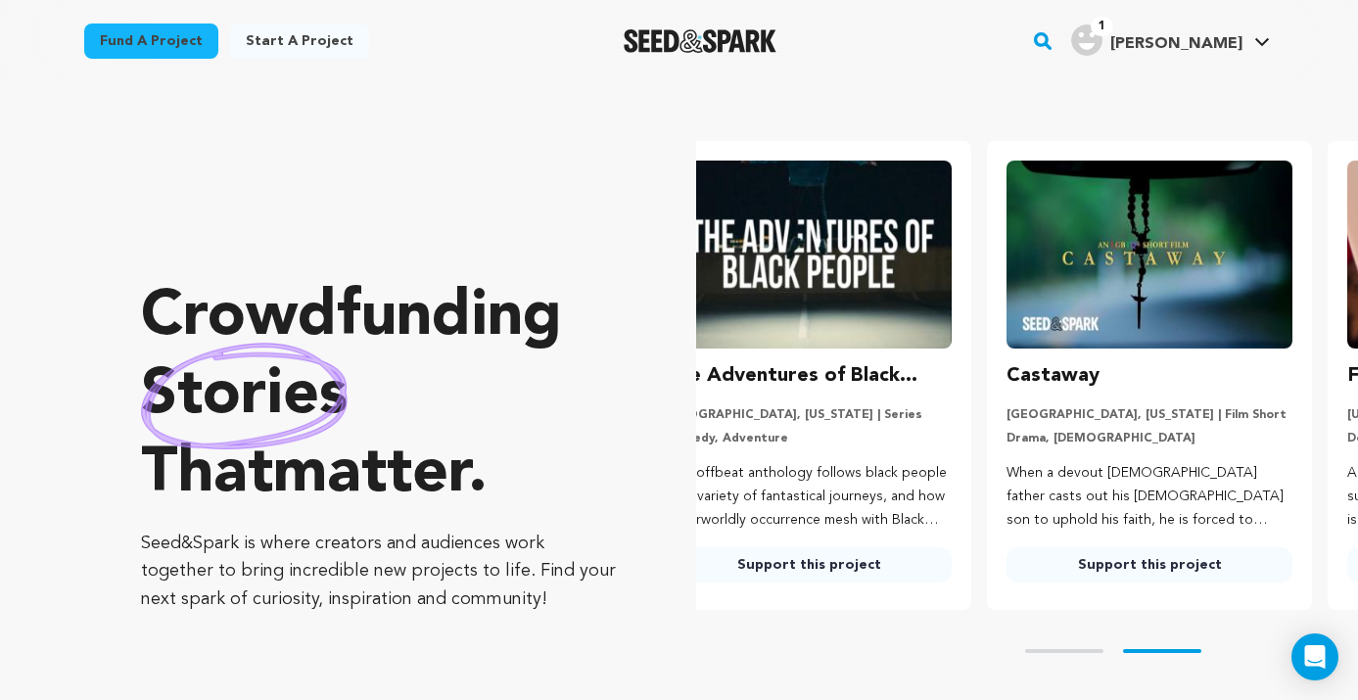
scroll to position [0, 190]
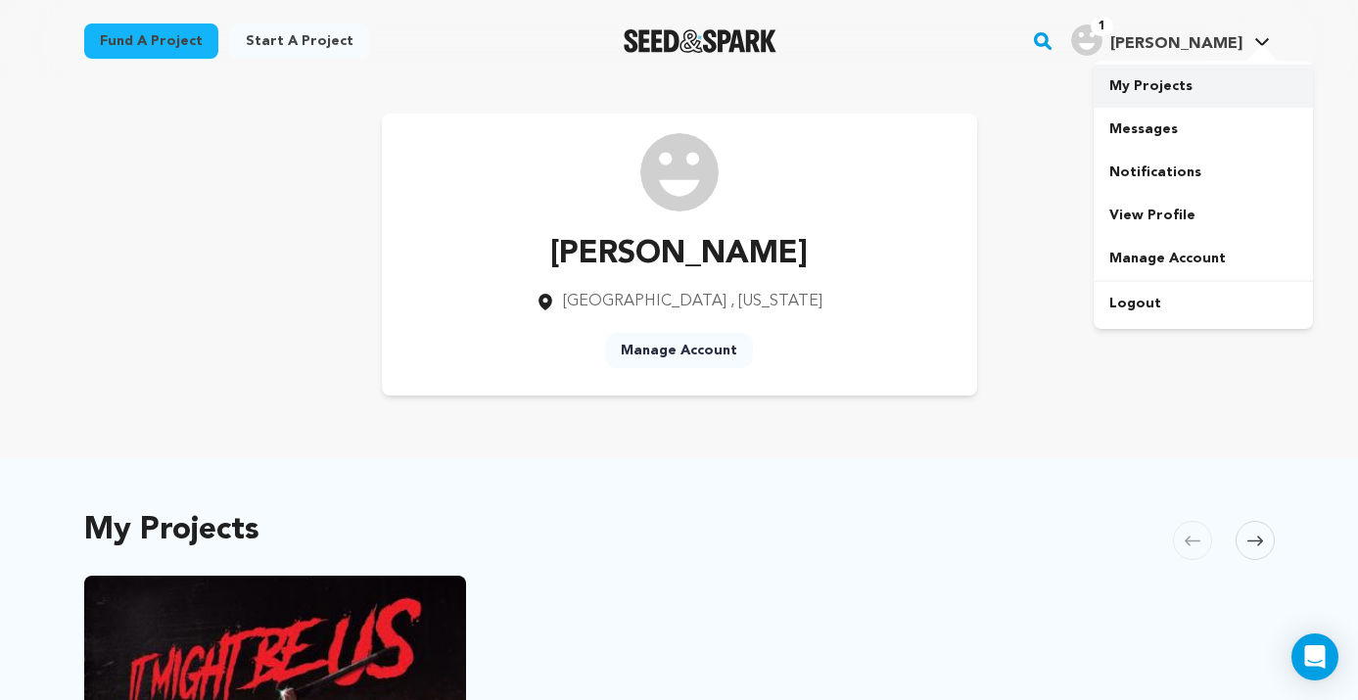
click at [1164, 80] on link "My Projects" at bounding box center [1203, 86] width 219 height 43
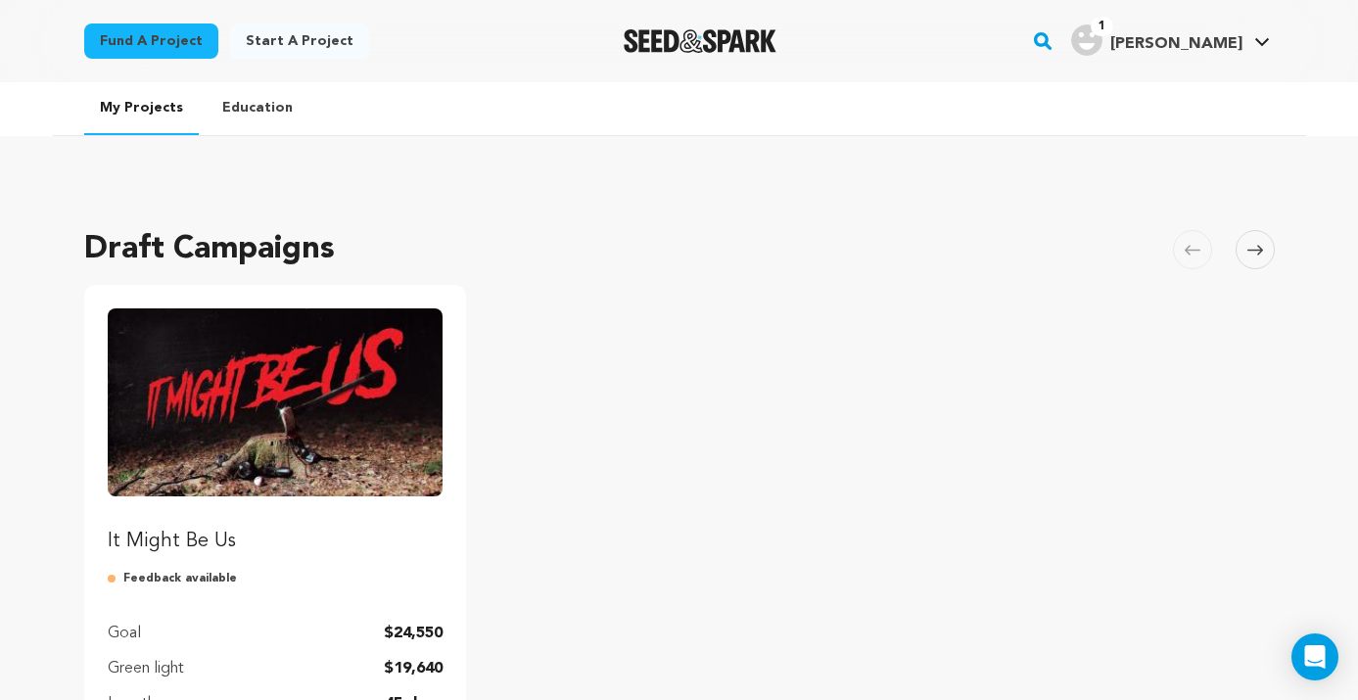
click at [376, 361] on img "Fund It Might Be Us" at bounding box center [276, 402] width 336 height 188
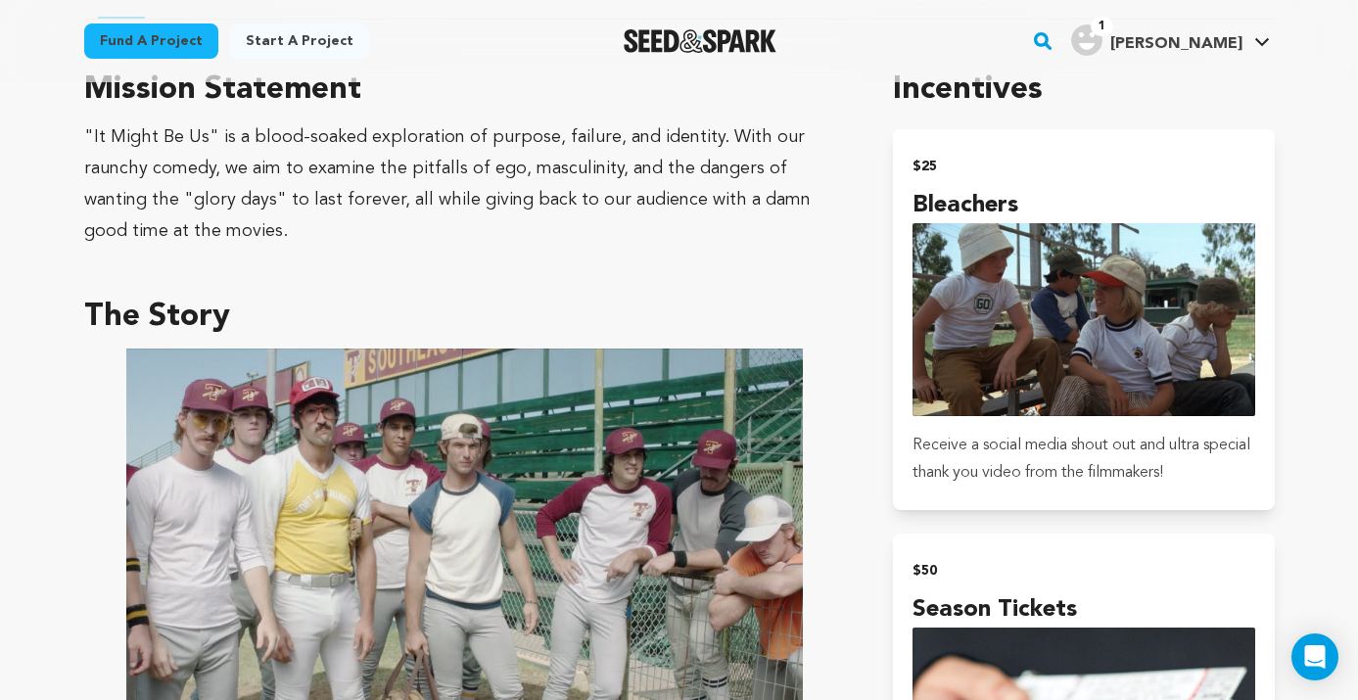
scroll to position [1000, 0]
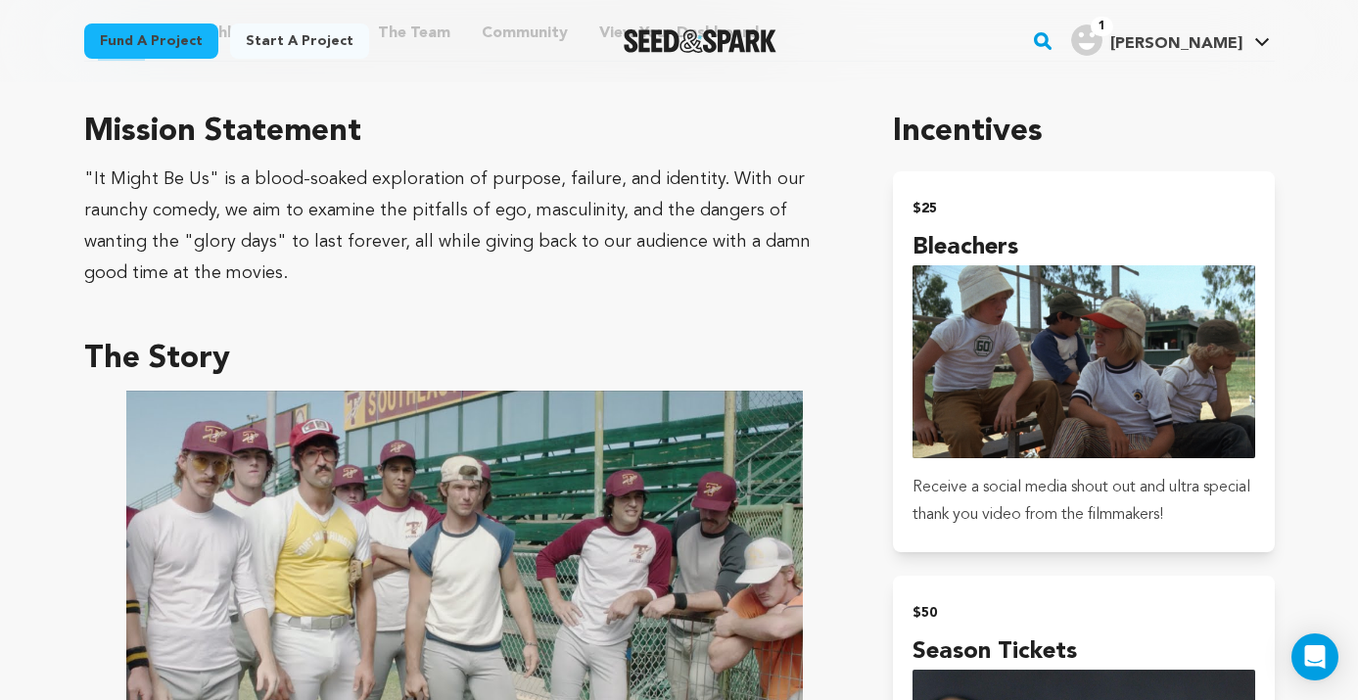
click at [194, 351] on h3 "The Story" at bounding box center [465, 359] width 763 height 47
drag, startPoint x: 235, startPoint y: 357, endPoint x: 87, endPoint y: 350, distance: 148.0
click at [87, 350] on h3 "The Story" at bounding box center [465, 359] width 763 height 47
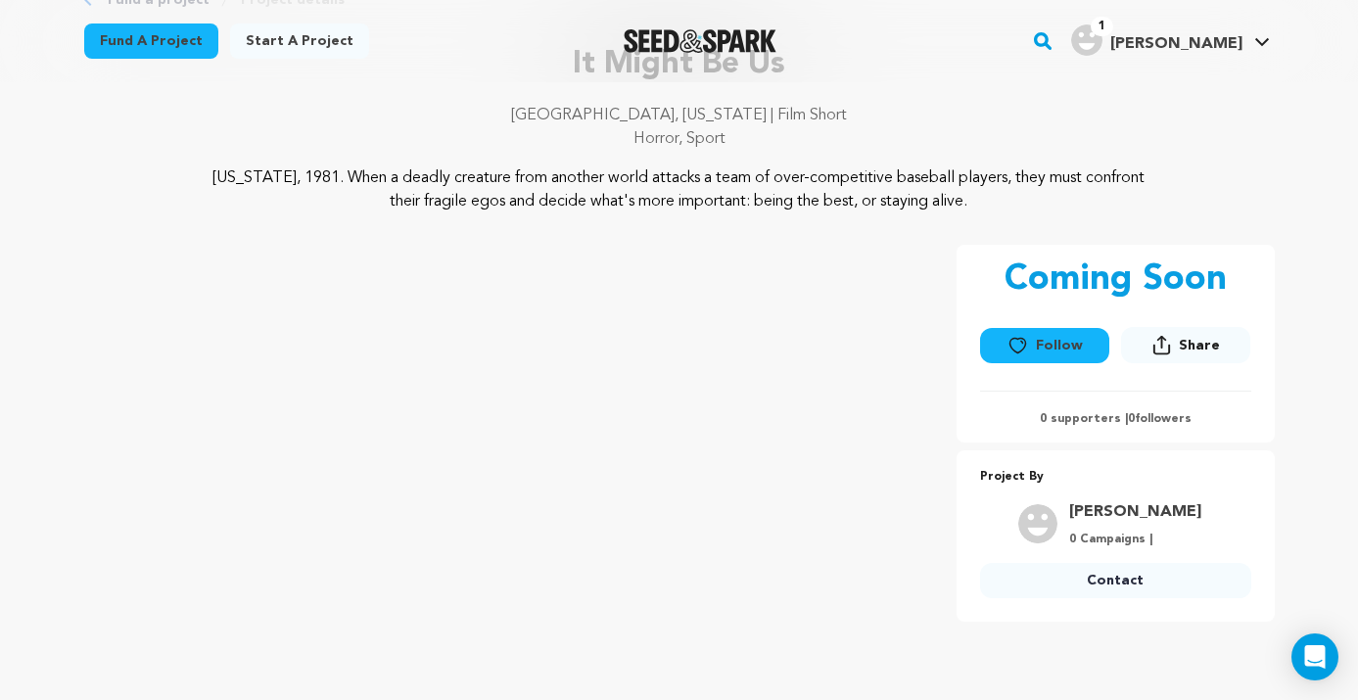
scroll to position [133, 0]
click at [215, 203] on p "[US_STATE], 1981. When a deadly creature from another world attacks a team of o…" at bounding box center [679, 187] width 953 height 47
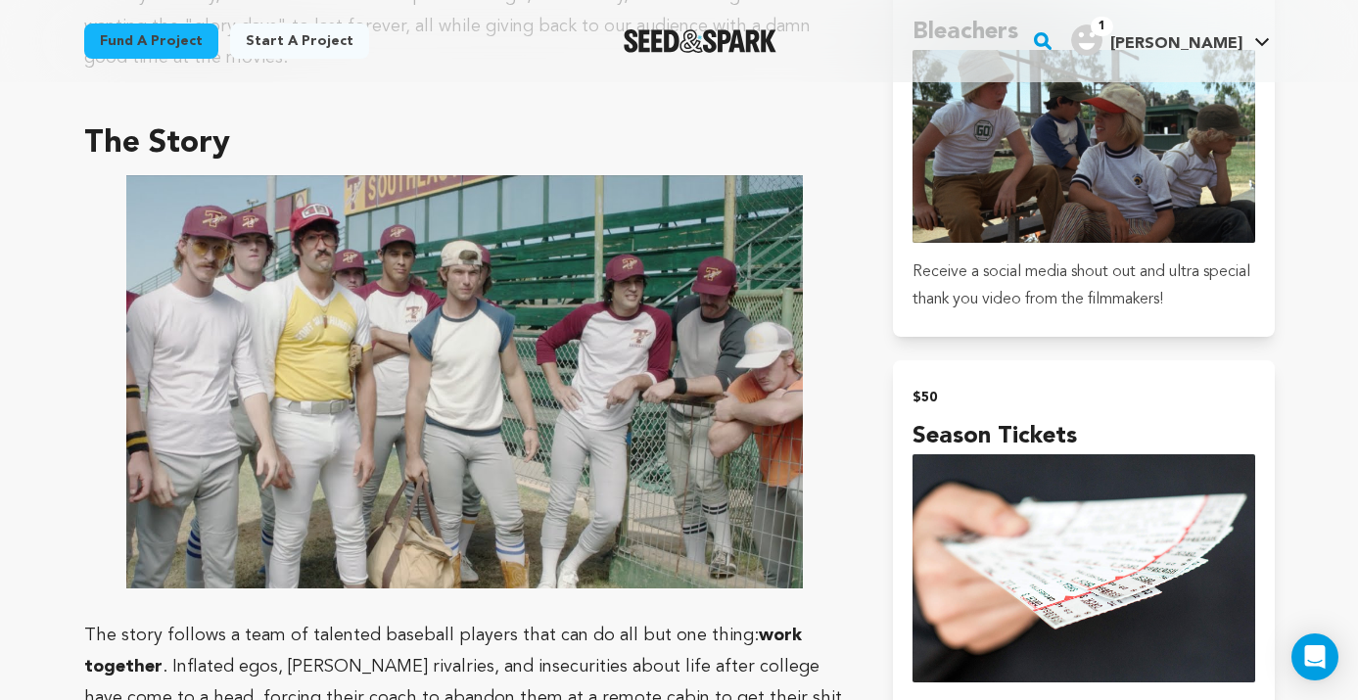
scroll to position [1185, 0]
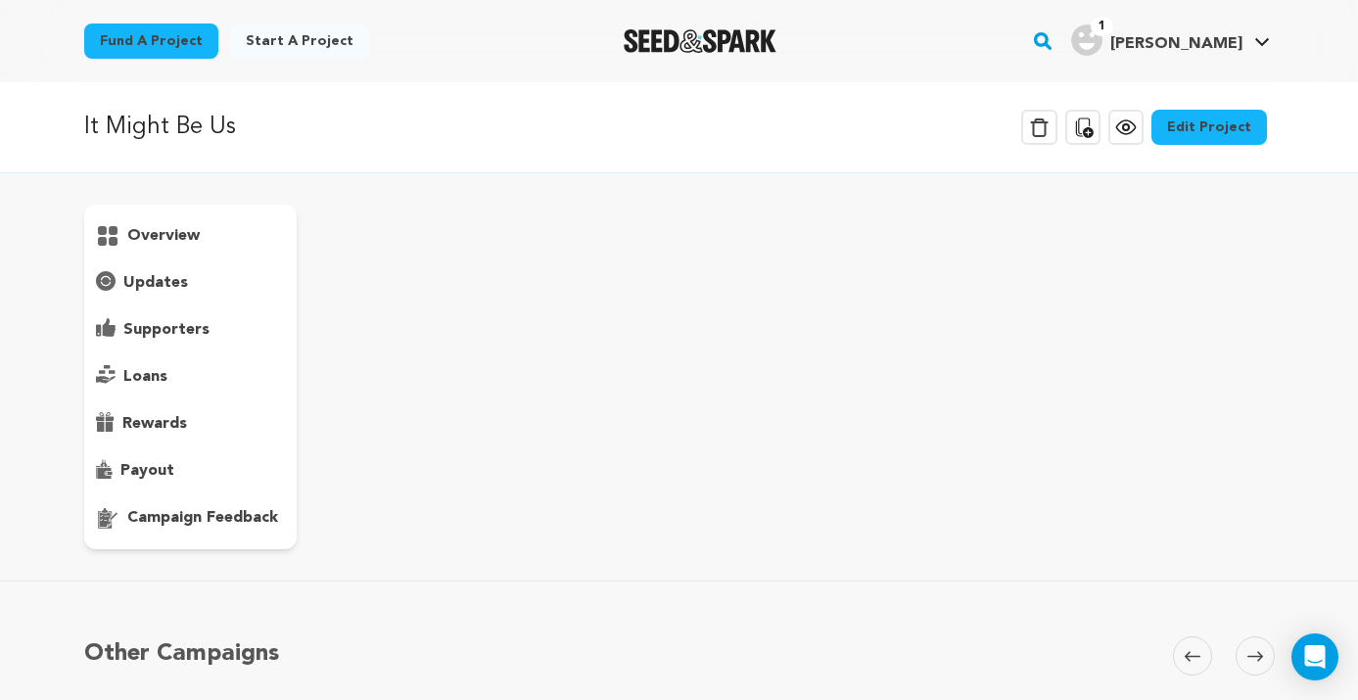
click at [189, 524] on p "campaign feedback" at bounding box center [202, 517] width 151 height 23
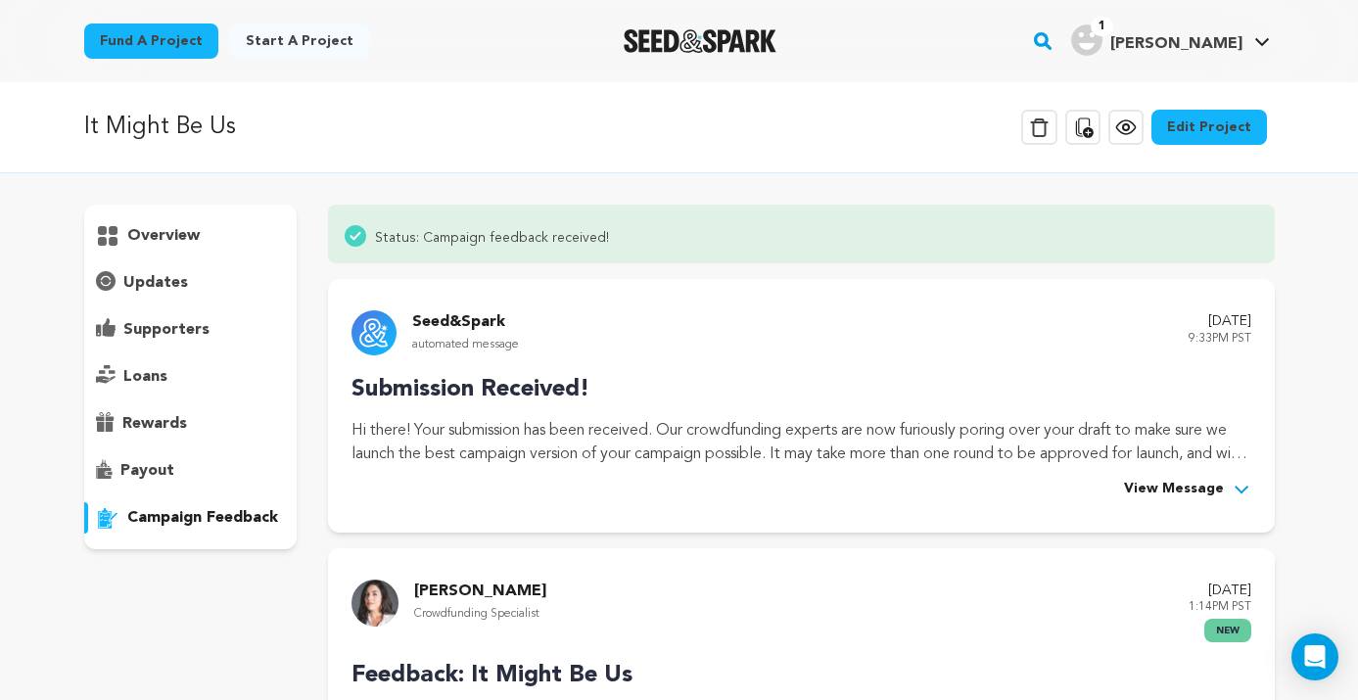
click at [167, 125] on p "It Might Be Us" at bounding box center [160, 127] width 152 height 35
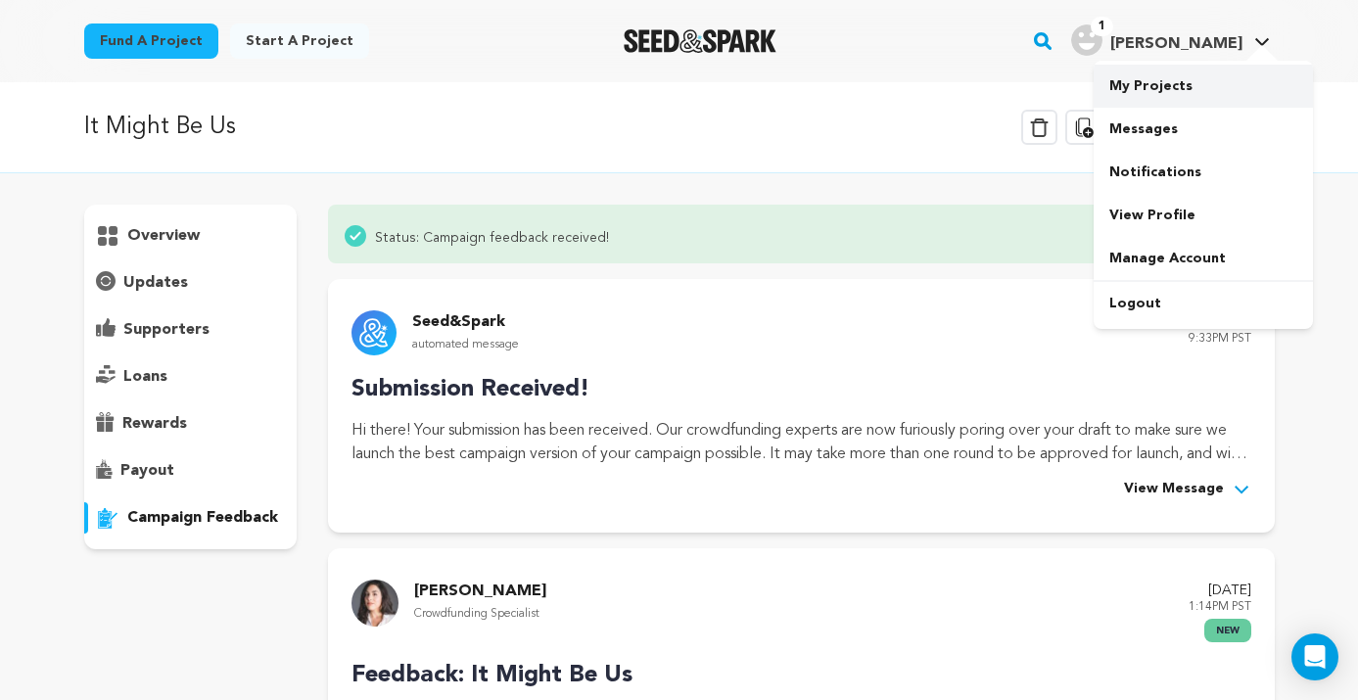
click at [1165, 102] on link "My Projects" at bounding box center [1203, 86] width 219 height 43
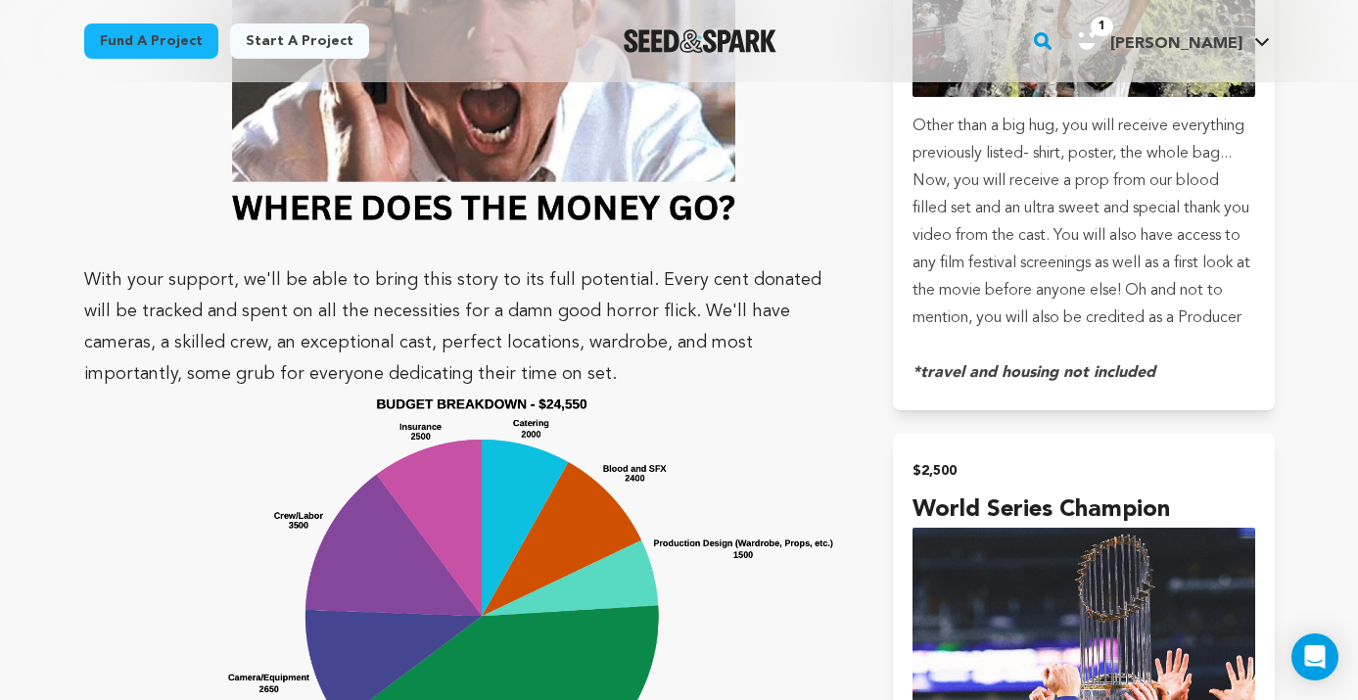
scroll to position [4349, 0]
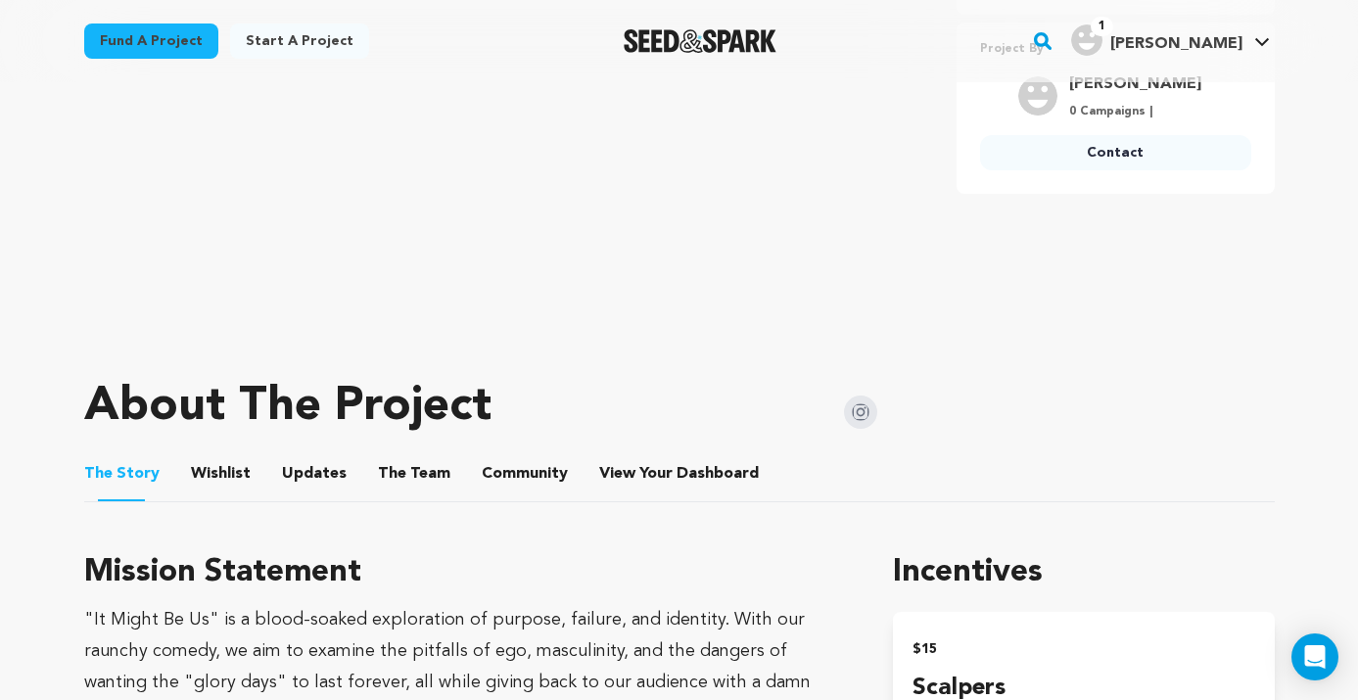
scroll to position [1080, 0]
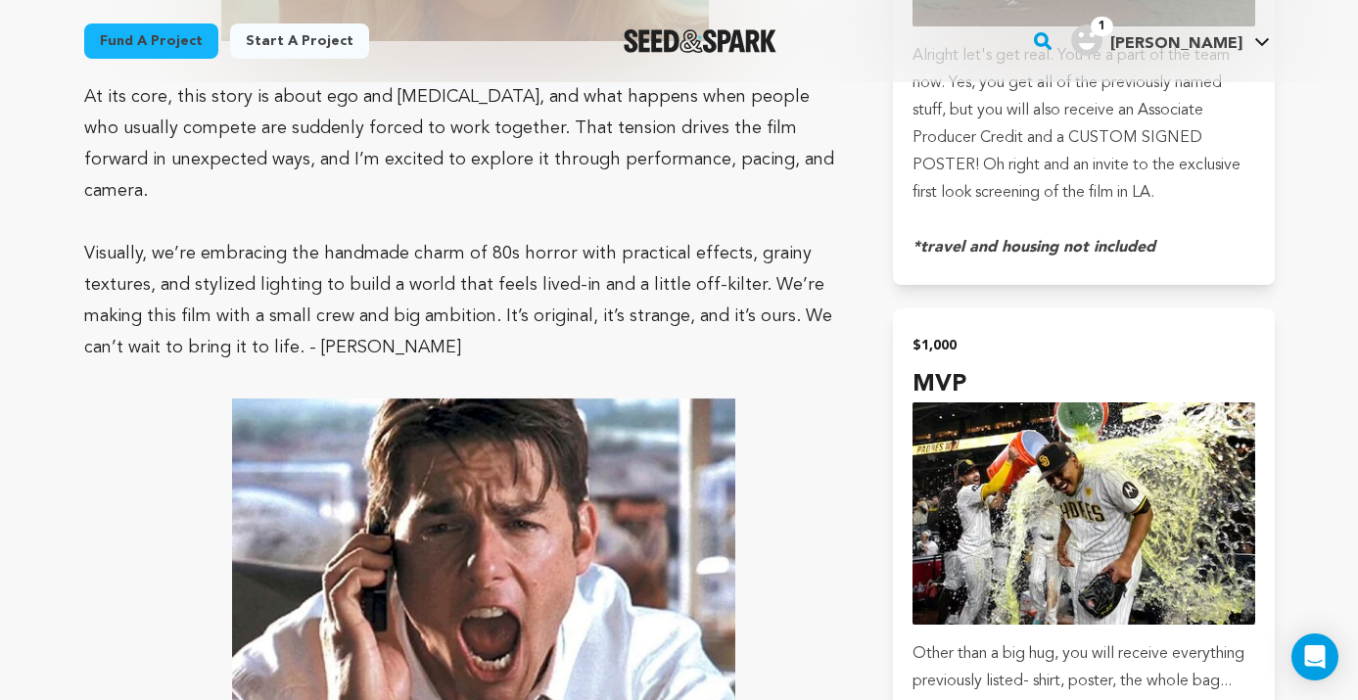
scroll to position [3729, 0]
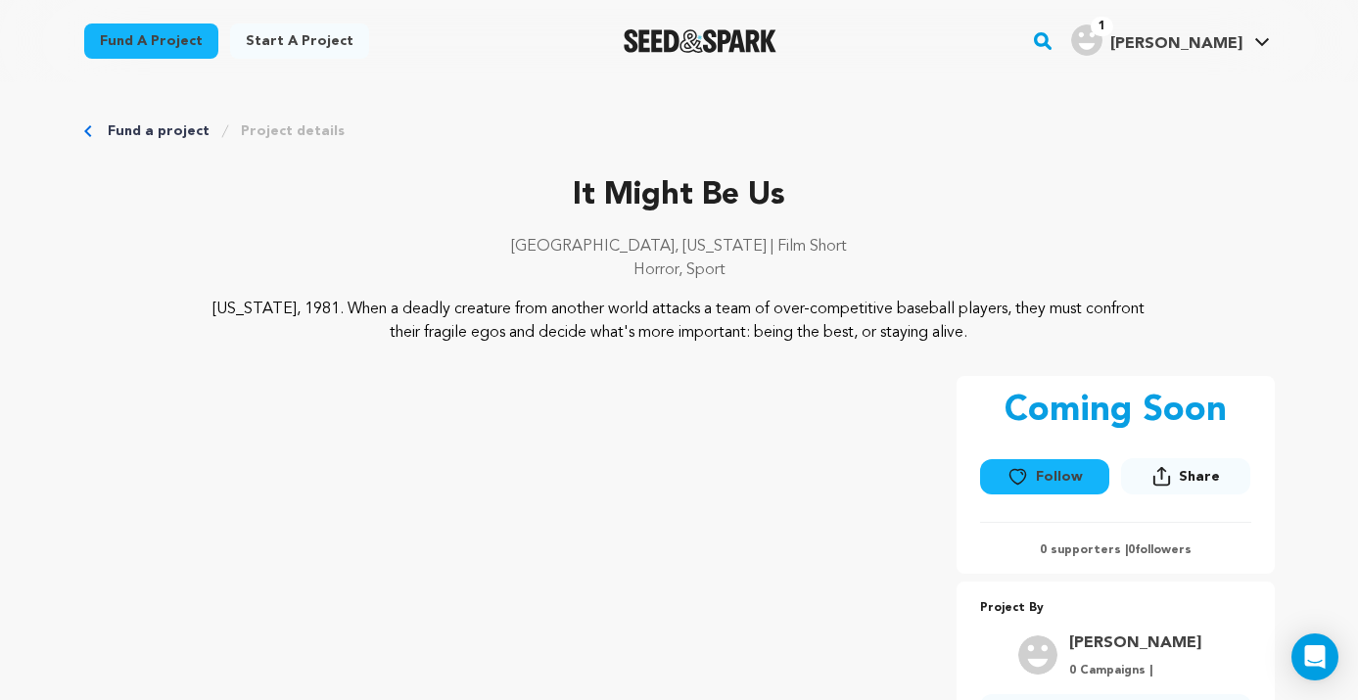
drag, startPoint x: 1009, startPoint y: 332, endPoint x: 904, endPoint y: 333, distance: 105.7
click at [904, 333] on p "[US_STATE], 1981. When a deadly creature from another world attacks a team of o…" at bounding box center [679, 321] width 953 height 47
click at [919, 244] on p "[GEOGRAPHIC_DATA], [US_STATE] | Film Short" at bounding box center [679, 246] width 1191 height 23
click at [90, 135] on icon "Breadcrumb" at bounding box center [88, 131] width 8 height 12
click at [131, 134] on link "Fund a project" at bounding box center [159, 131] width 102 height 20
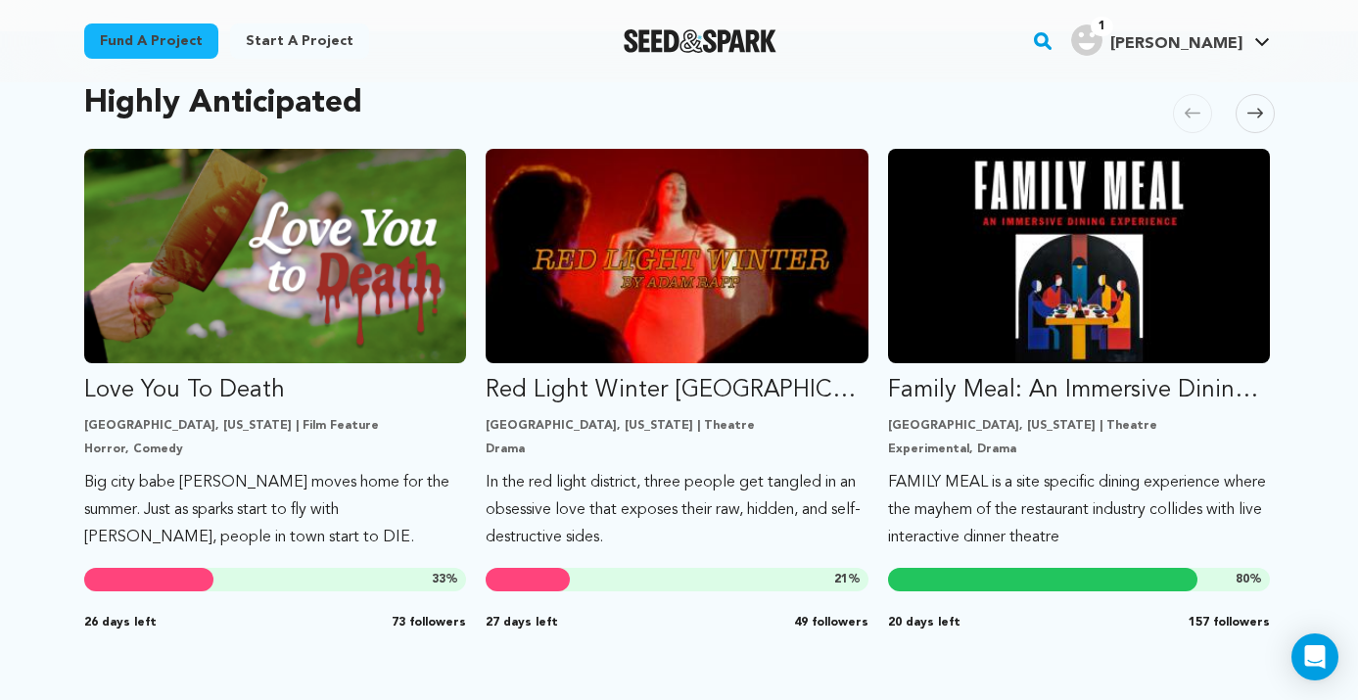
scroll to position [1067, 0]
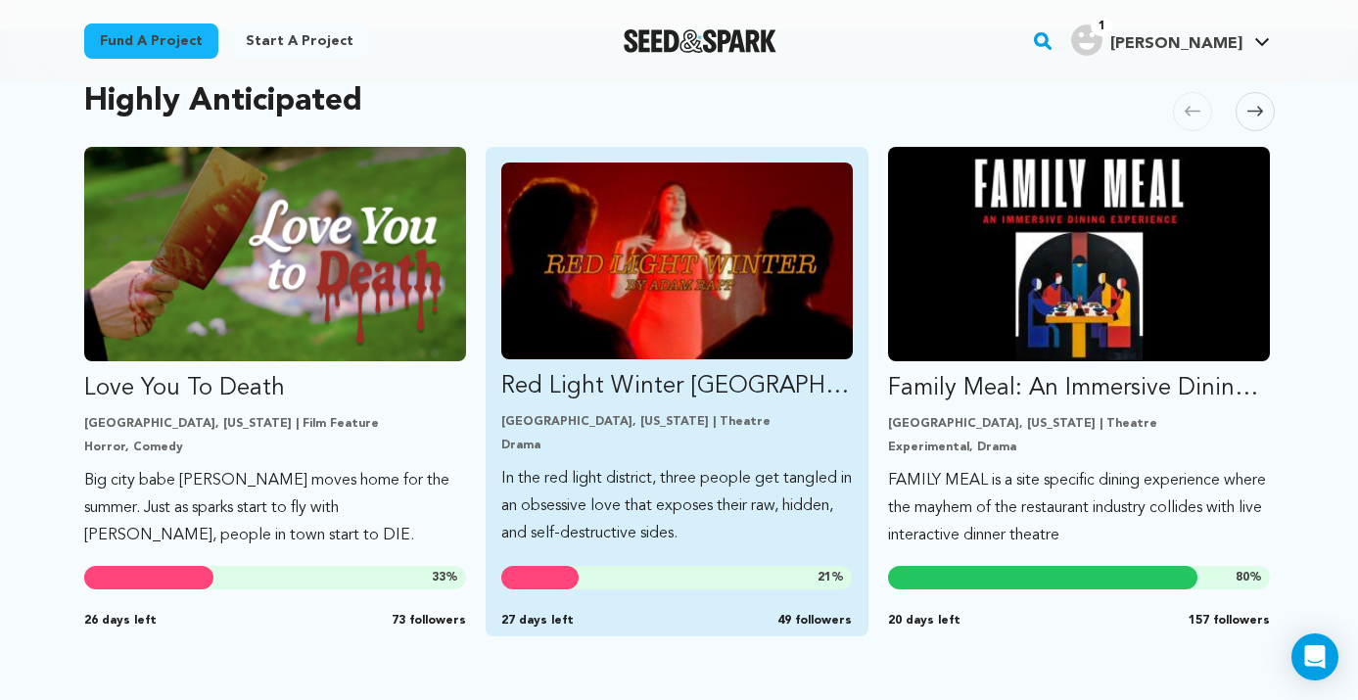
click at [603, 273] on img "Fund Red Light Winter Los Angeles" at bounding box center [676, 261] width 351 height 197
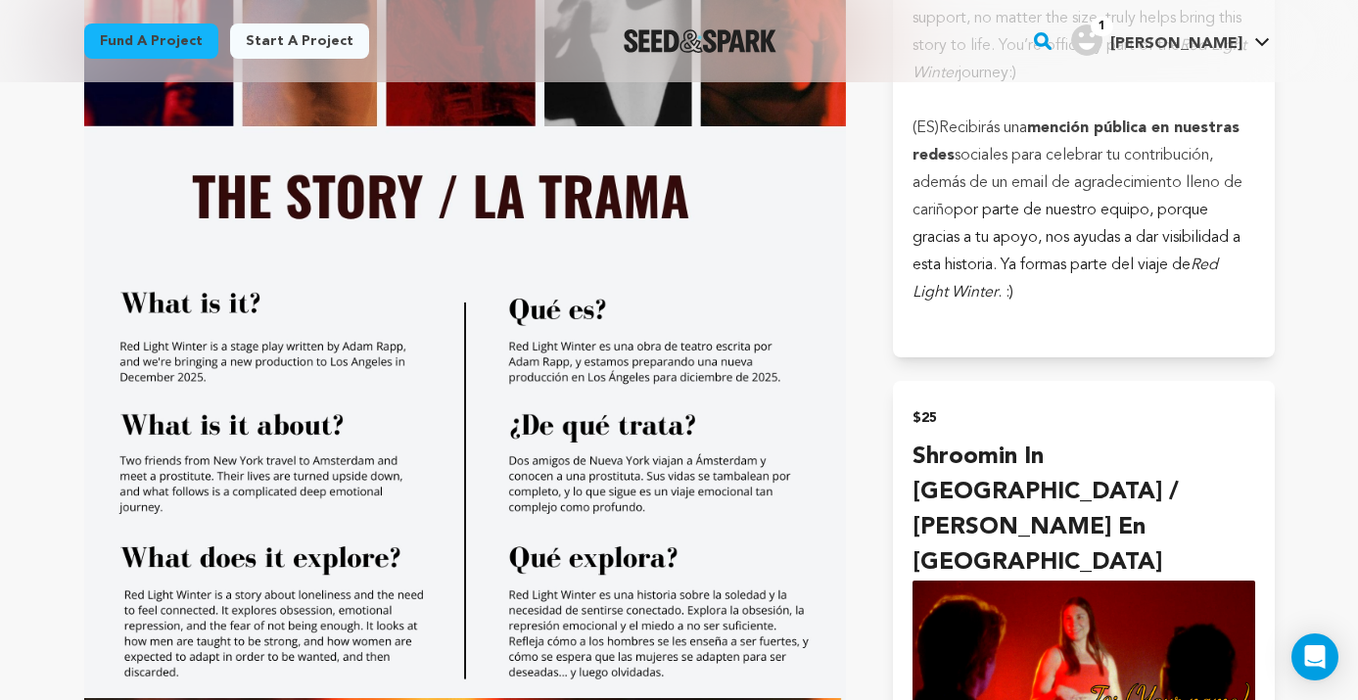
scroll to position [1846, 0]
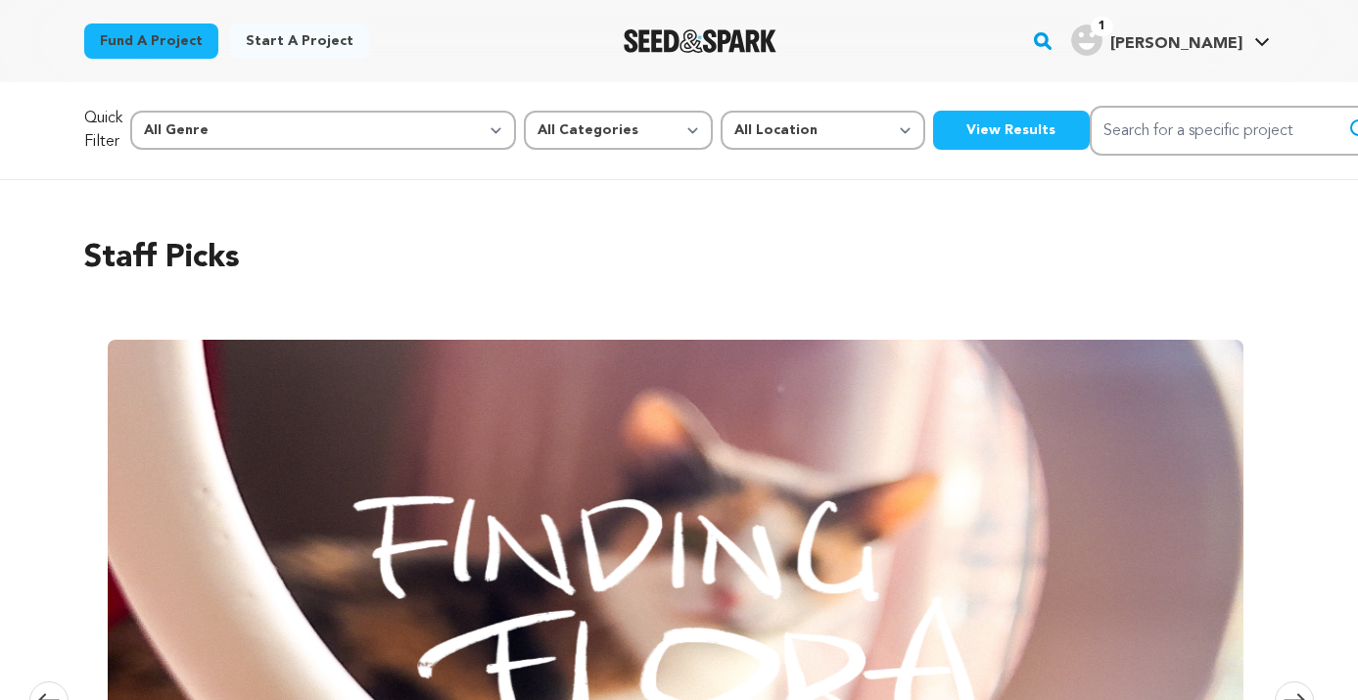
scroll to position [1067, 0]
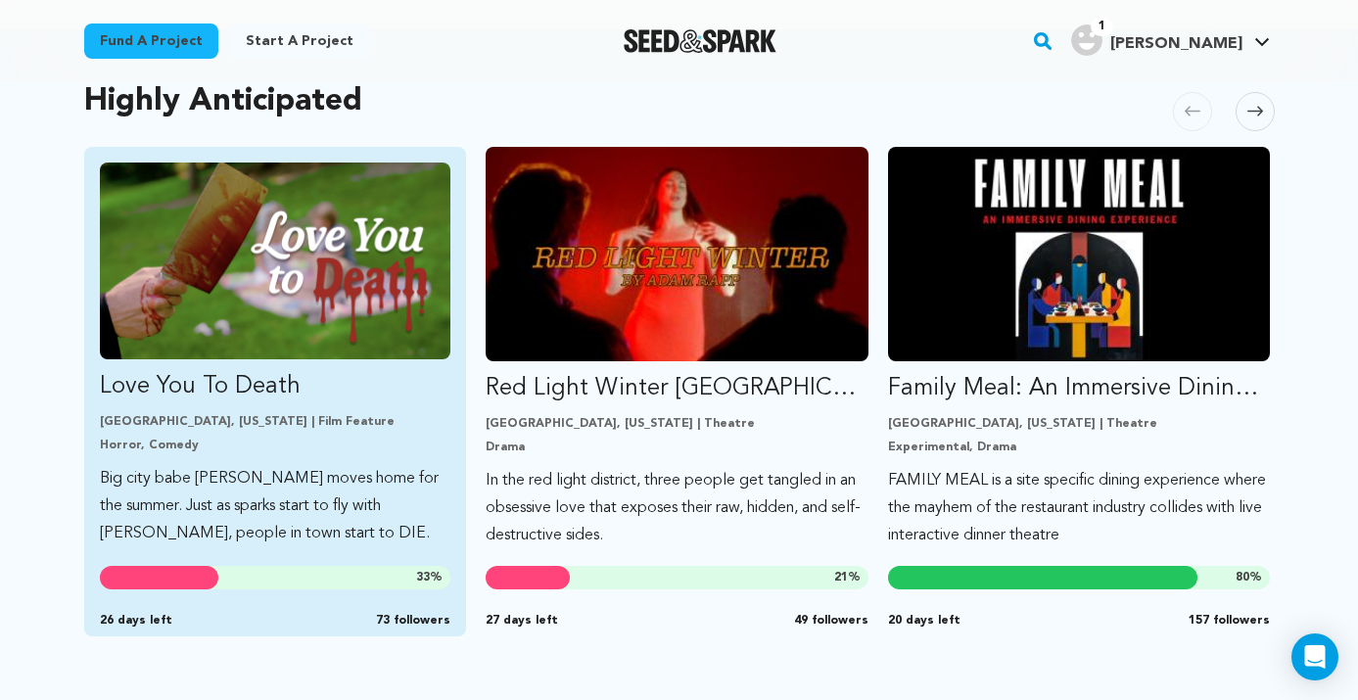
click at [255, 285] on img "Fund Love You To Death" at bounding box center [275, 261] width 351 height 197
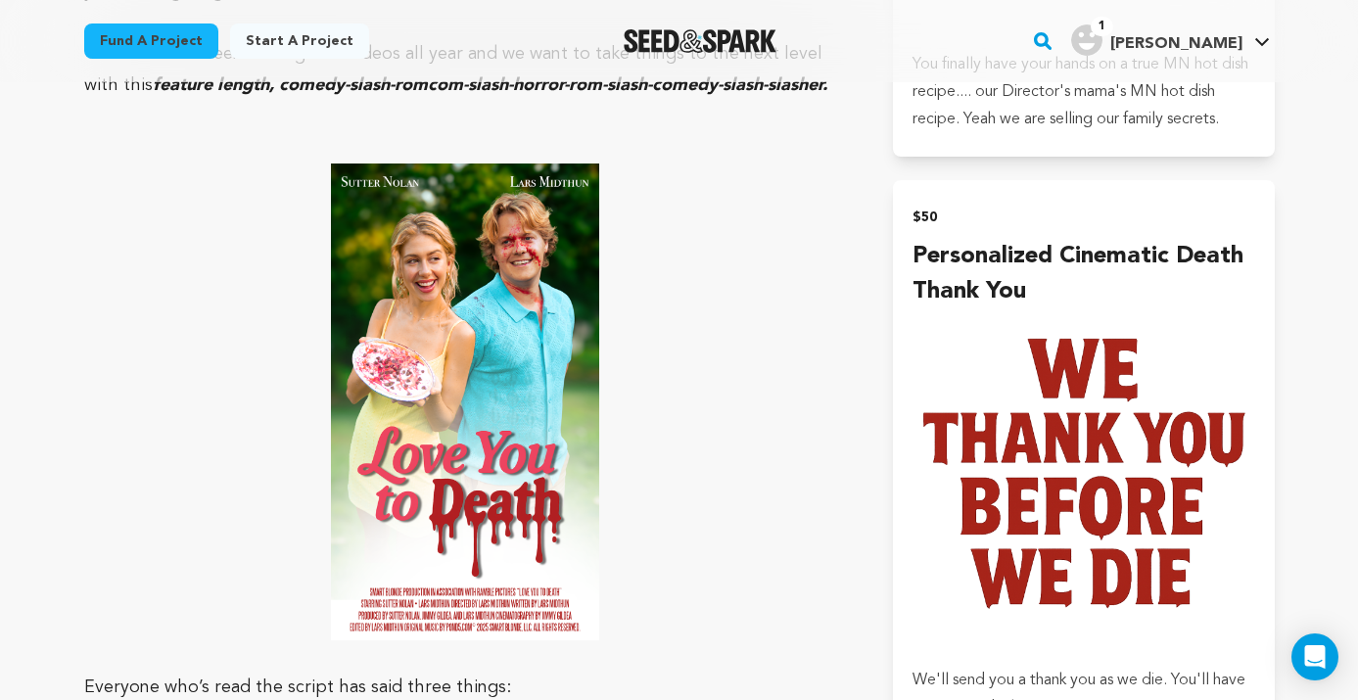
scroll to position [1710, 0]
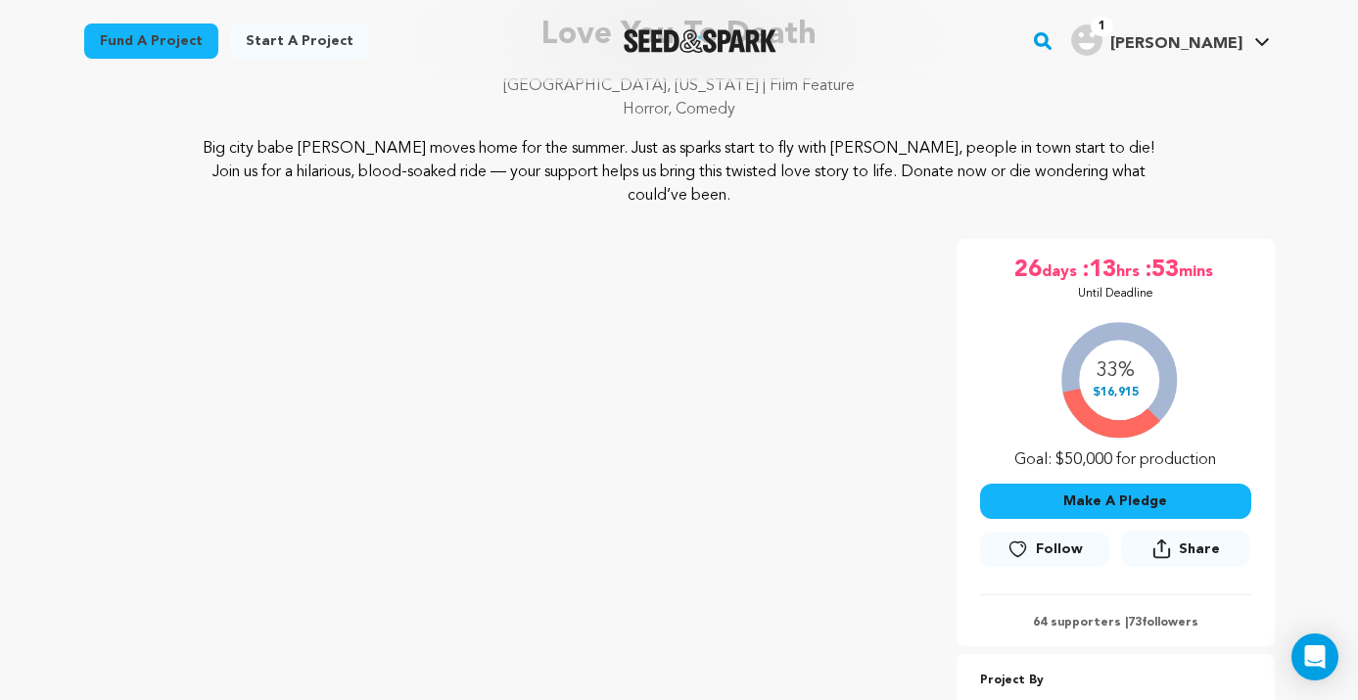
scroll to position [354, 0]
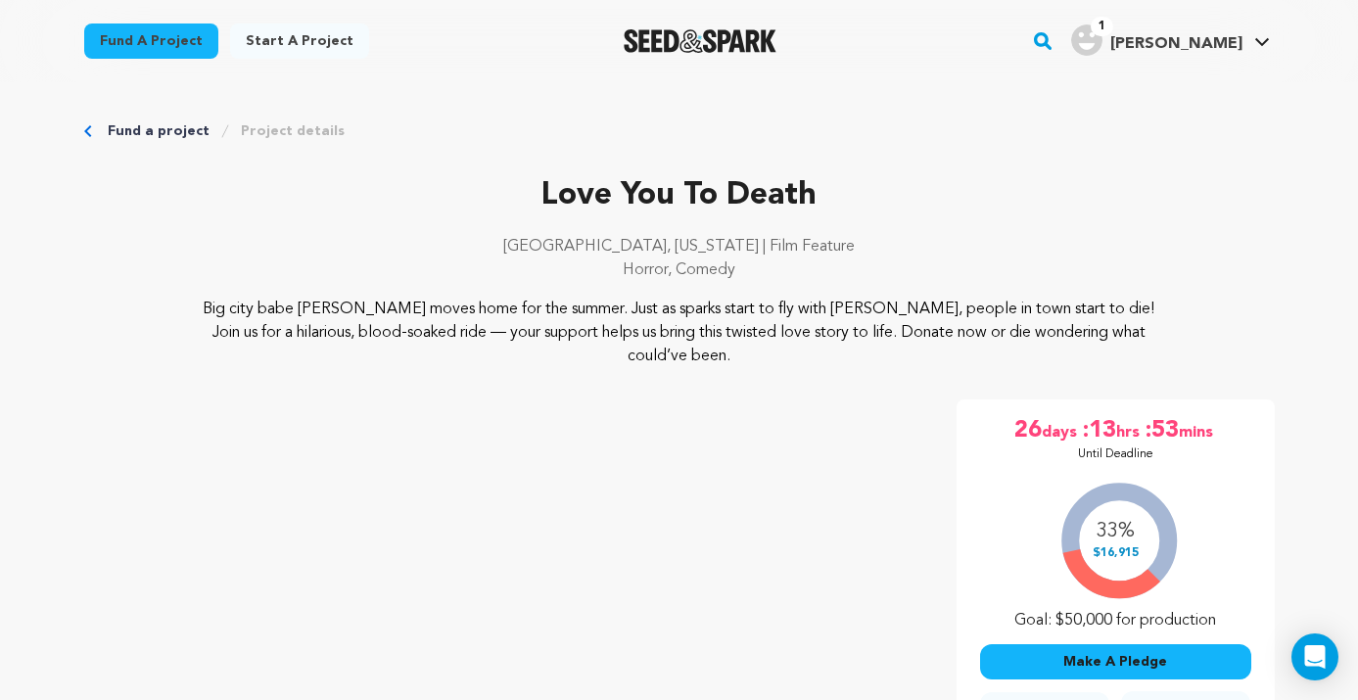
scroll to position [208, 0]
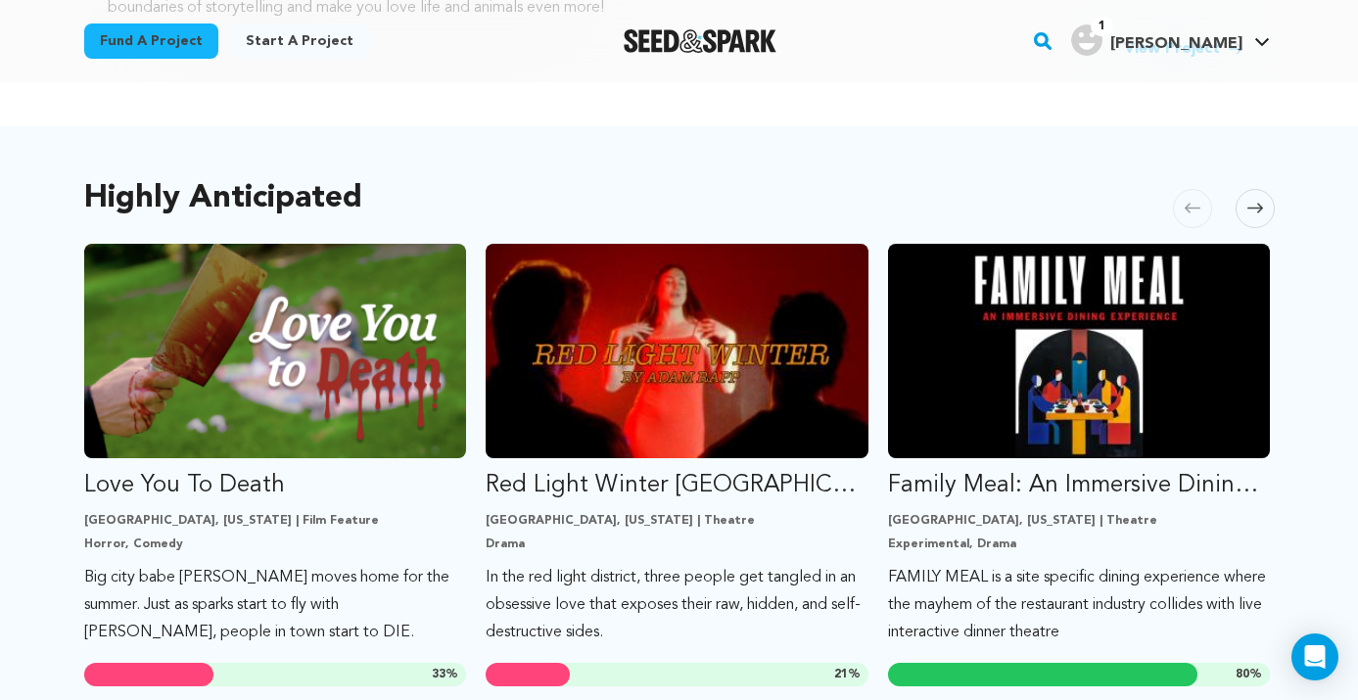
scroll to position [1087, 0]
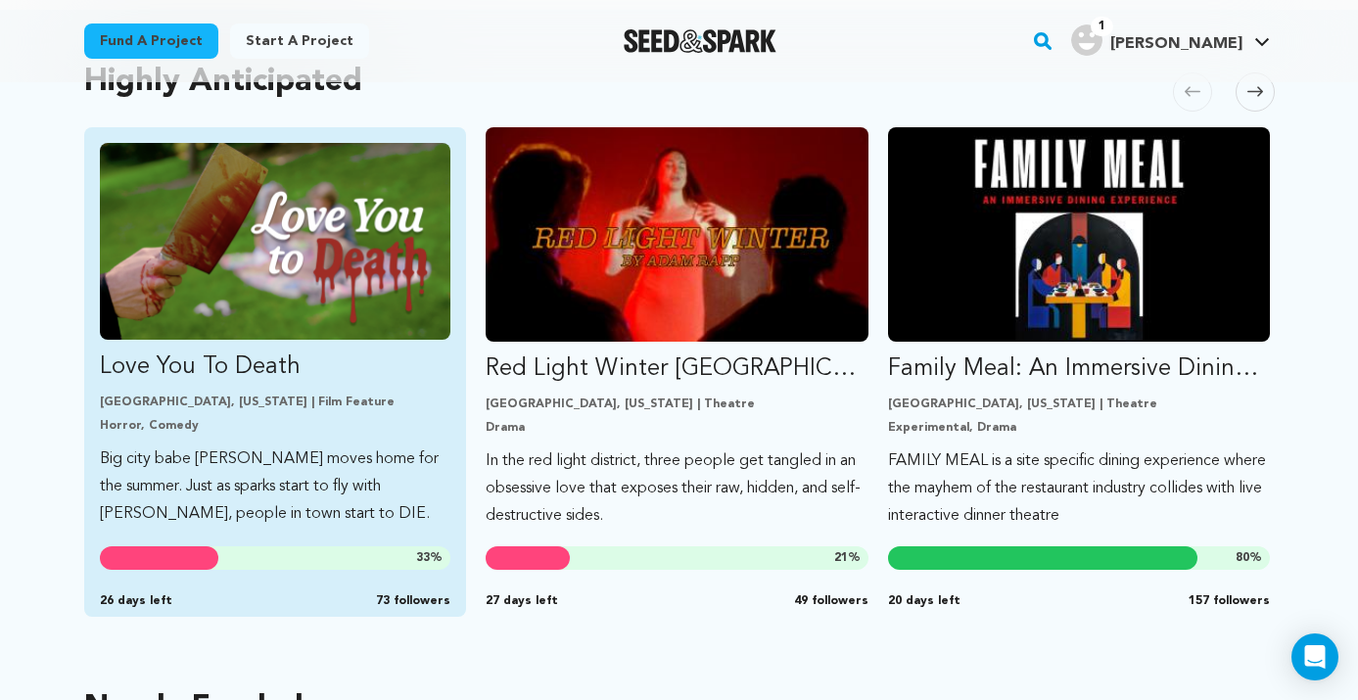
click at [393, 490] on p "Big city babe [PERSON_NAME] moves home for the summer. Just as sparks start to …" at bounding box center [275, 486] width 351 height 82
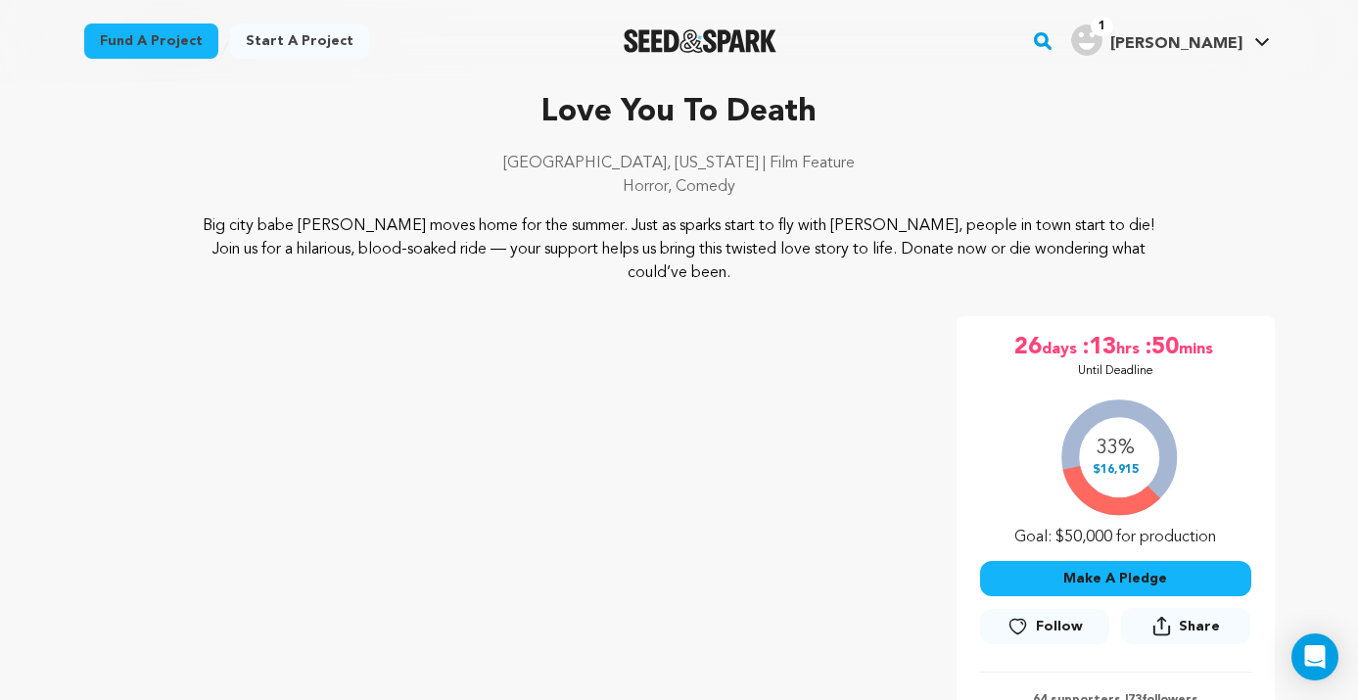
scroll to position [85, 0]
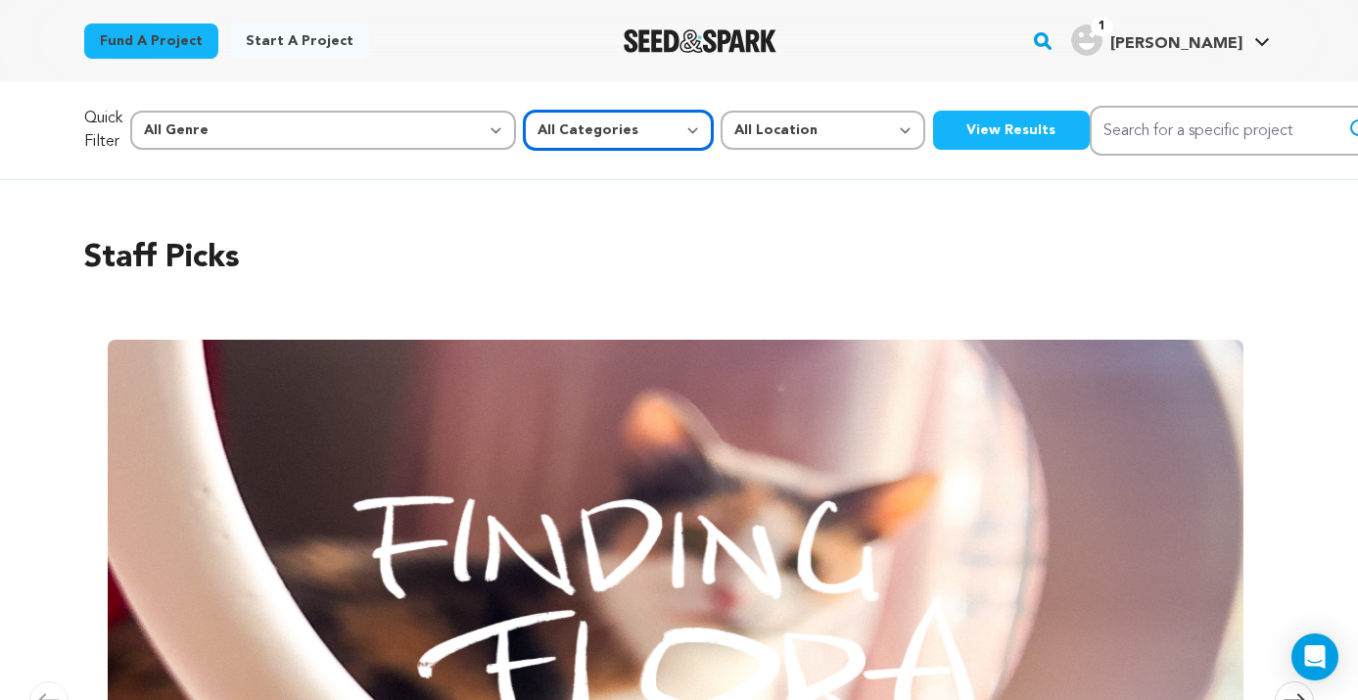
click at [524, 137] on select "All Categories Film Feature Film Short Series Music Video Comics Artist Residen…" at bounding box center [618, 130] width 189 height 39
select select "383"
click at [933, 134] on button "View Results" at bounding box center [1011, 130] width 157 height 39
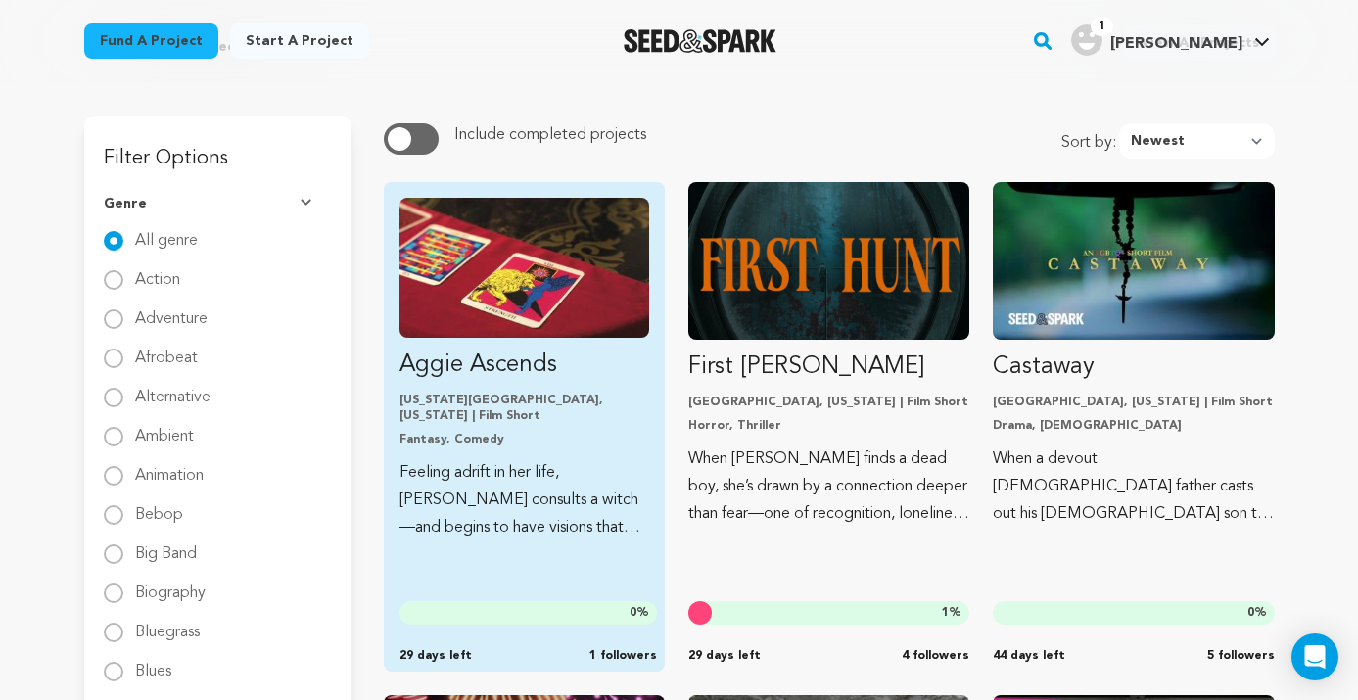
scroll to position [164, 0]
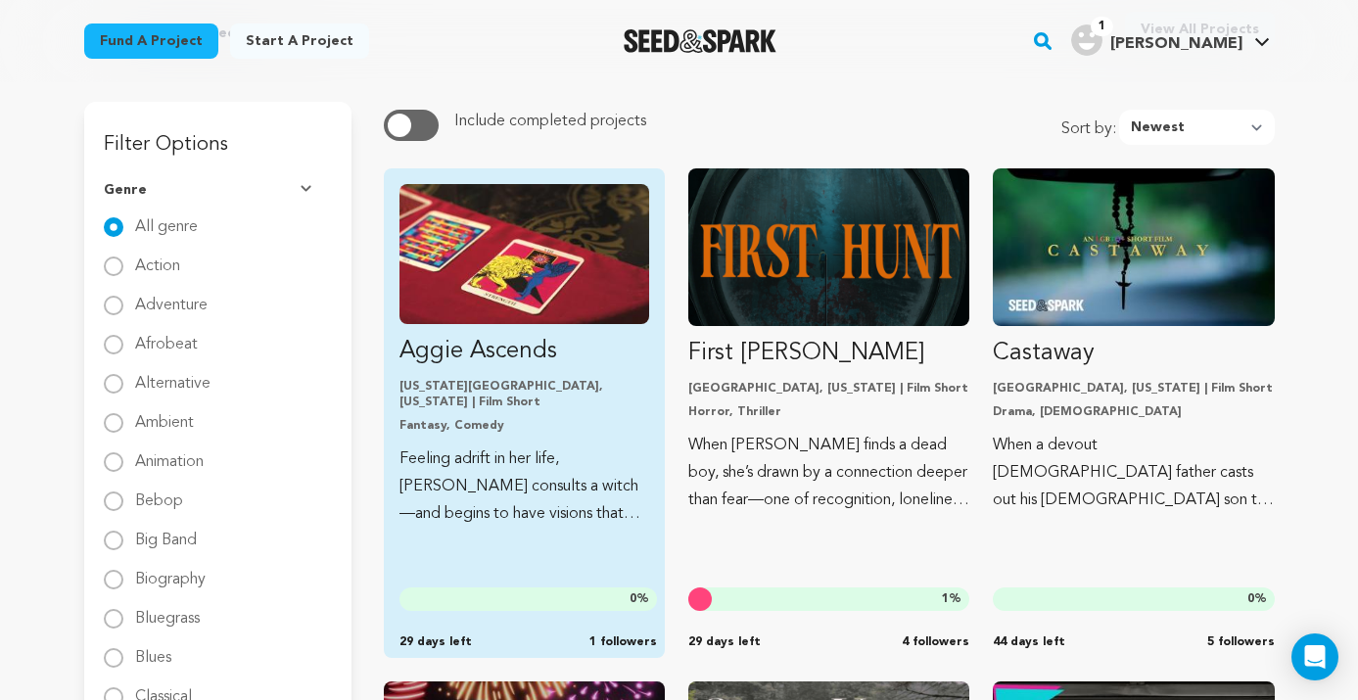
click at [520, 329] on link "Aggie Ascends [US_STATE][GEOGRAPHIC_DATA], [US_STATE] | Film Short Fantasy, Com…" at bounding box center [524, 356] width 250 height 344
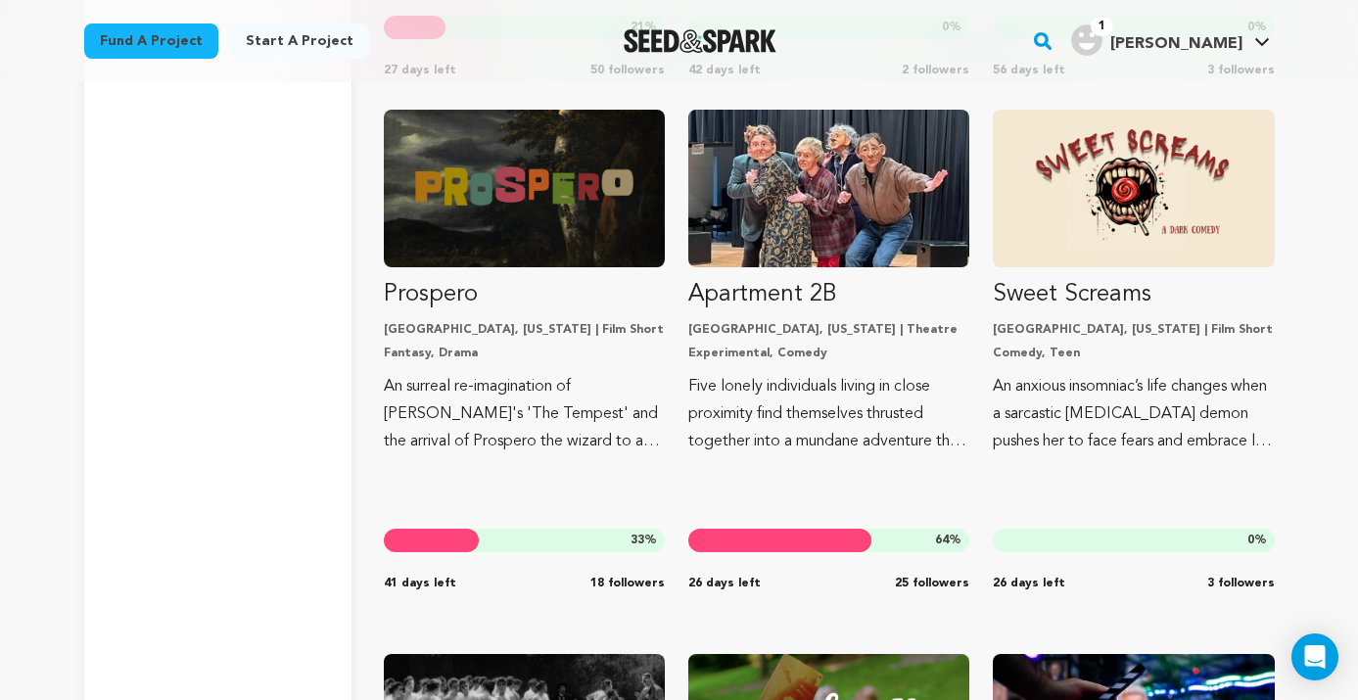
scroll to position [3847, 0]
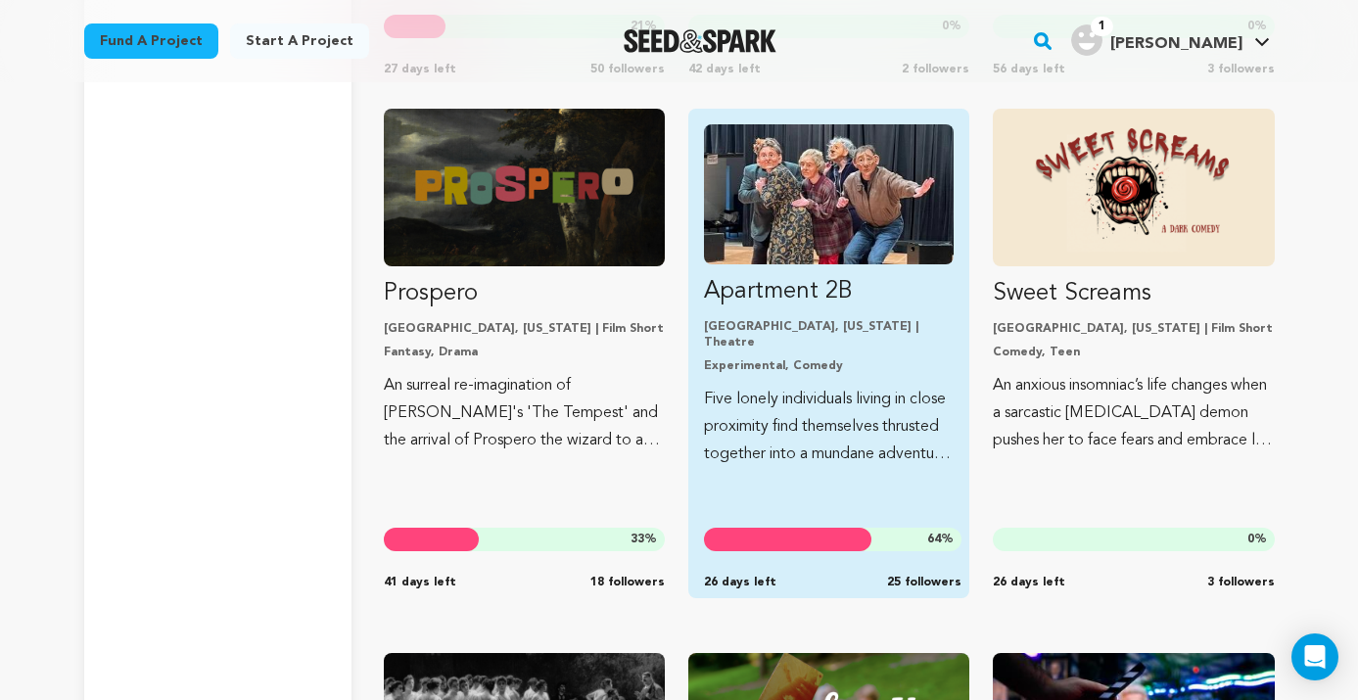
click at [849, 222] on img "Fund Apartment 2B" at bounding box center [829, 194] width 250 height 140
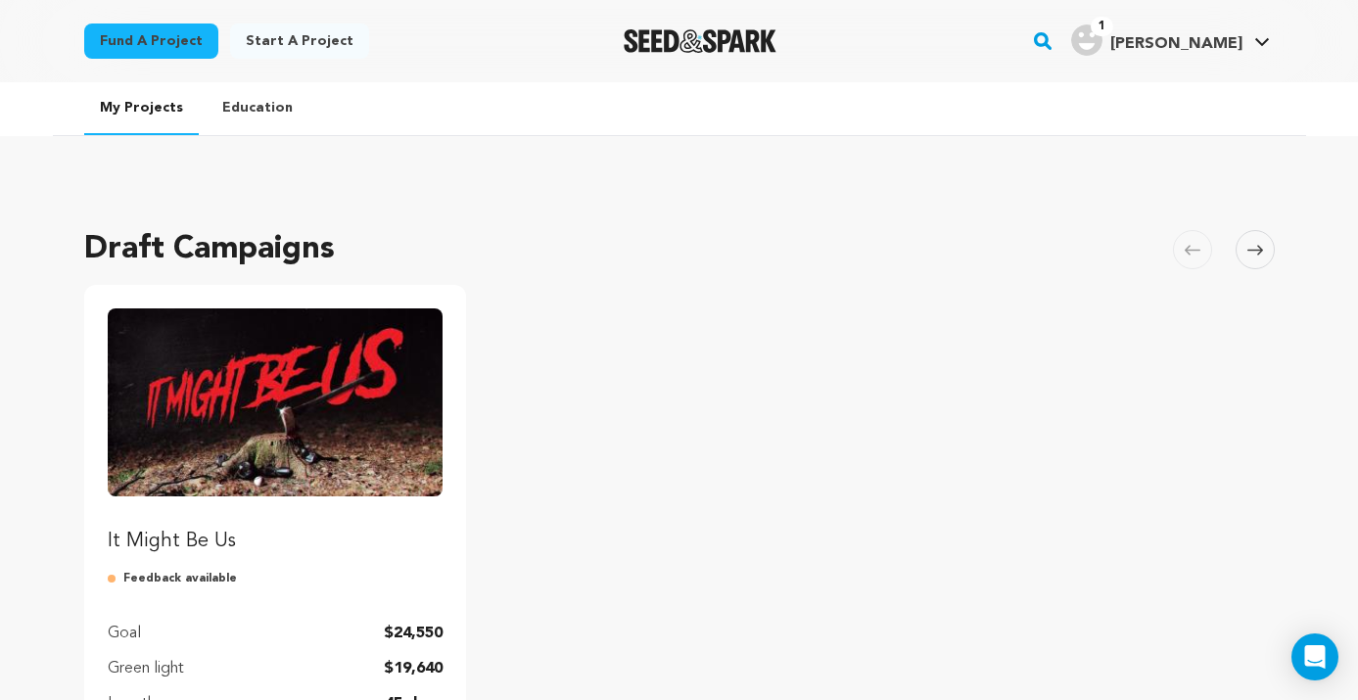
click at [307, 440] on img "Fund It Might Be Us" at bounding box center [276, 402] width 336 height 188
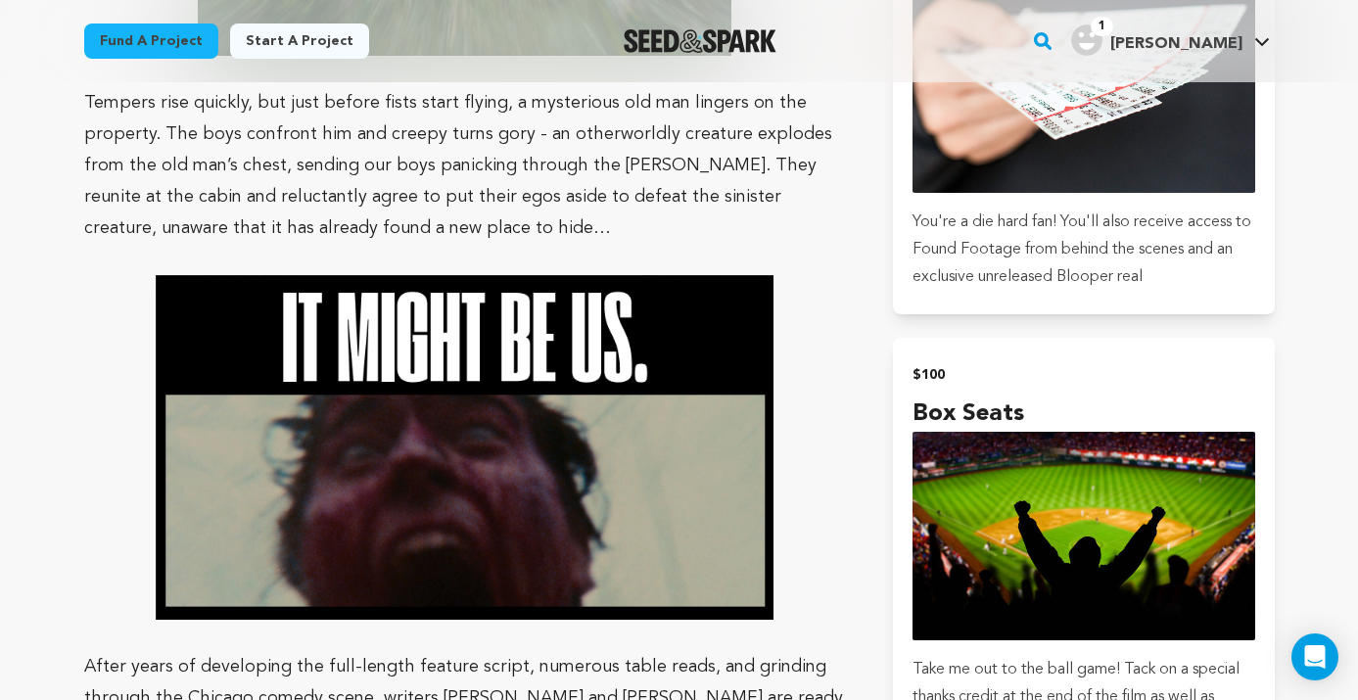
scroll to position [2117, 0]
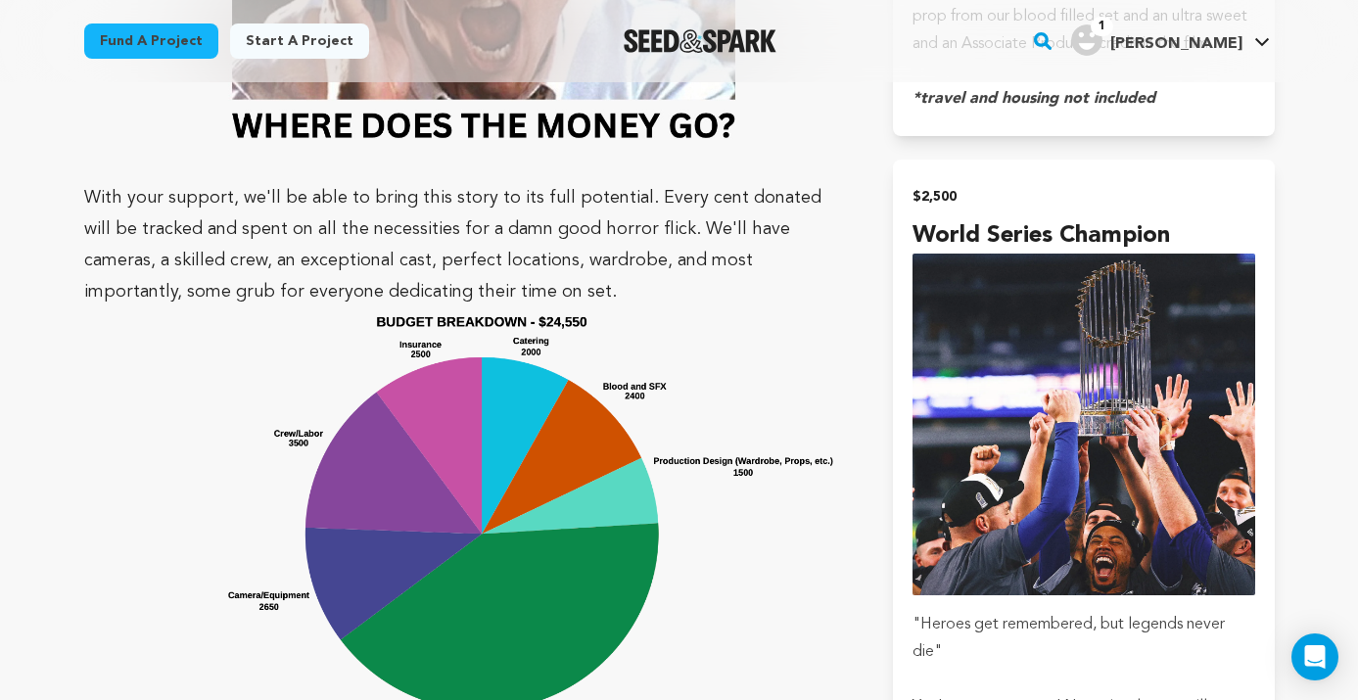
scroll to position [4415, 0]
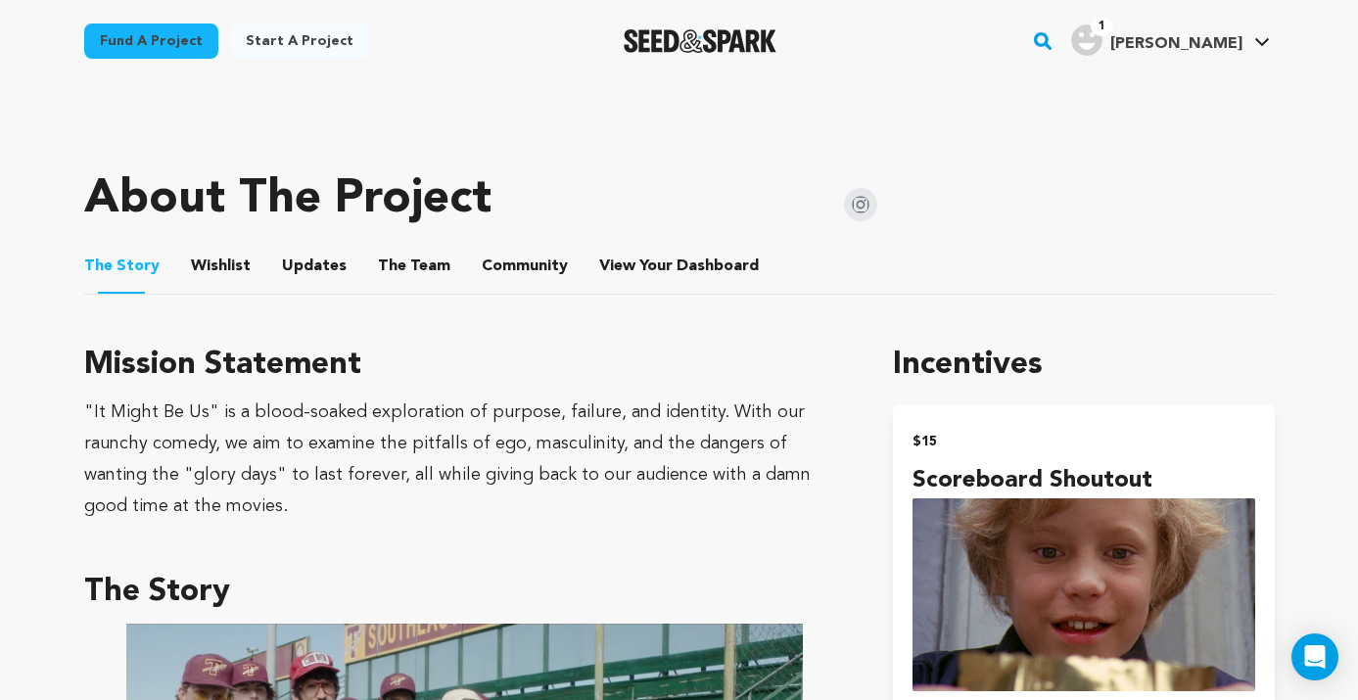
scroll to position [543, 0]
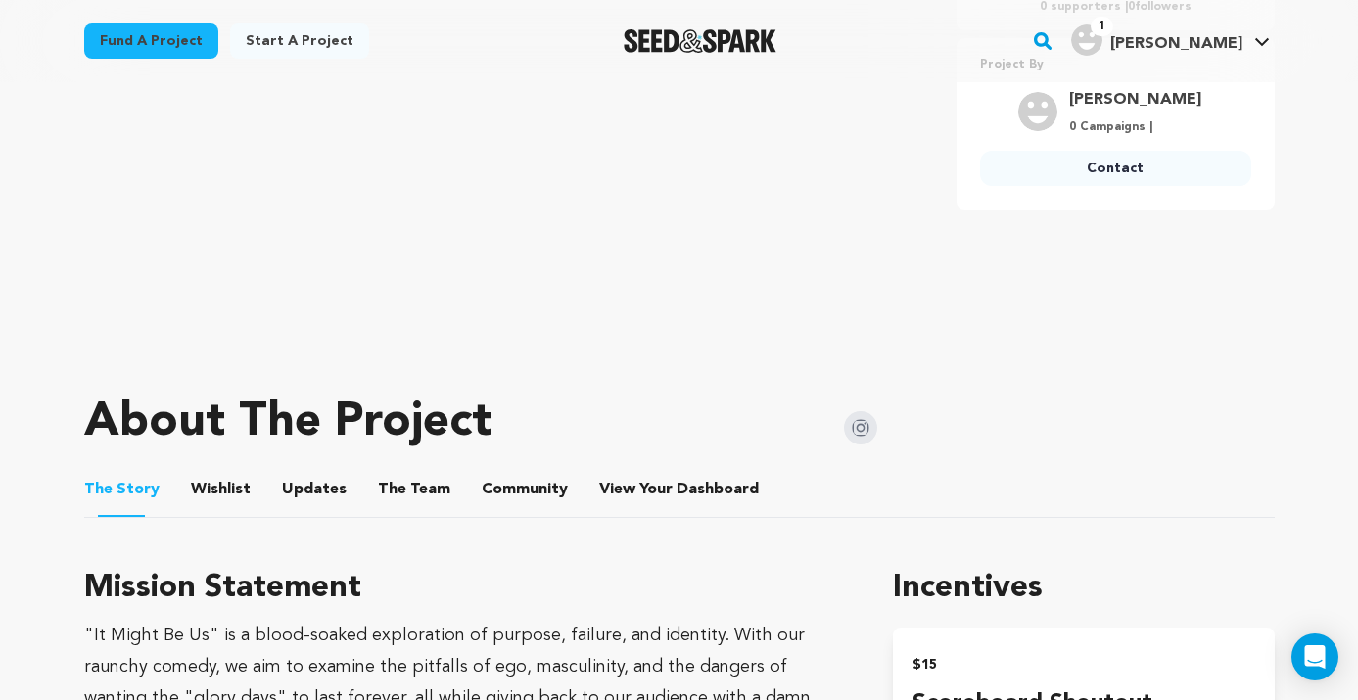
click at [391, 492] on button "The Team" at bounding box center [414, 493] width 47 height 47
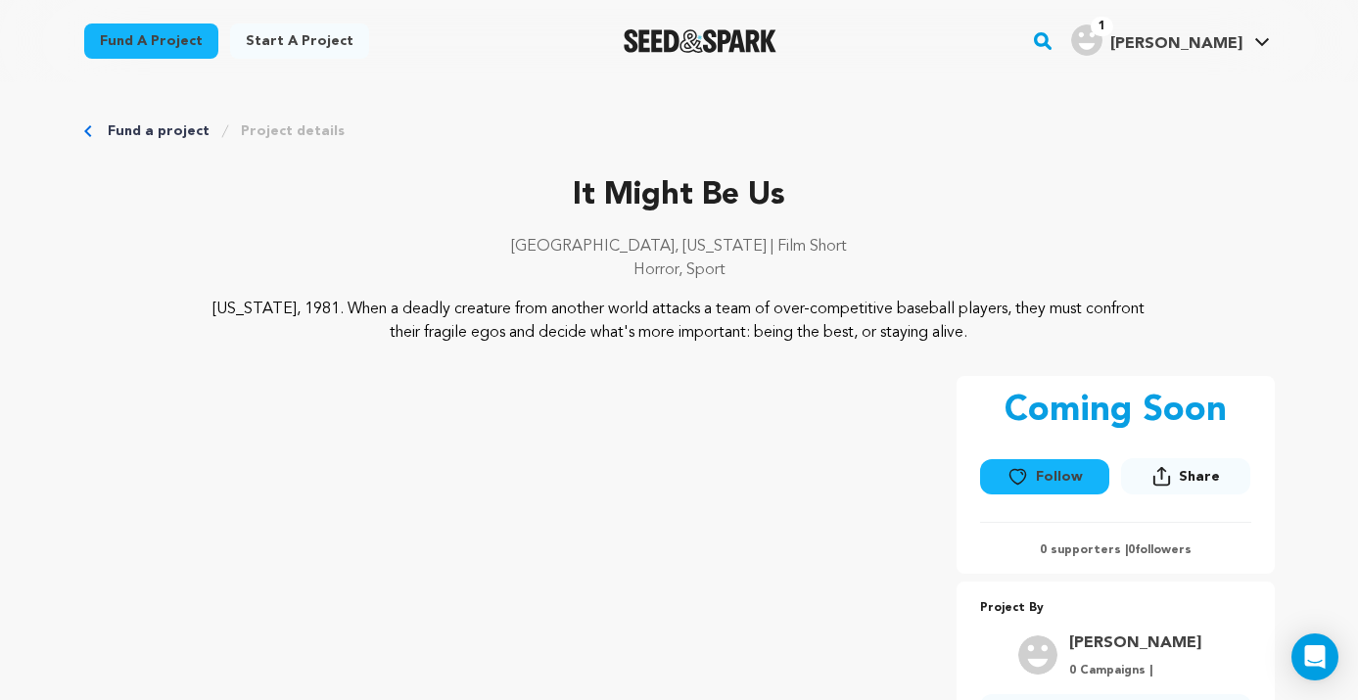
click at [158, 122] on link "Fund a project" at bounding box center [159, 131] width 102 height 20
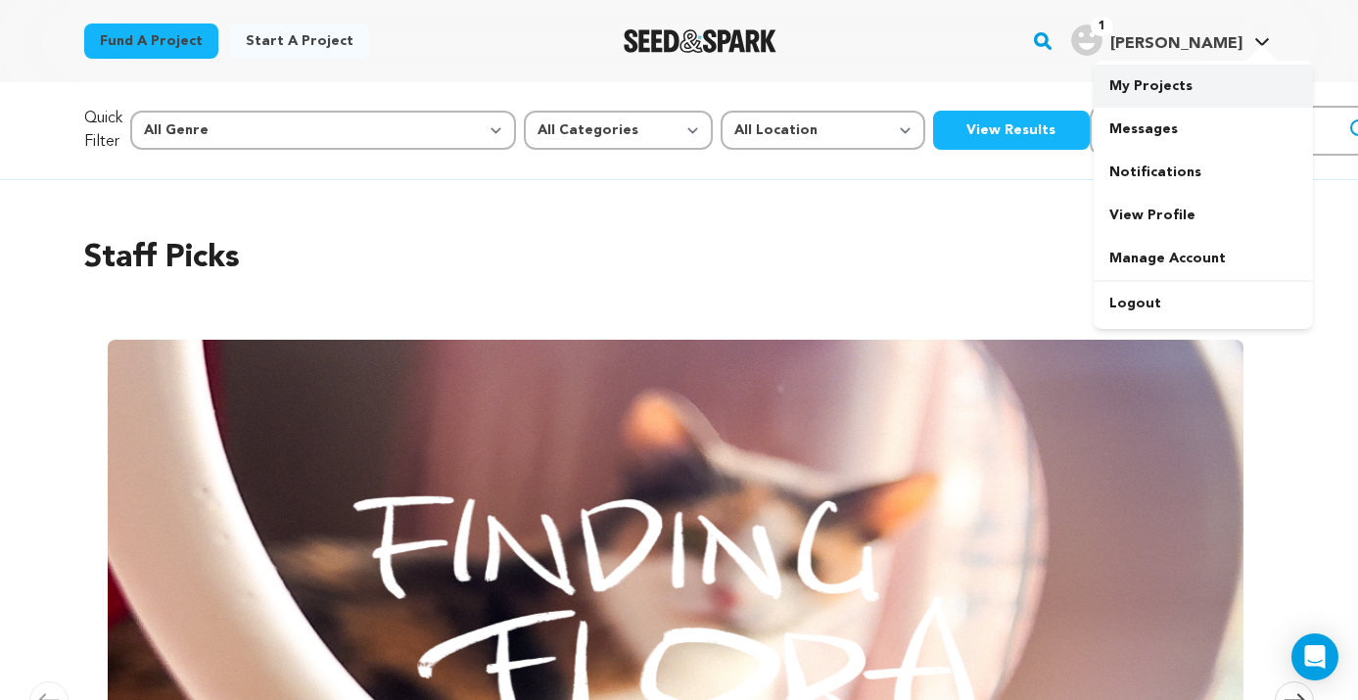
click at [1165, 82] on link "My Projects" at bounding box center [1203, 86] width 219 height 43
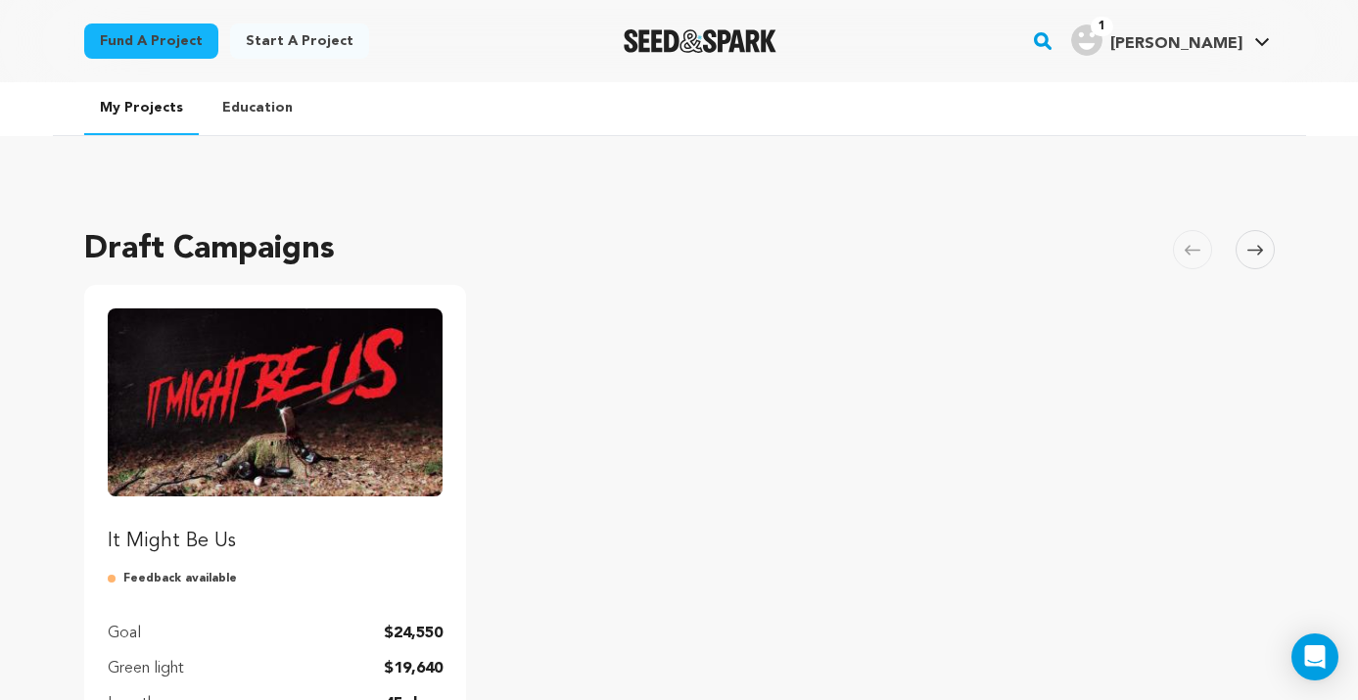
click at [425, 414] on img "Fund It Might Be Us" at bounding box center [276, 402] width 336 height 188
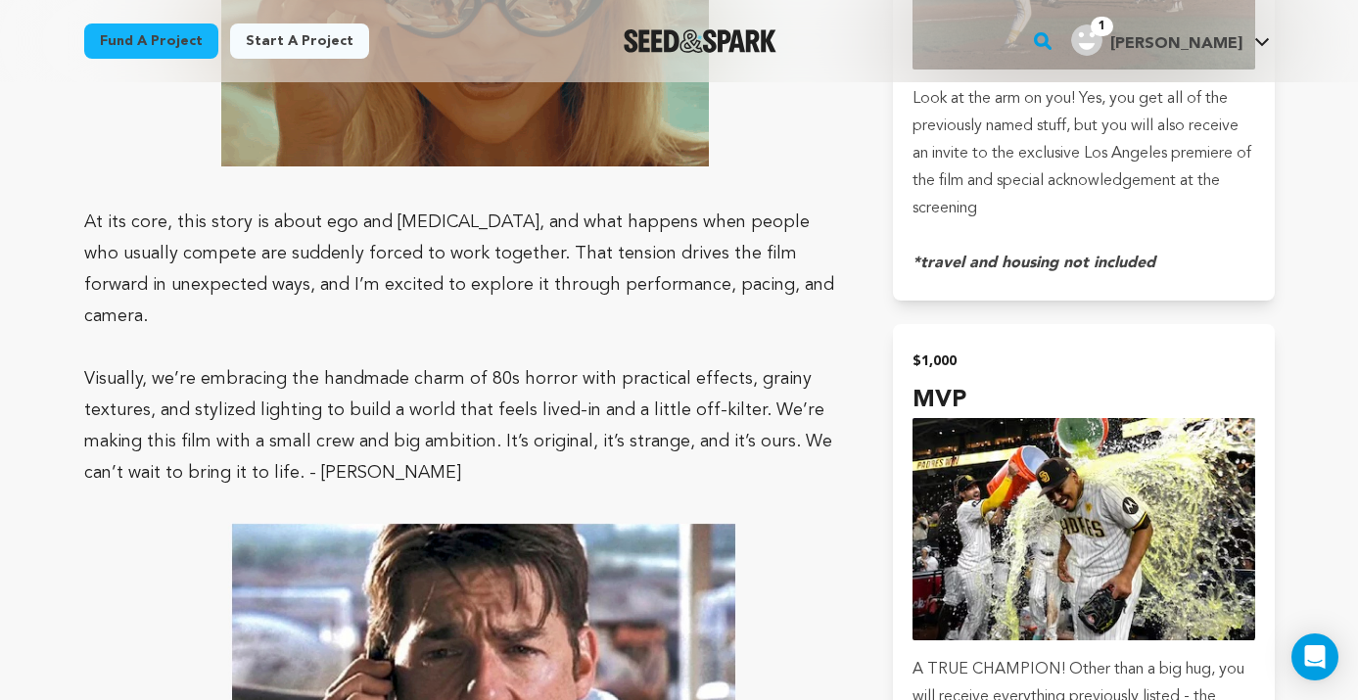
scroll to position [3597, 0]
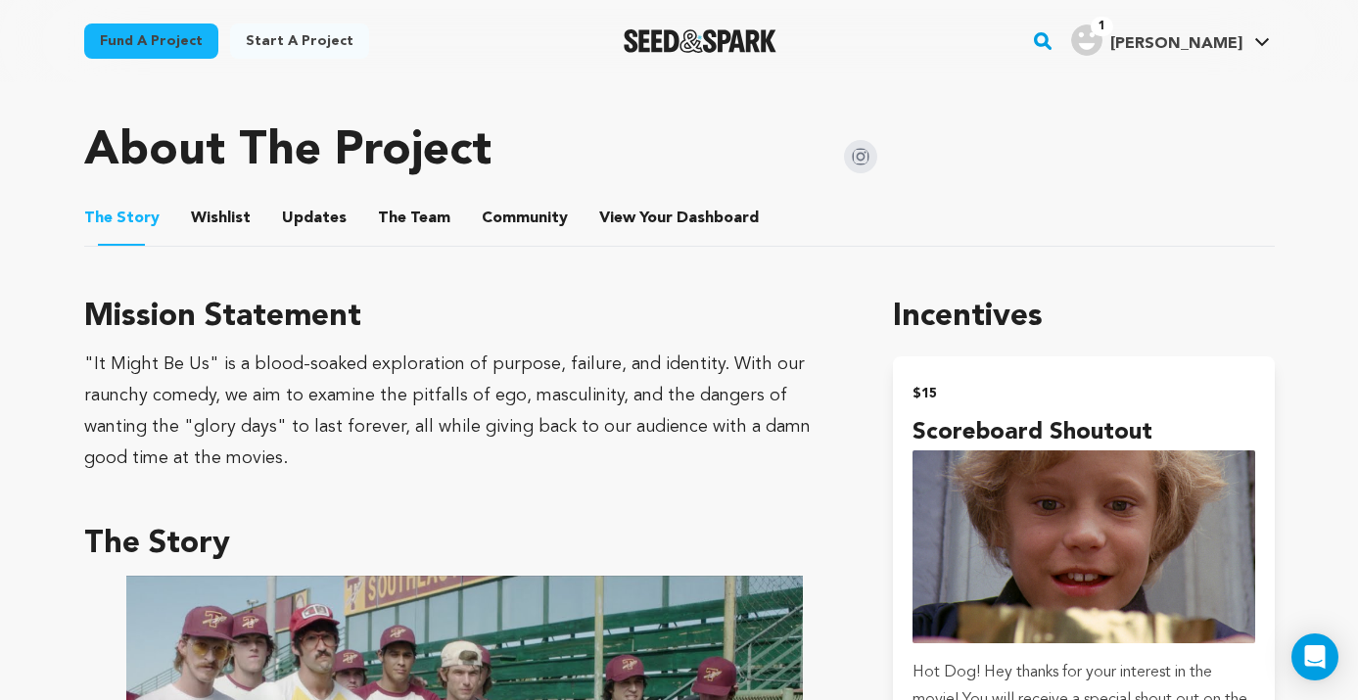
scroll to position [864, 0]
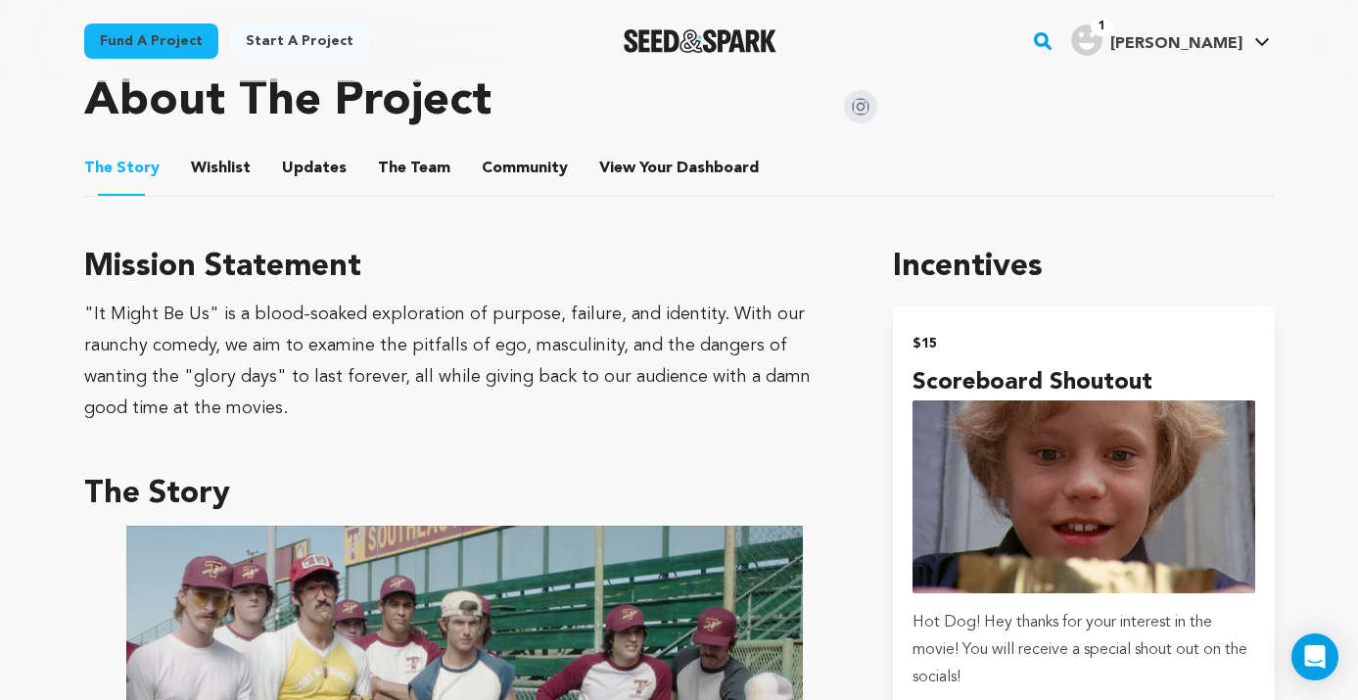
click at [200, 492] on h3 "The Story" at bounding box center [465, 494] width 763 height 47
click at [277, 473] on h3 "The Story" at bounding box center [465, 494] width 763 height 47
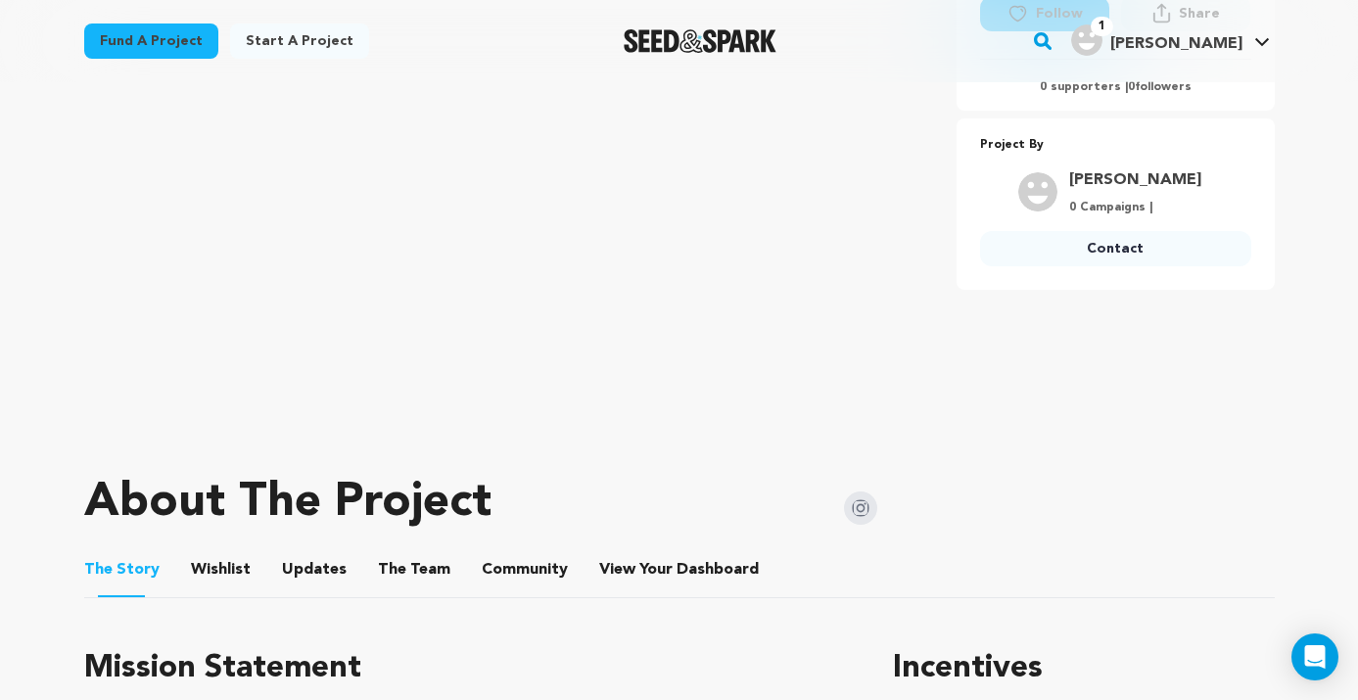
scroll to position [693, 0]
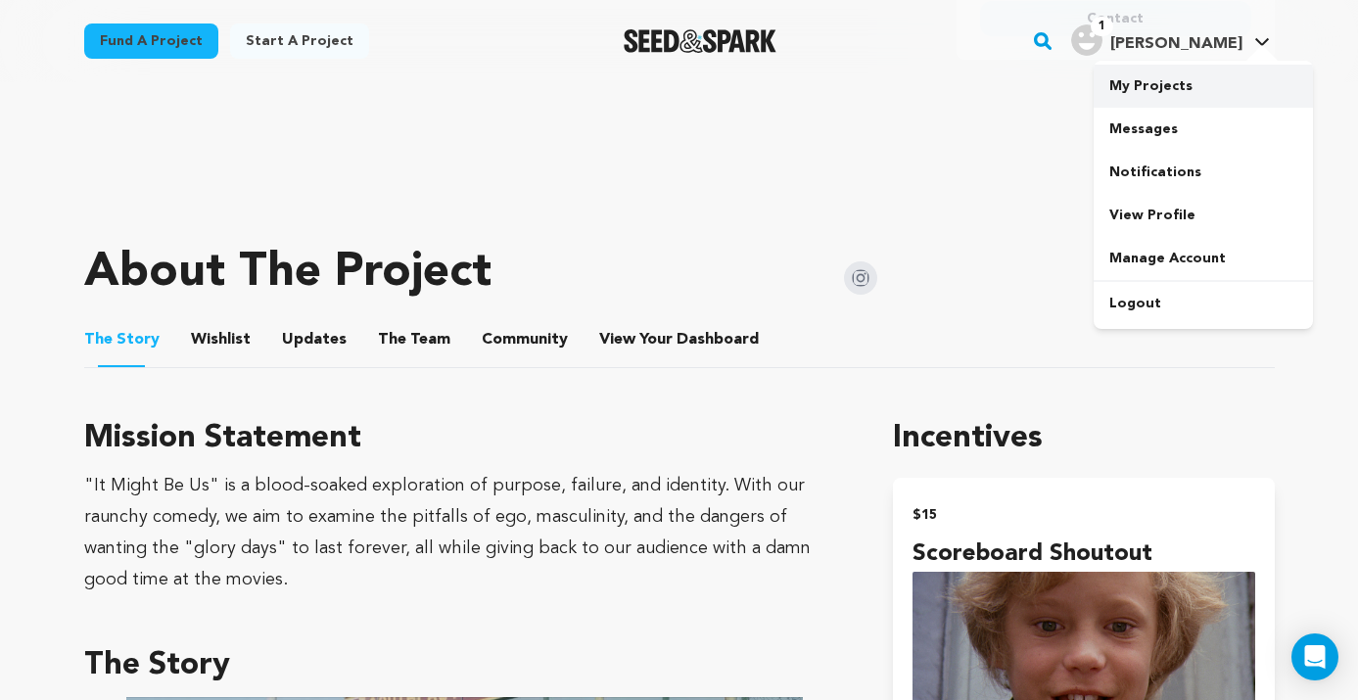
click at [1153, 75] on link "My Projects" at bounding box center [1203, 86] width 219 height 43
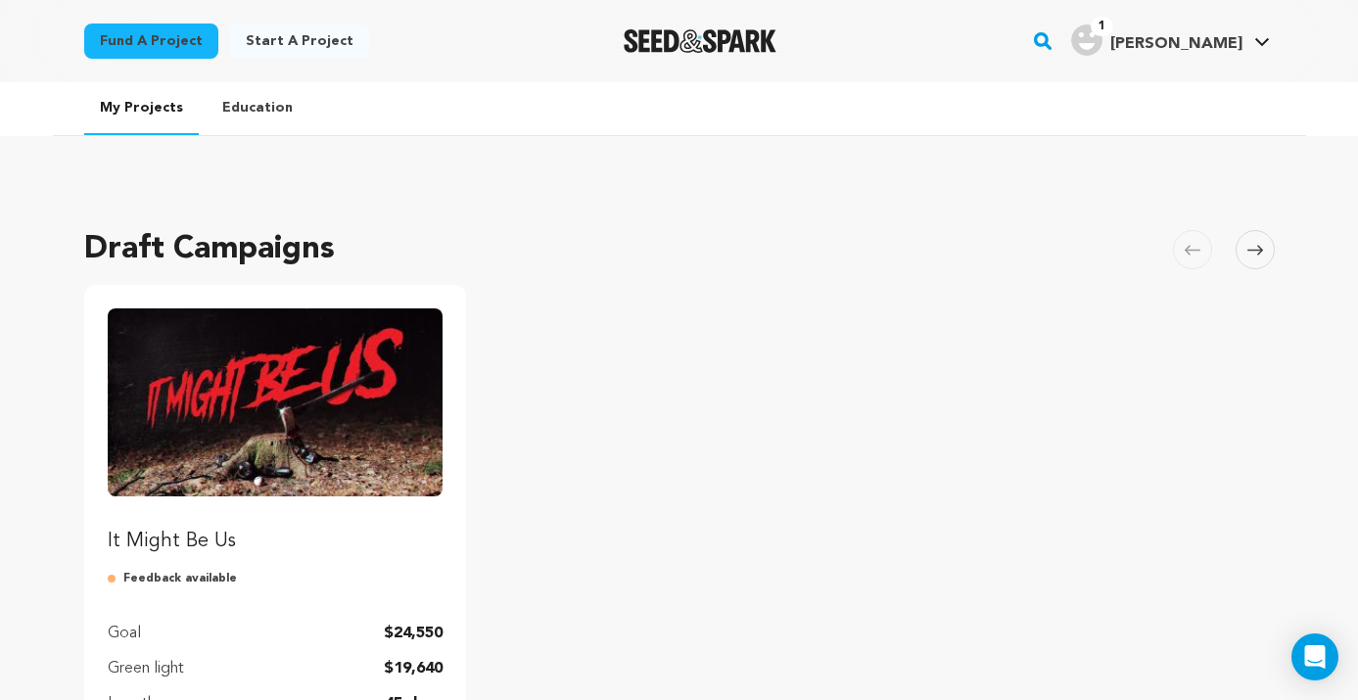
scroll to position [467, 0]
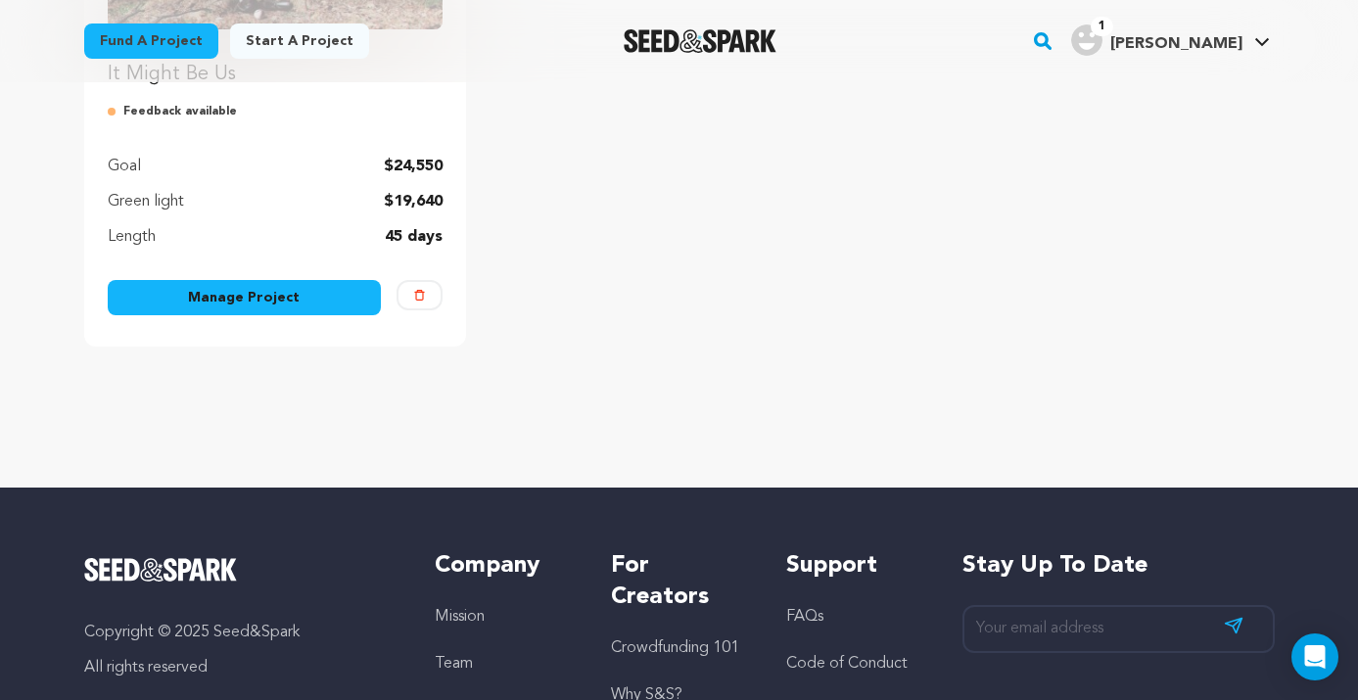
click at [303, 290] on link "Manage Project" at bounding box center [245, 297] width 274 height 35
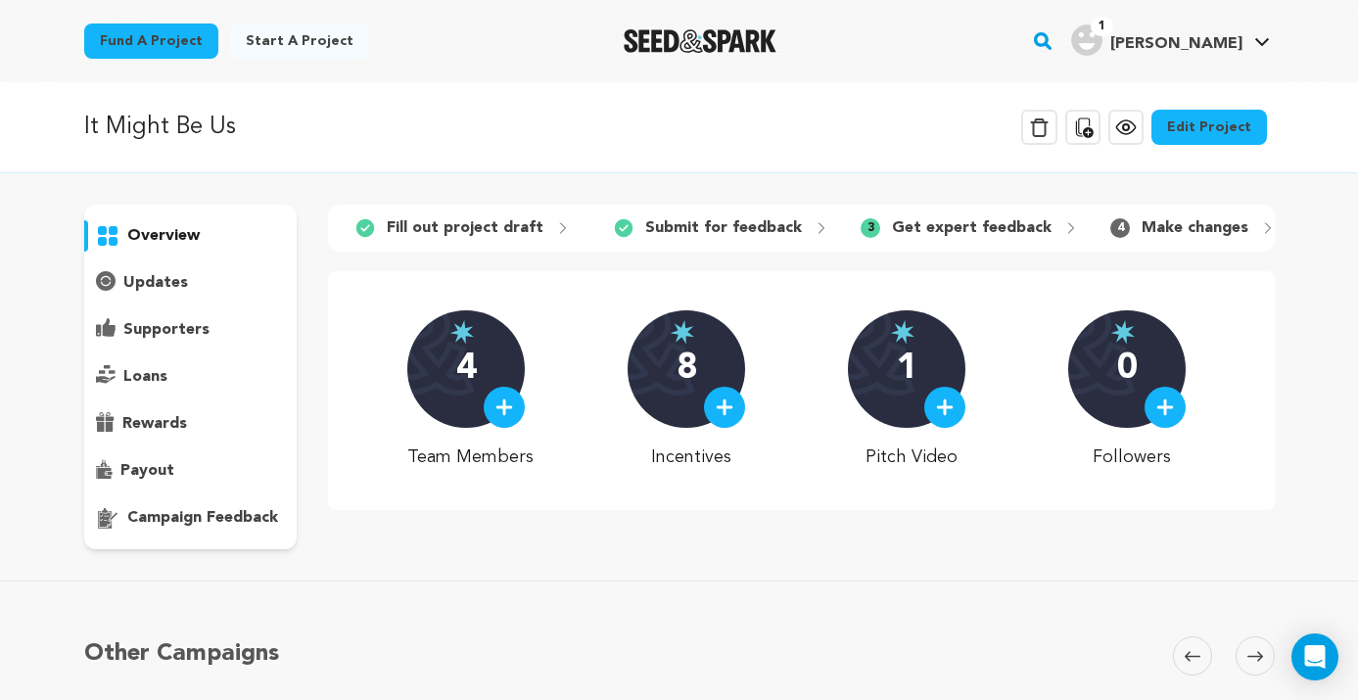
scroll to position [23, 0]
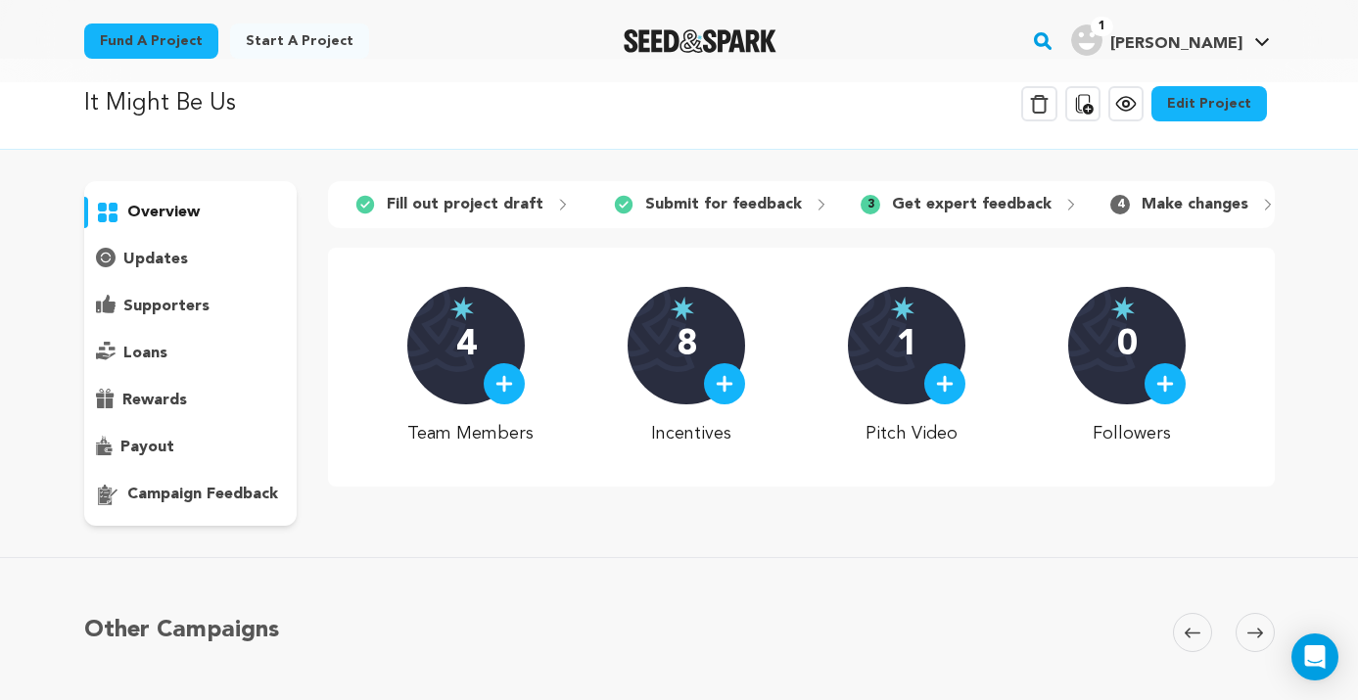
click at [464, 209] on p "Fill out project draft" at bounding box center [465, 204] width 157 height 23
click at [529, 207] on p "Fill out project draft" at bounding box center [465, 204] width 157 height 23
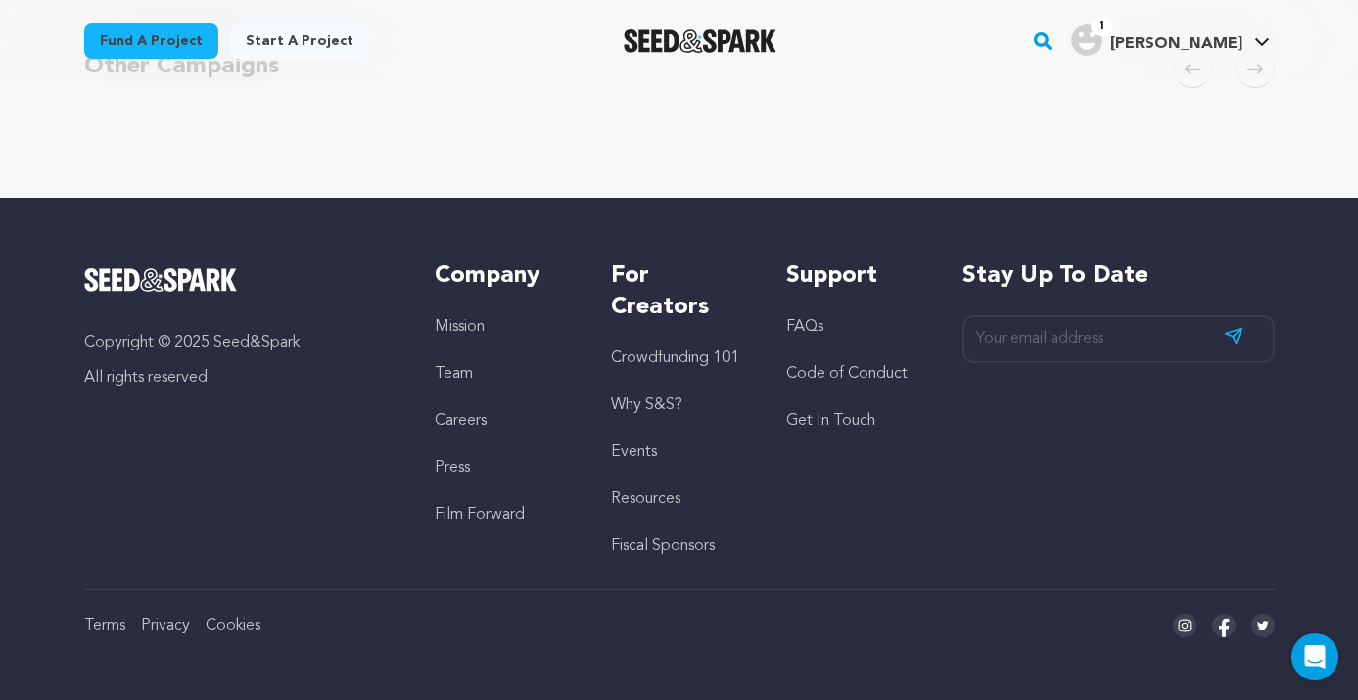
scroll to position [0, 0]
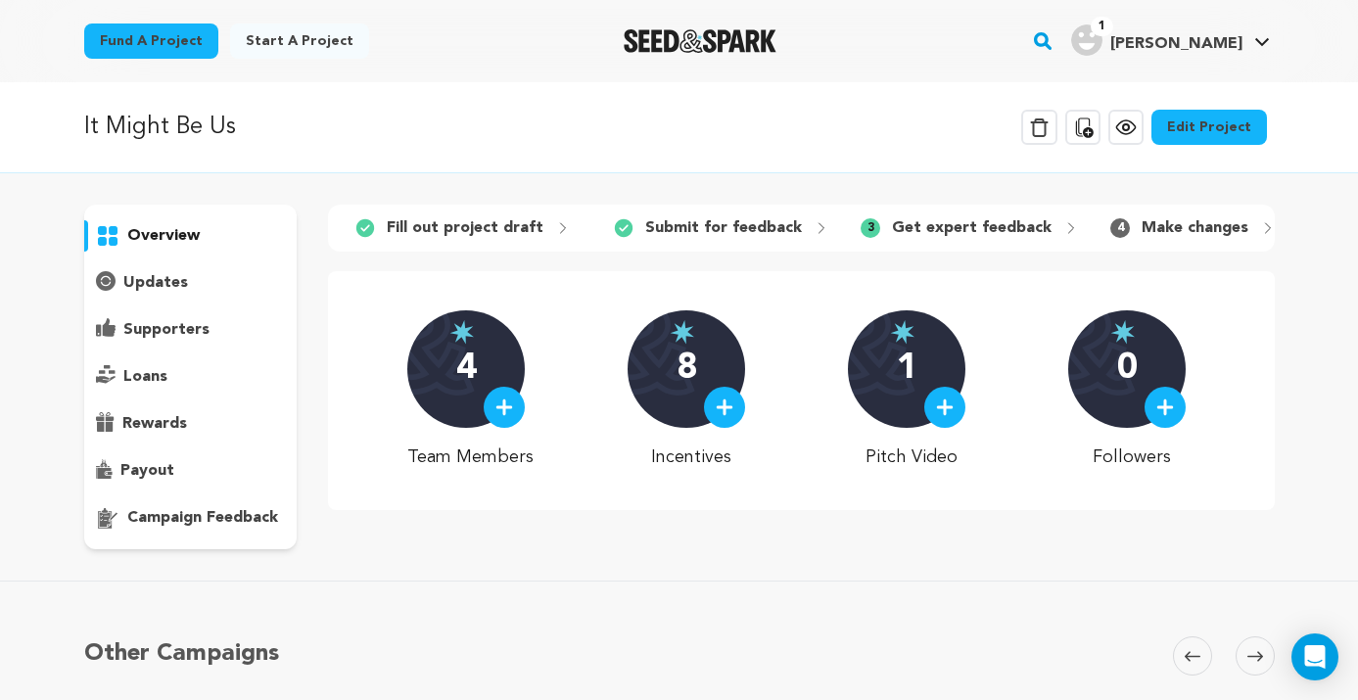
click at [1167, 245] on div "1 Fill out project draft 2 Submit for feedback 3 Get expert feedback" at bounding box center [801, 228] width 946 height 47
click at [1201, 231] on p "Make changes" at bounding box center [1195, 227] width 107 height 23
click at [1193, 121] on link "Edit Project" at bounding box center [1209, 127] width 116 height 35
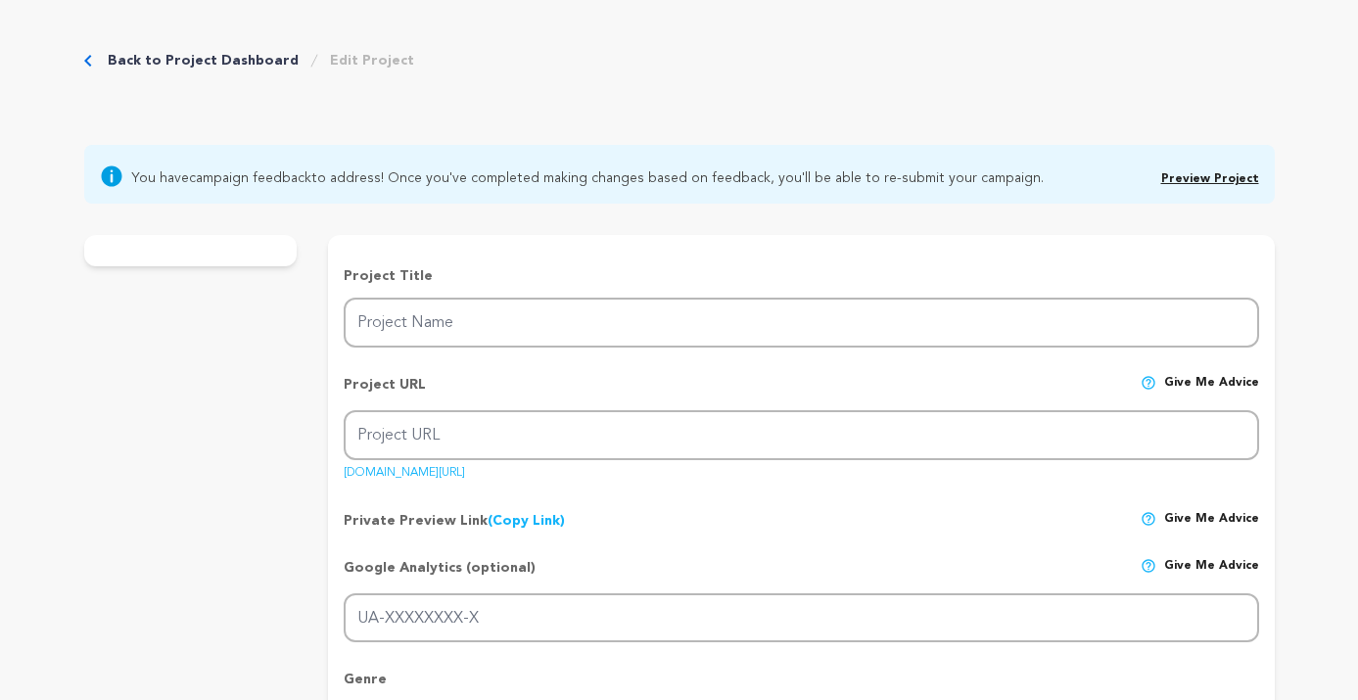
type input "It Might Be Us"
type input "it-might-be-us"
type input "A team of over-competitive baseball players is hunted by an alien parasite for …"
type textarea "[US_STATE], 1981. When a deadly creature from another world attacks a team of o…"
type textarea ""It Might Be Us" is a blood-soaked exploration of purpose, failure, and identit…"
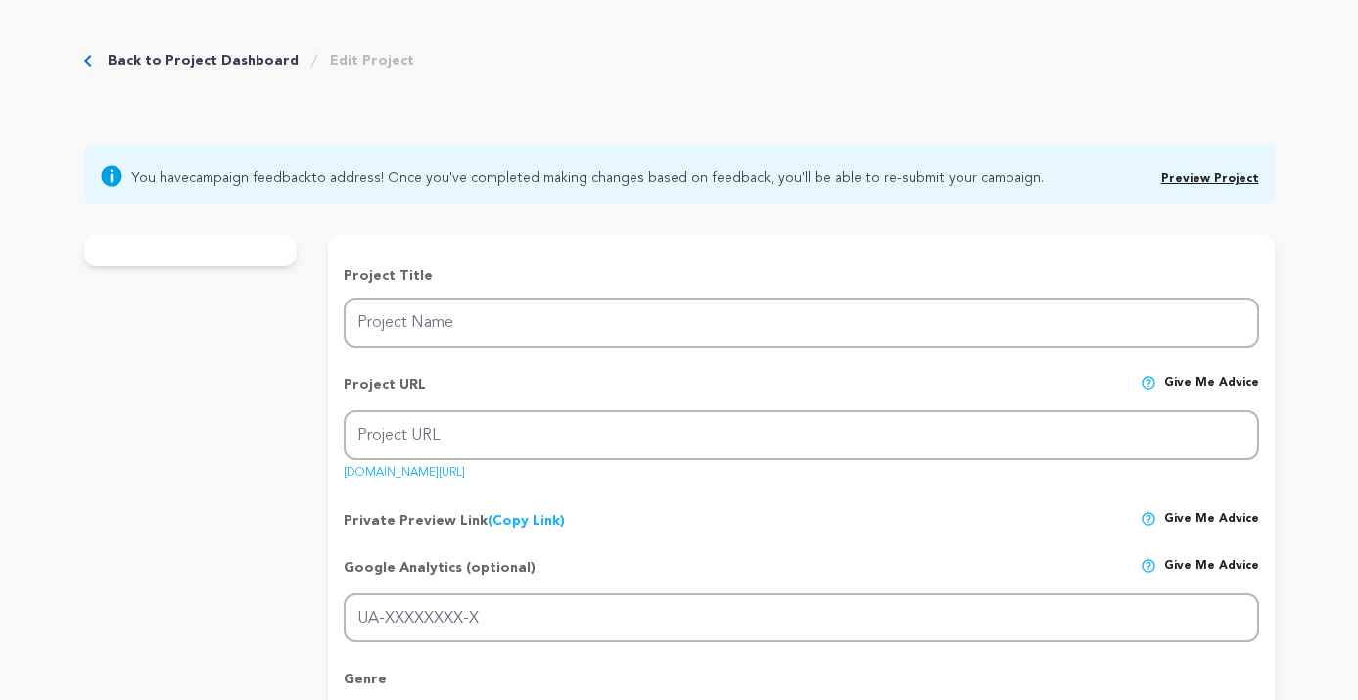
radio input "true"
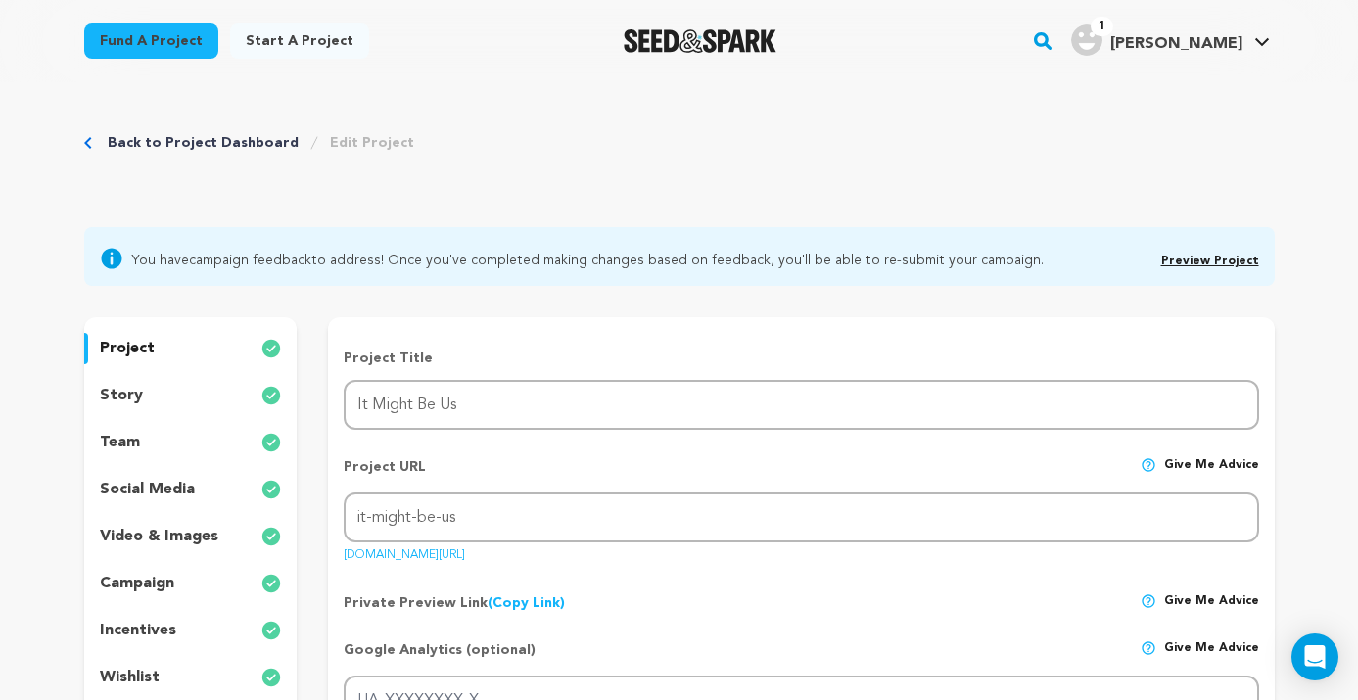
click at [173, 397] on div "story" at bounding box center [190, 395] width 213 height 31
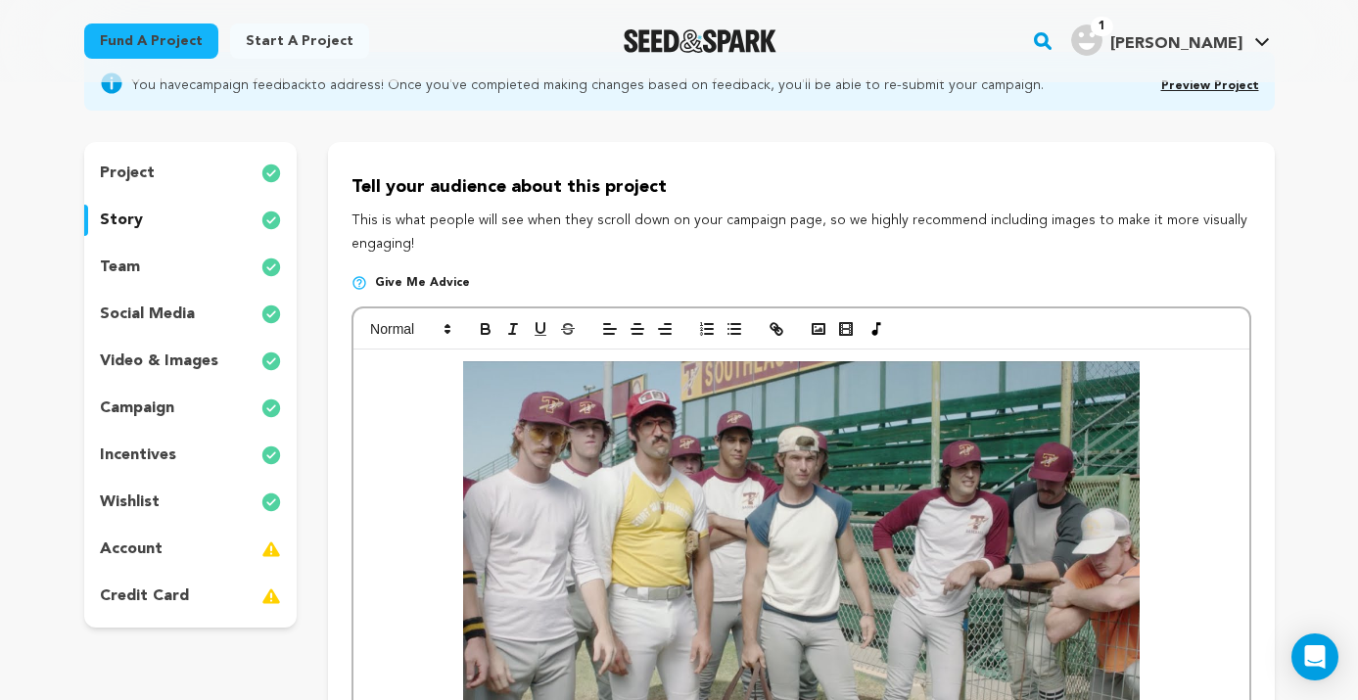
scroll to position [128, 0]
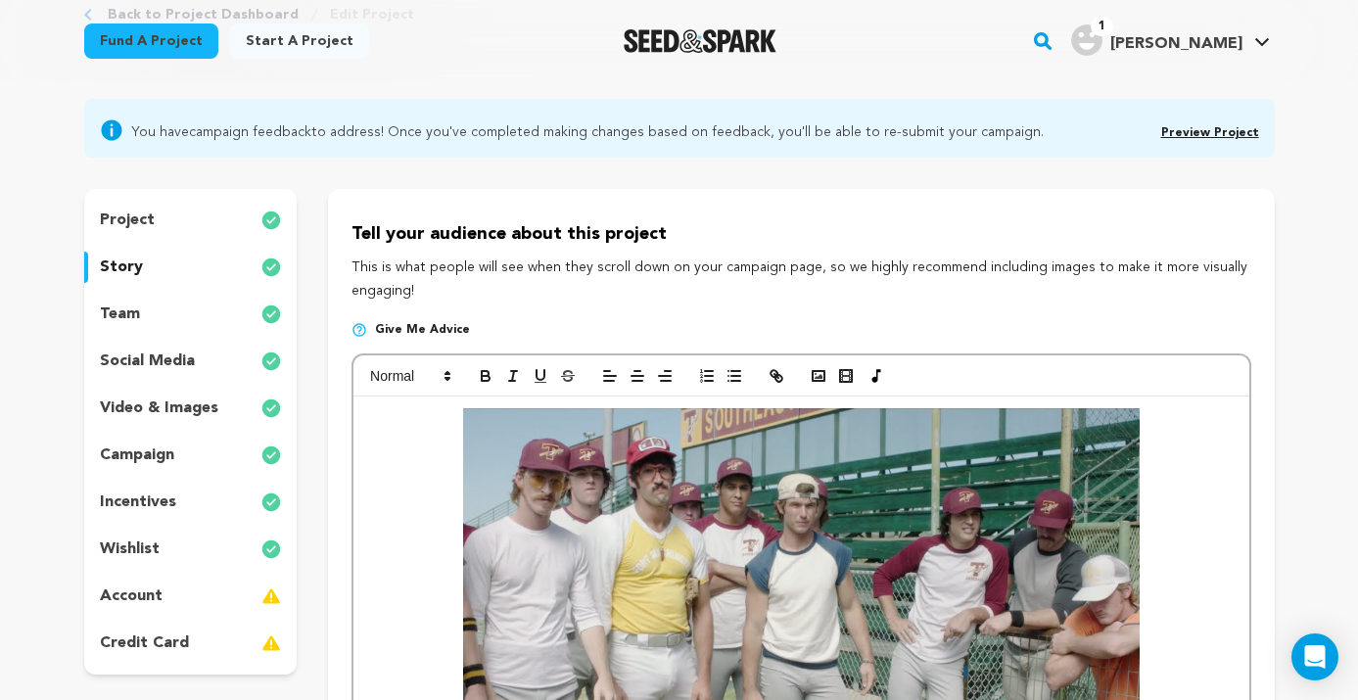
click at [417, 244] on p "Tell your audience about this project" at bounding box center [800, 234] width 899 height 28
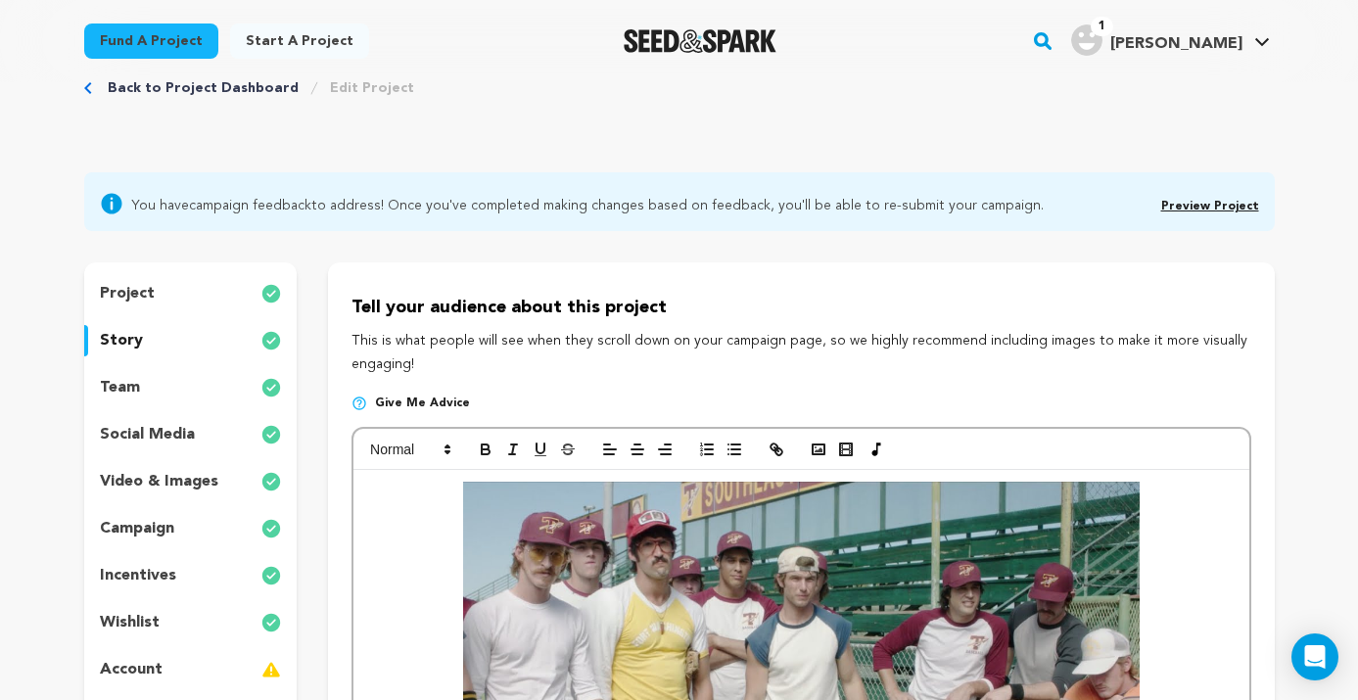
scroll to position [0, 0]
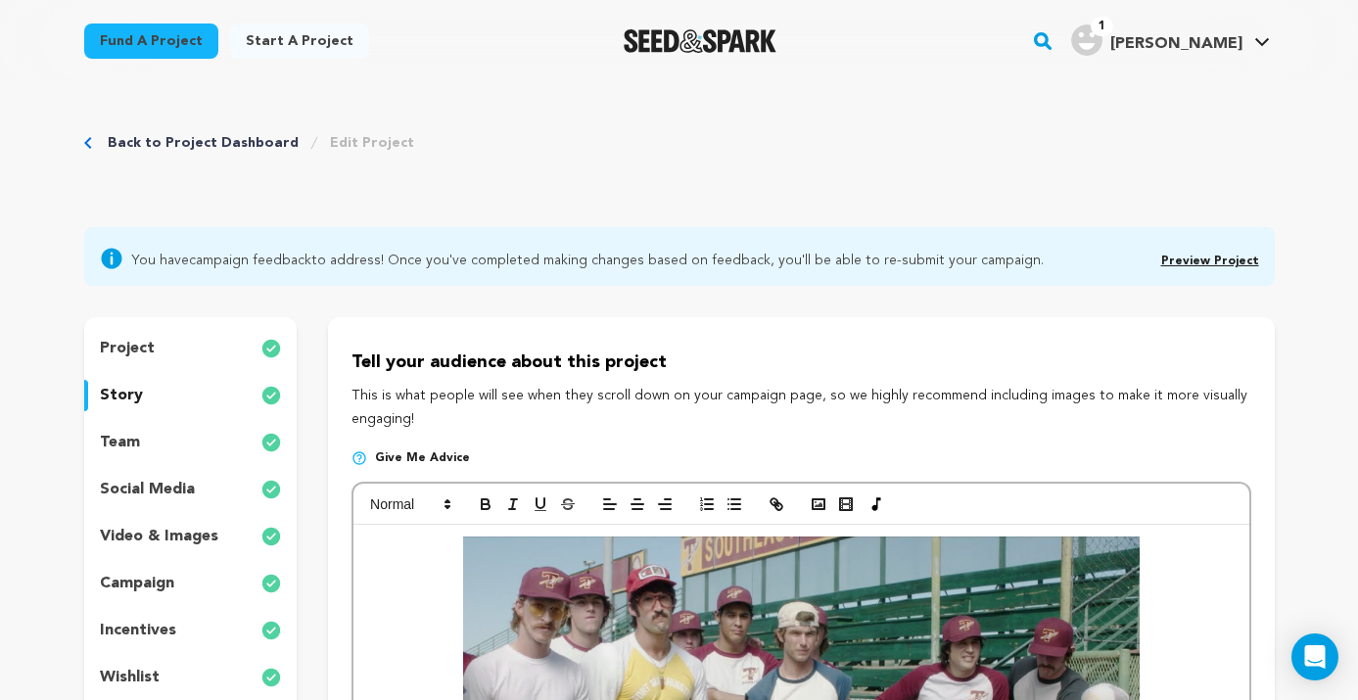
click at [178, 140] on link "Back to Project Dashboard" at bounding box center [203, 143] width 191 height 20
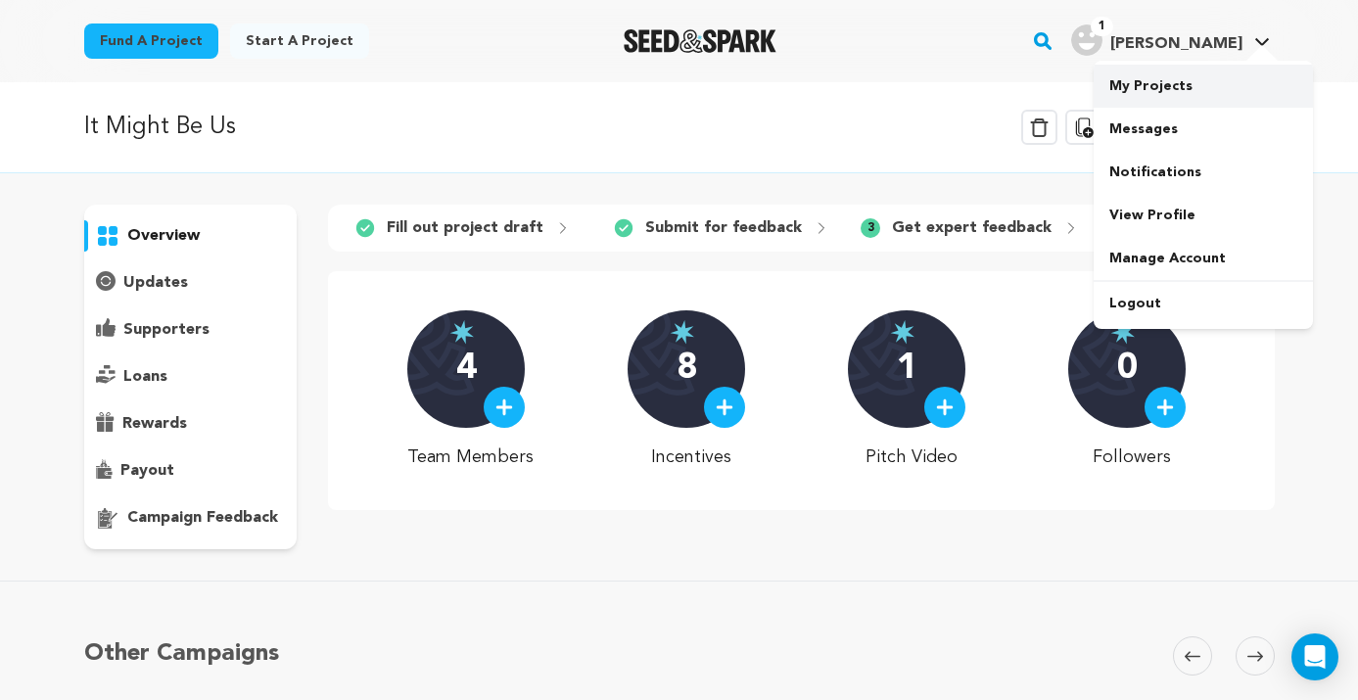
click at [1177, 95] on link "My Projects" at bounding box center [1203, 86] width 219 height 43
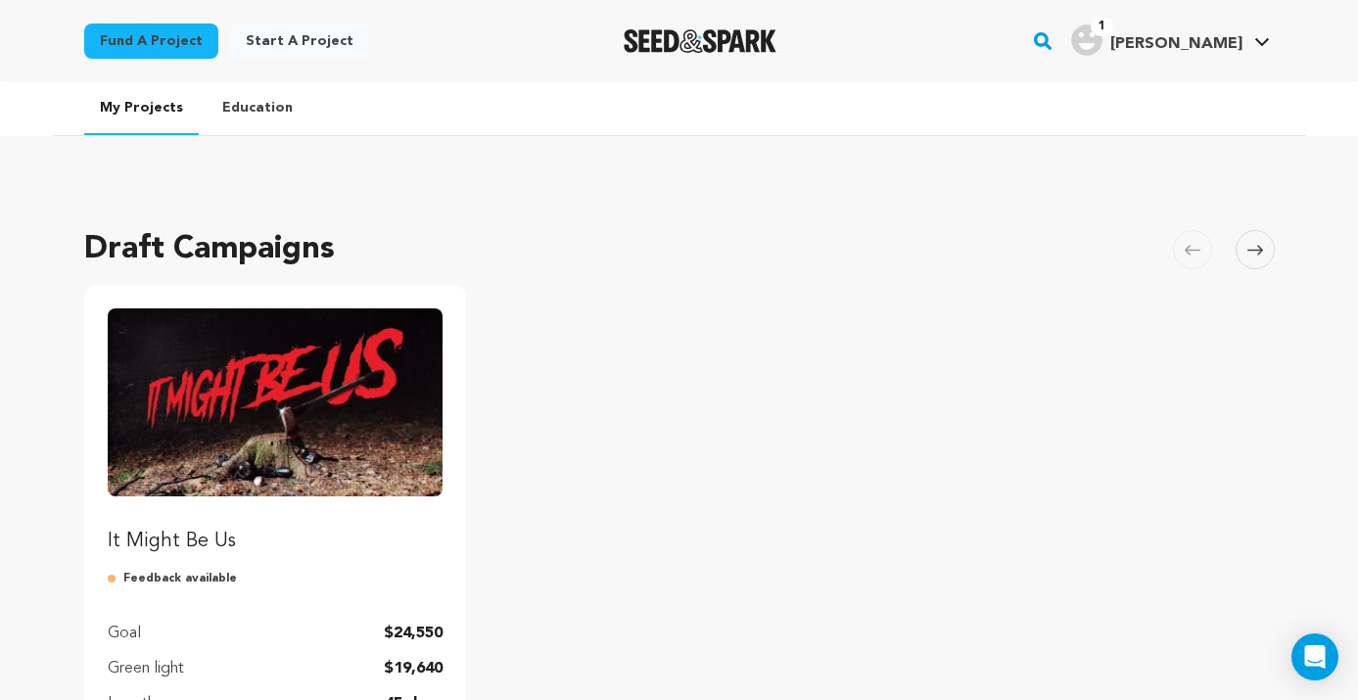
click at [302, 453] on img "Fund It Might Be Us" at bounding box center [276, 402] width 336 height 188
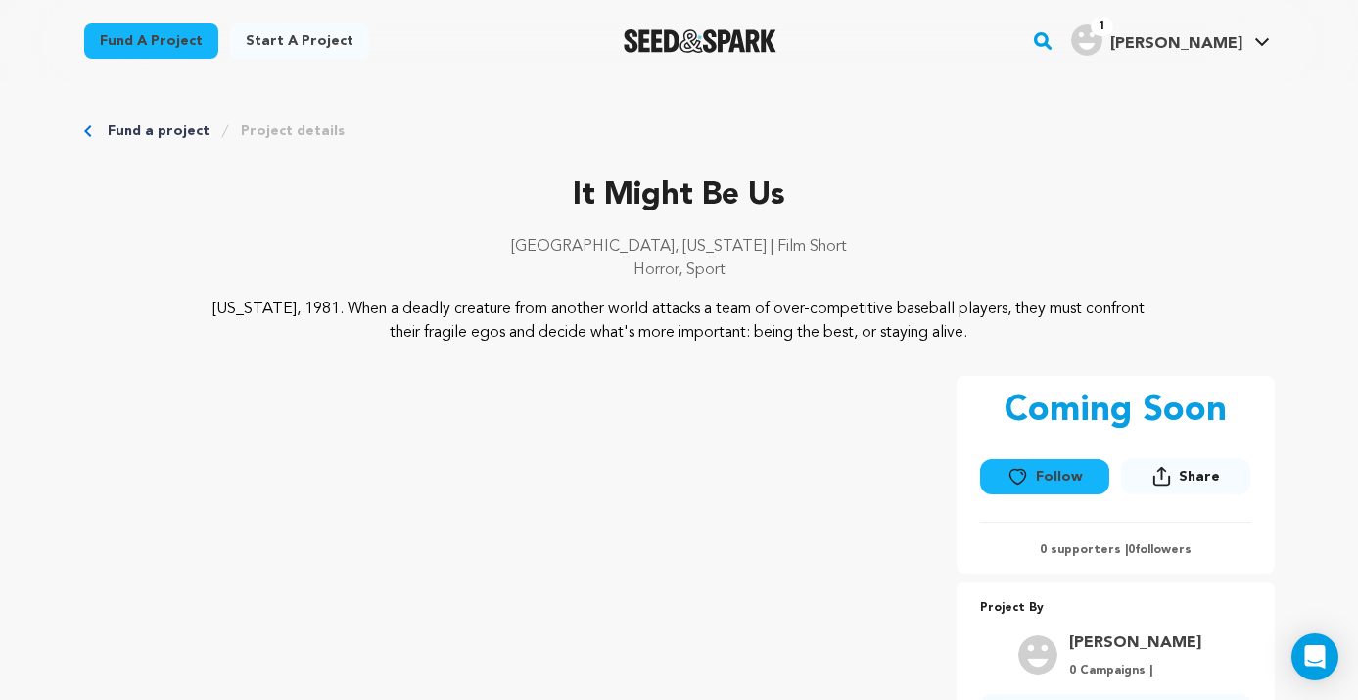
click at [947, 211] on p "It Might Be Us" at bounding box center [679, 195] width 1191 height 47
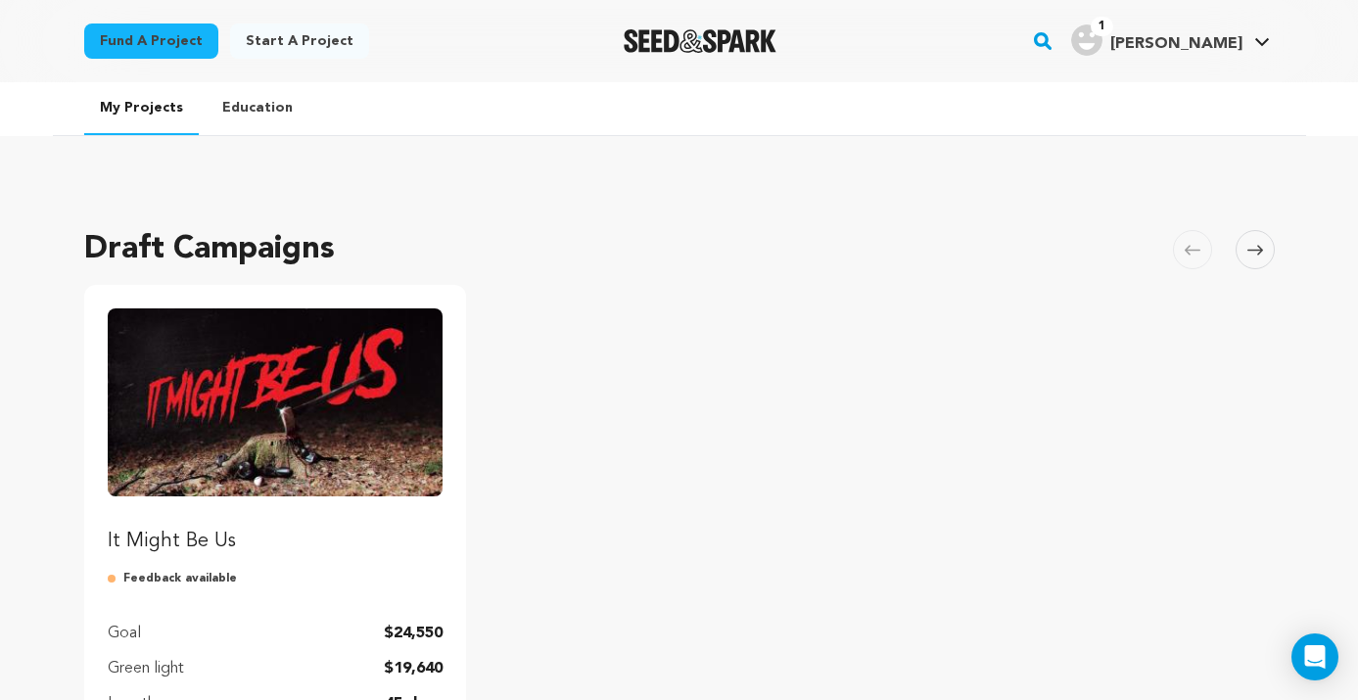
click at [209, 475] on img "Fund It Might Be Us" at bounding box center [276, 402] width 336 height 188
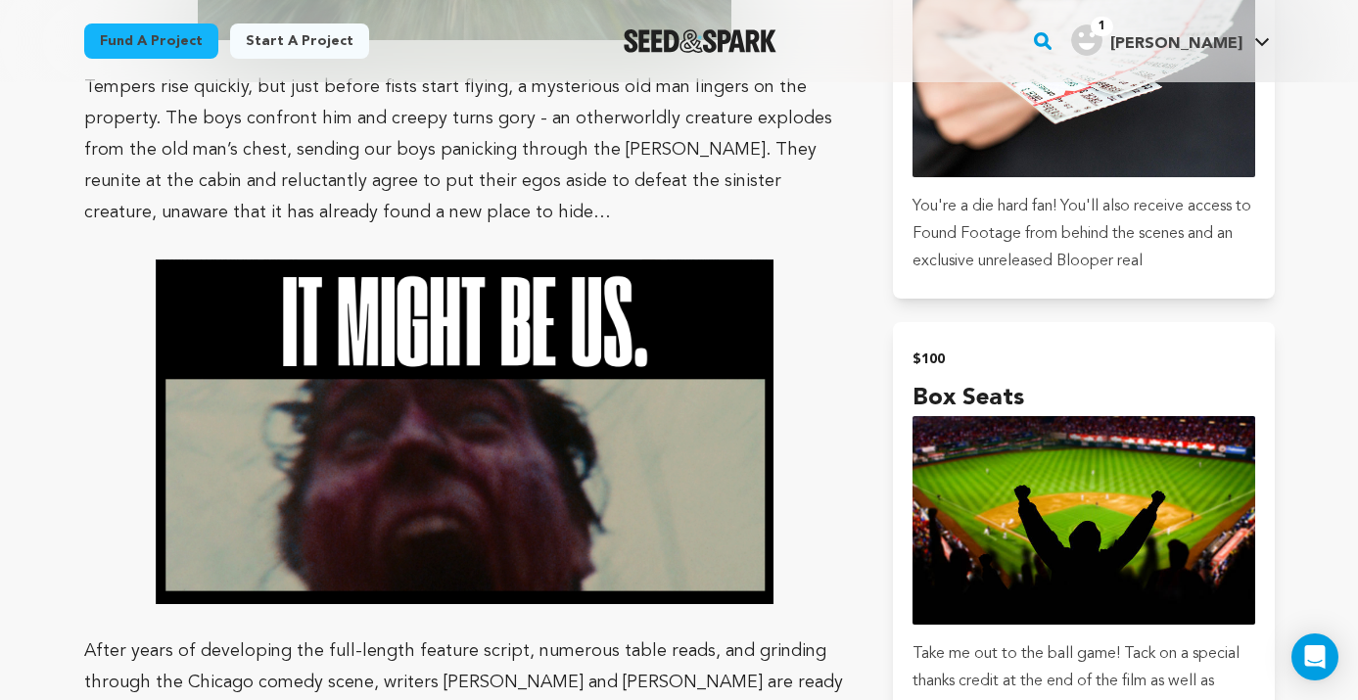
scroll to position [2563, 0]
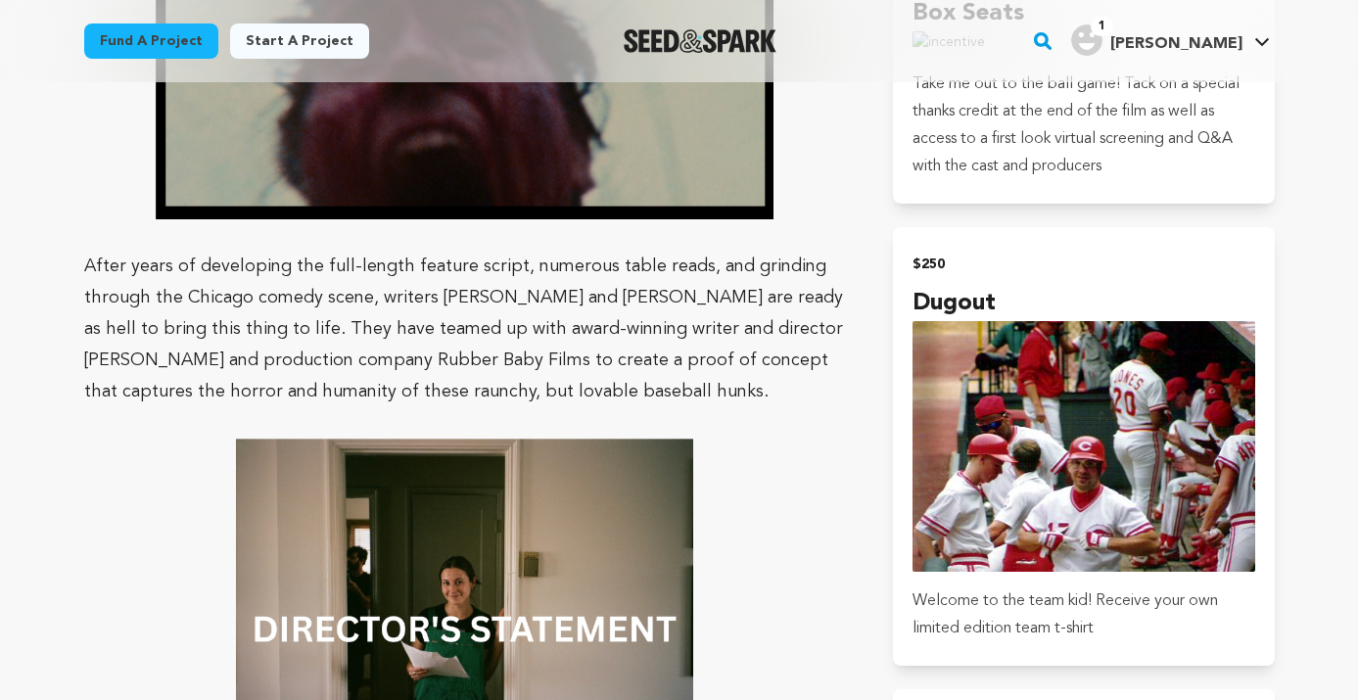
scroll to position [2563, 0]
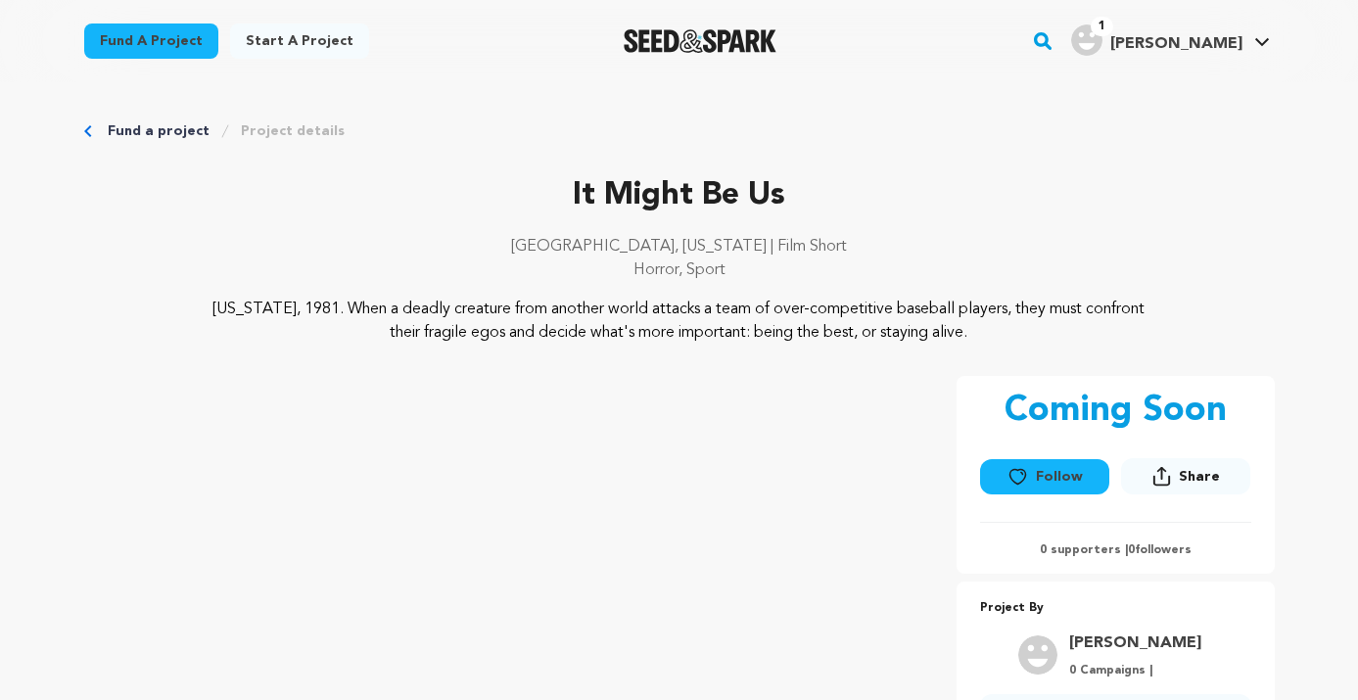
scroll to position [2563, 0]
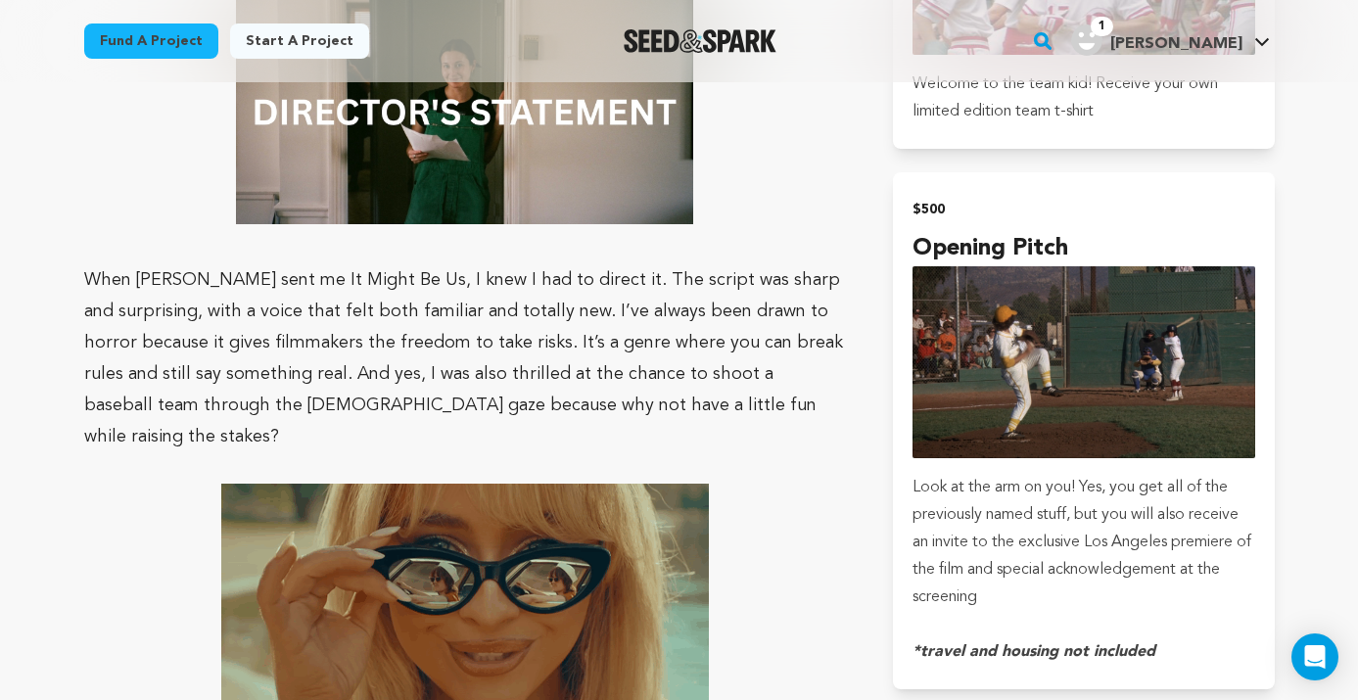
scroll to position [3444, 0]
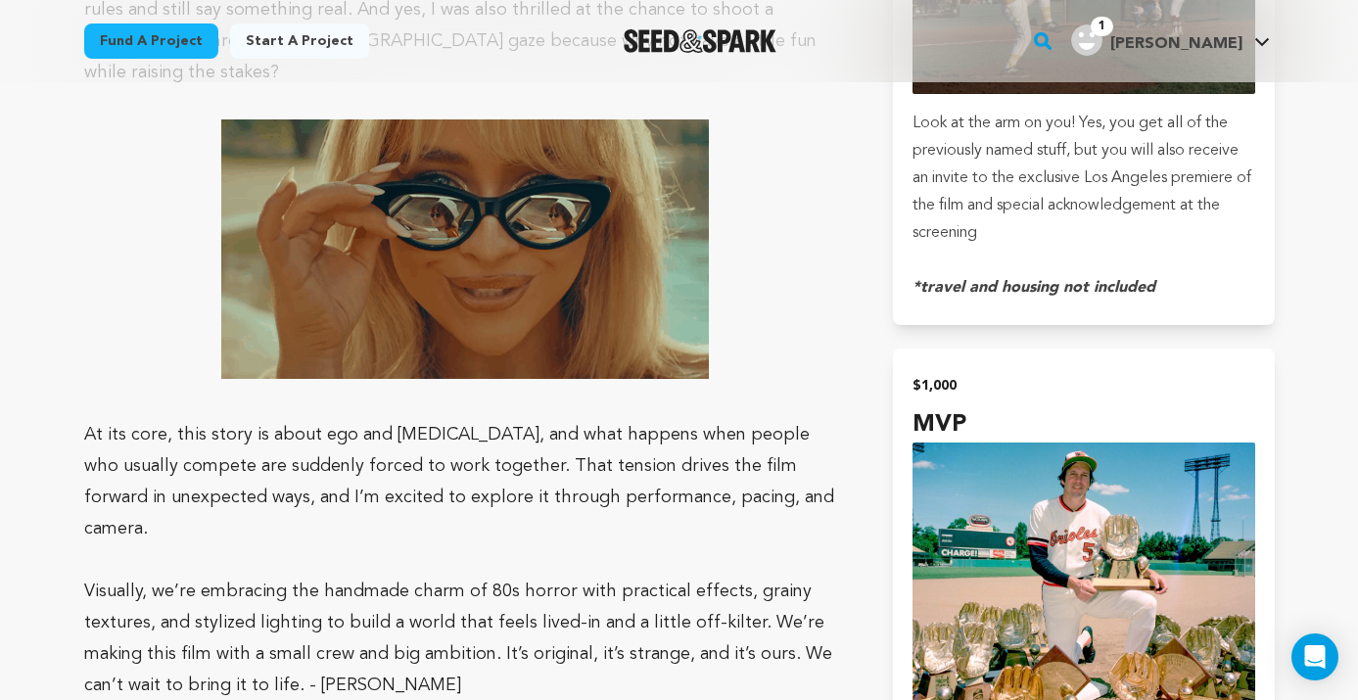
click at [189, 207] on p at bounding box center [465, 248] width 763 height 259
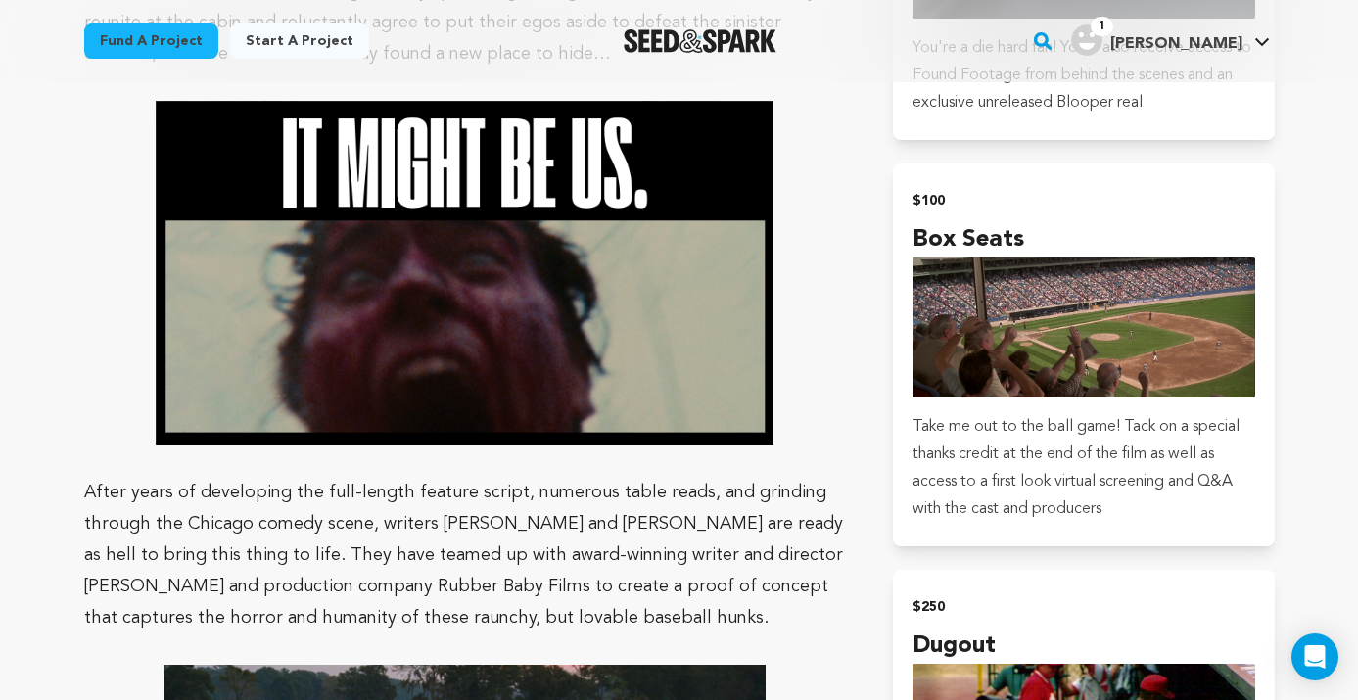
scroll to position [2342, 0]
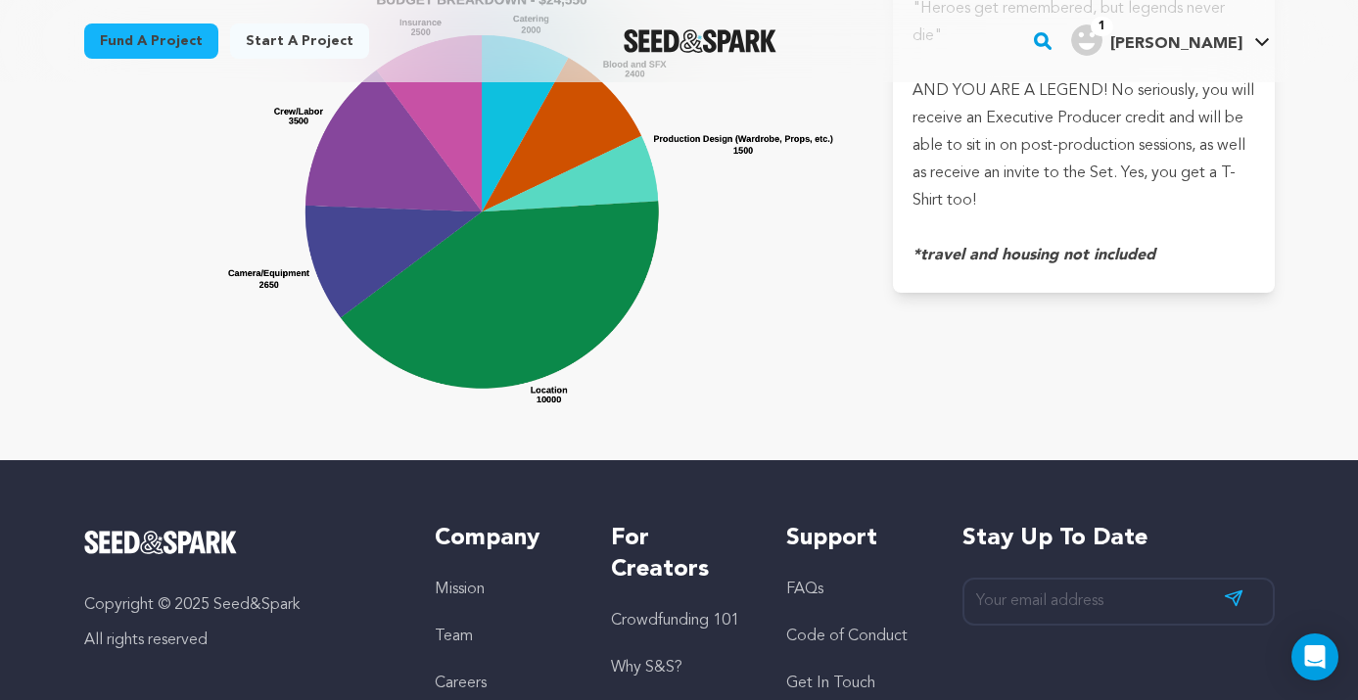
scroll to position [4426, 0]
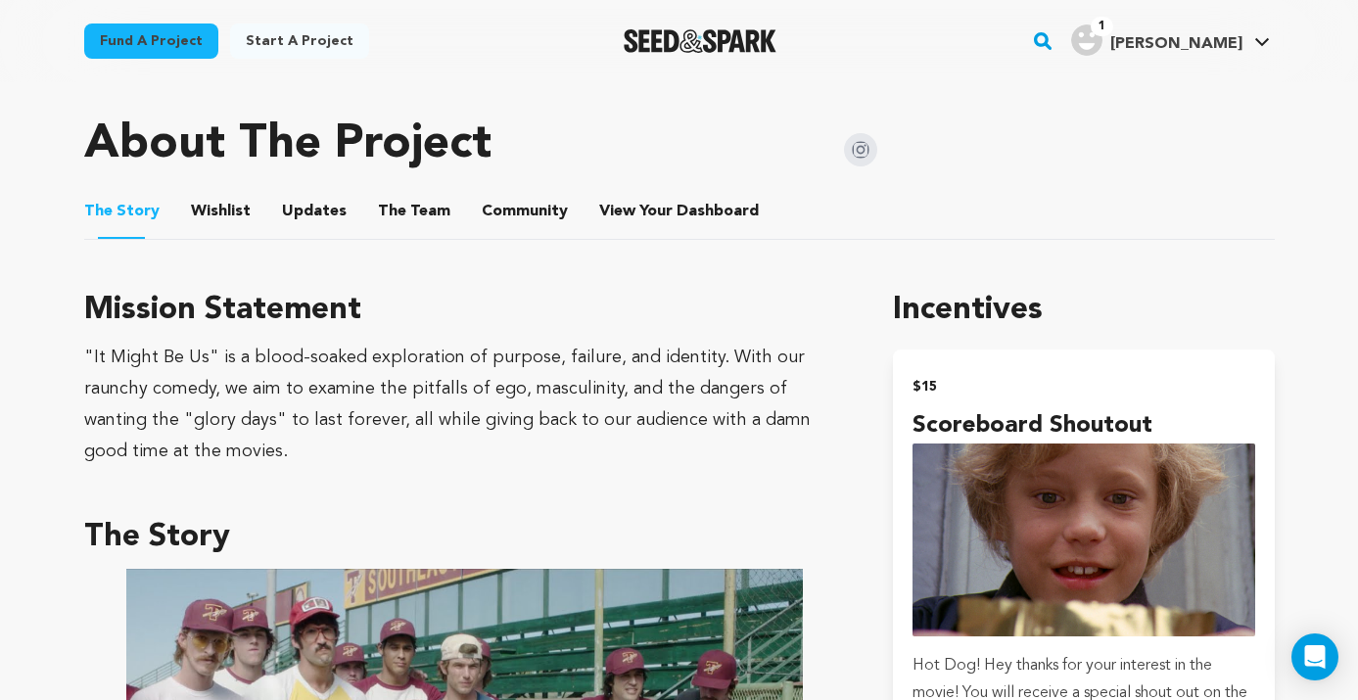
scroll to position [818, 0]
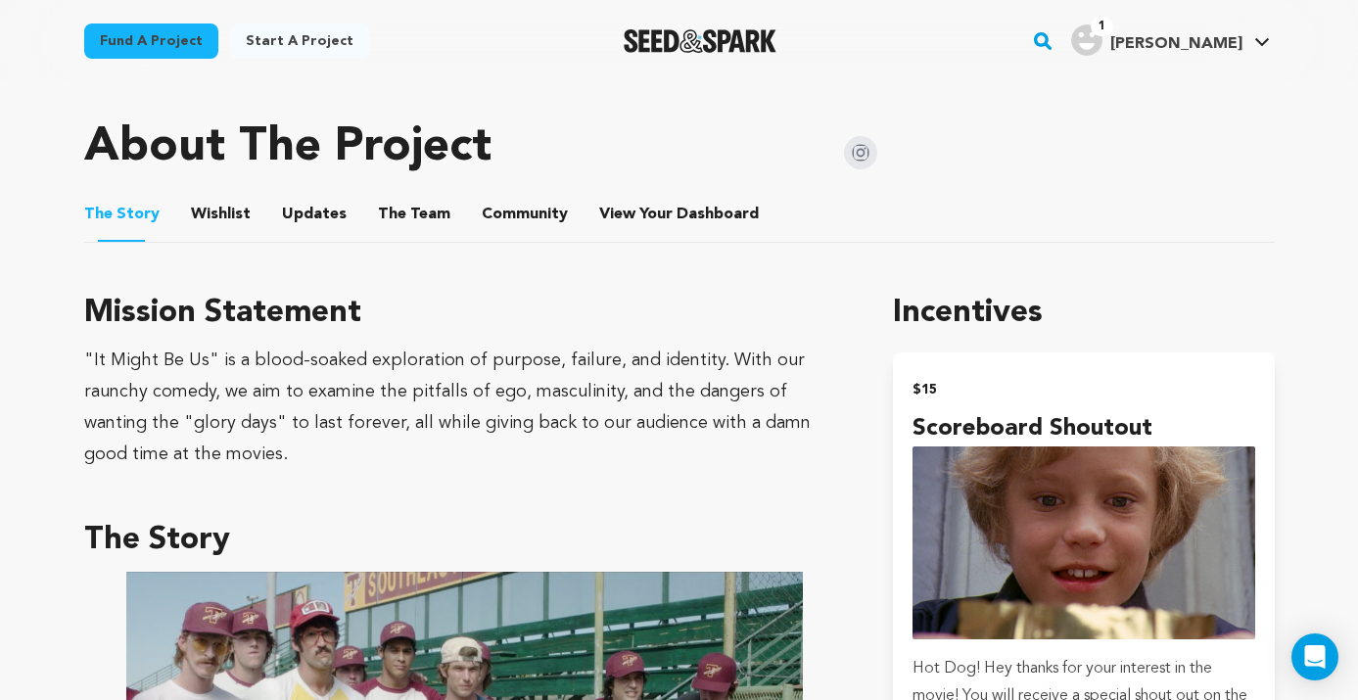
click at [391, 210] on button "The Team" at bounding box center [414, 218] width 47 height 47
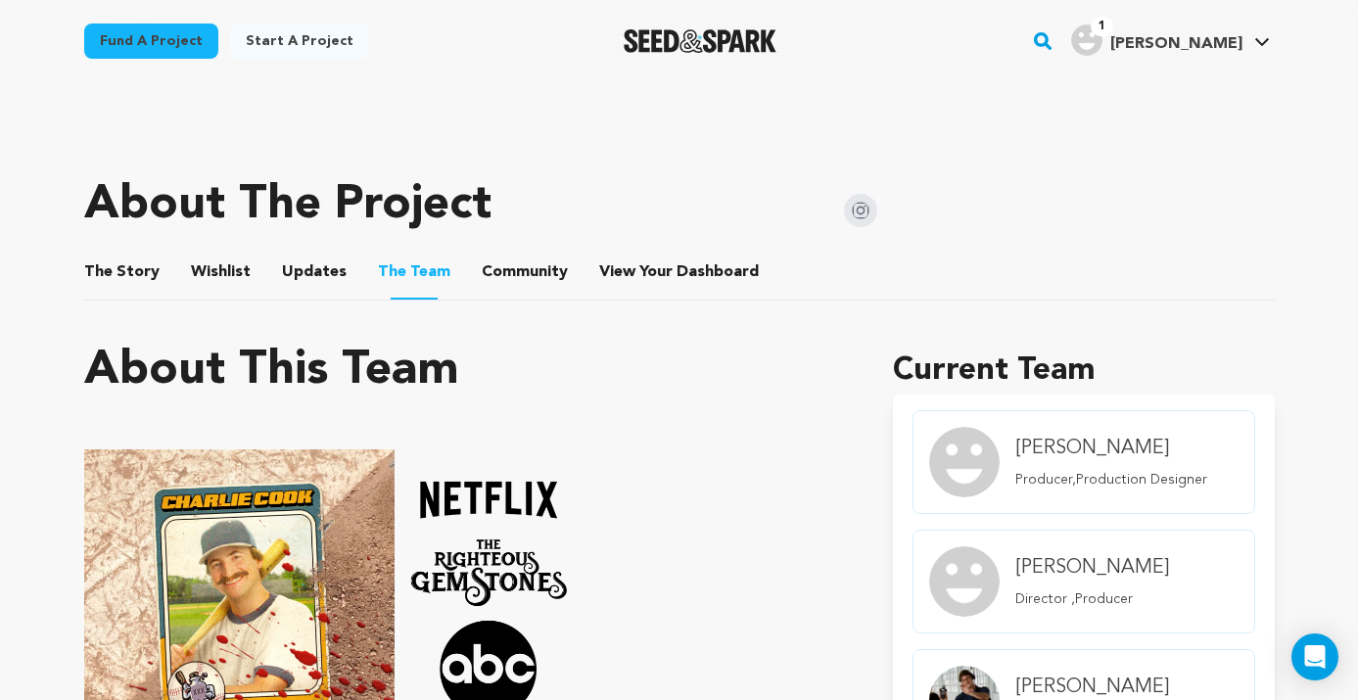
scroll to position [705, 0]
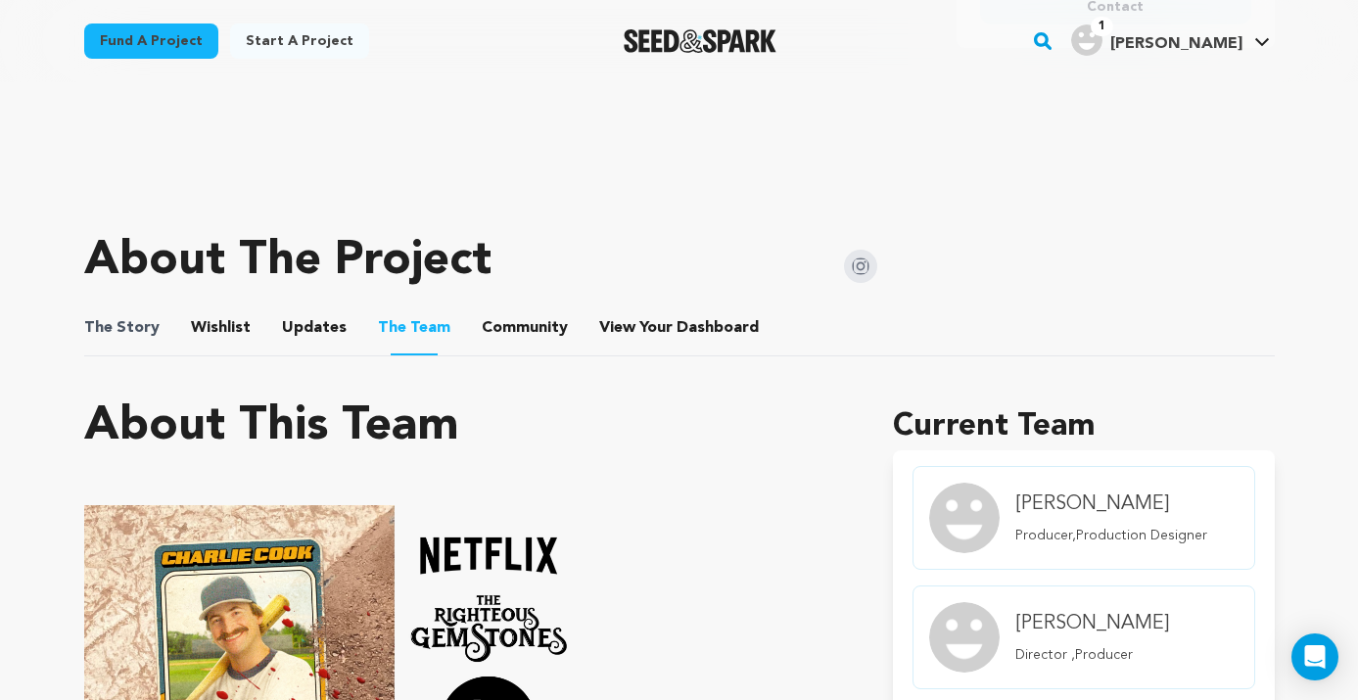
click at [146, 322] on span "The Story" at bounding box center [121, 327] width 75 height 23
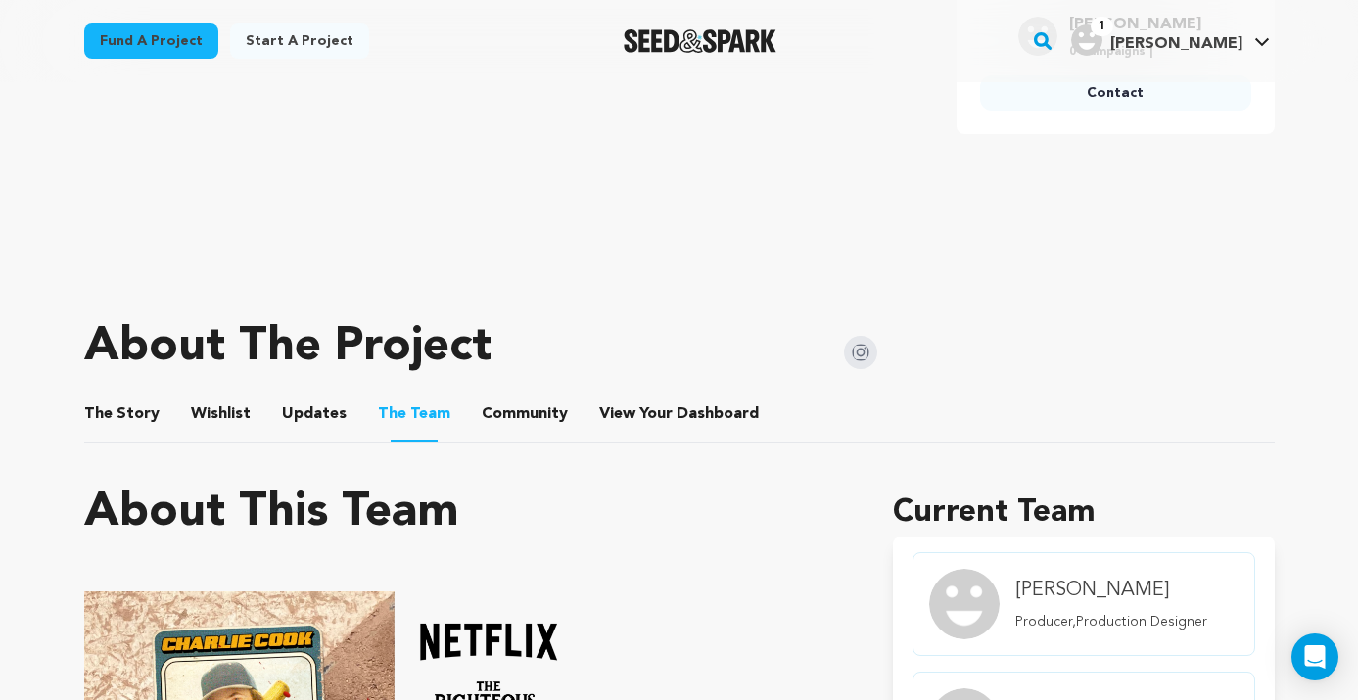
scroll to position [678, 0]
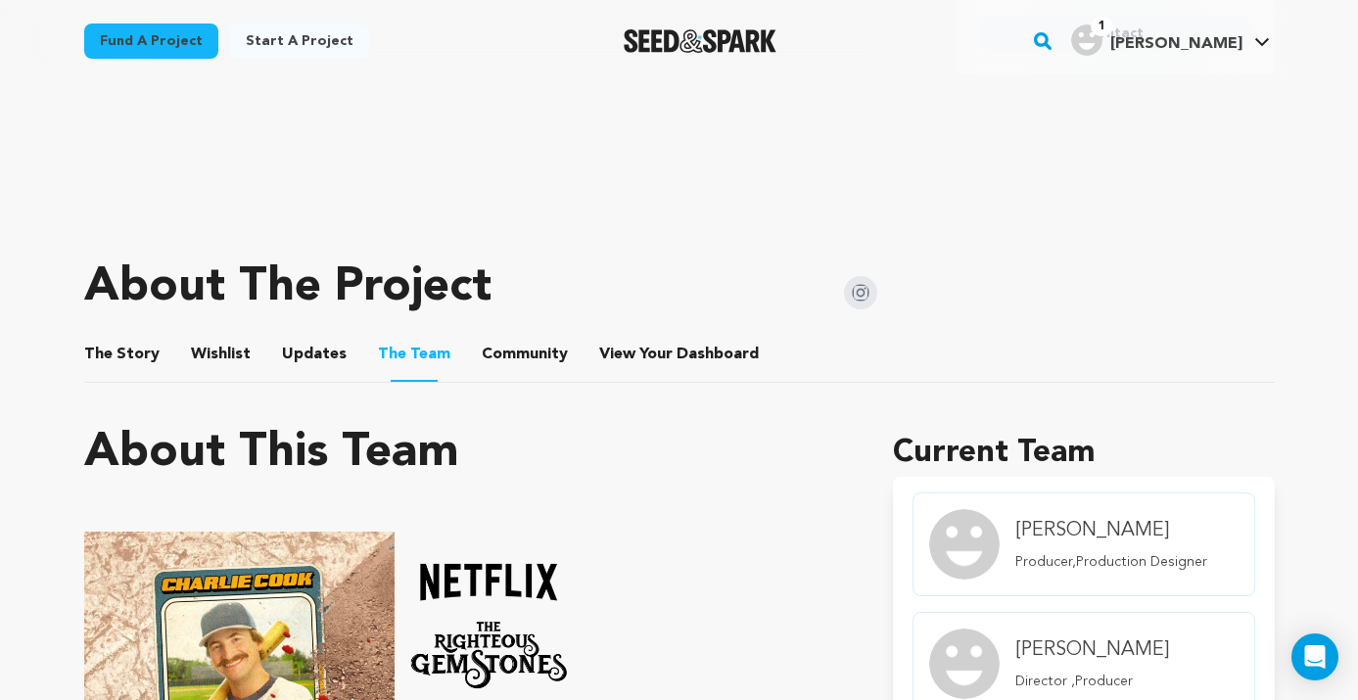
click at [137, 357] on button "The Story" at bounding box center [121, 358] width 47 height 47
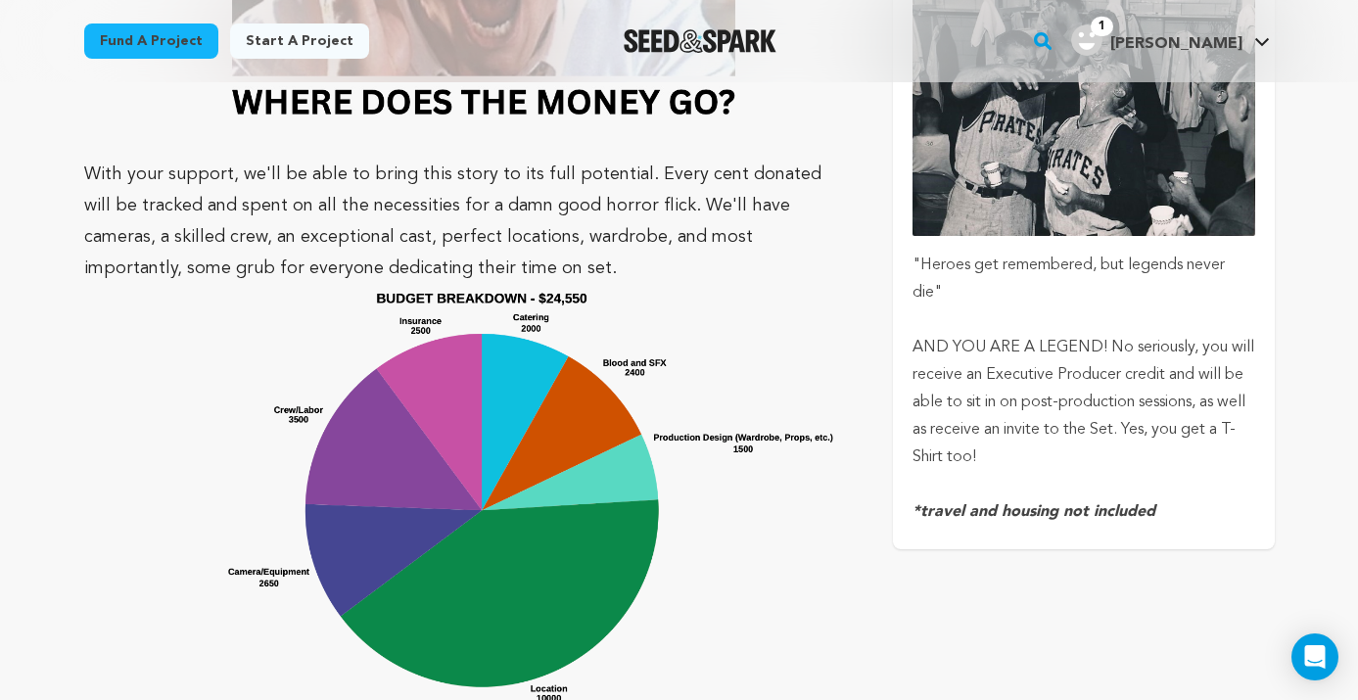
scroll to position [4413, 0]
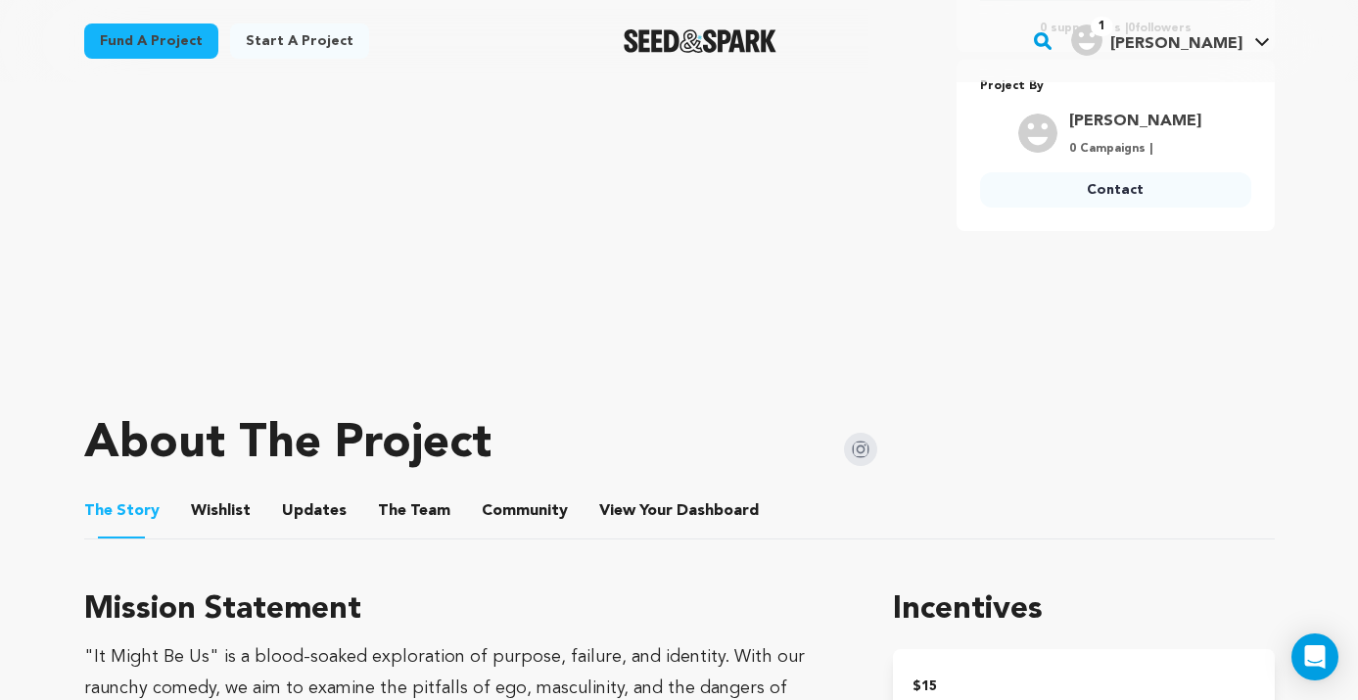
scroll to position [689, 0]
